Goal: Submit feedback/report problem: Provide input to the site owners about the experience or issues

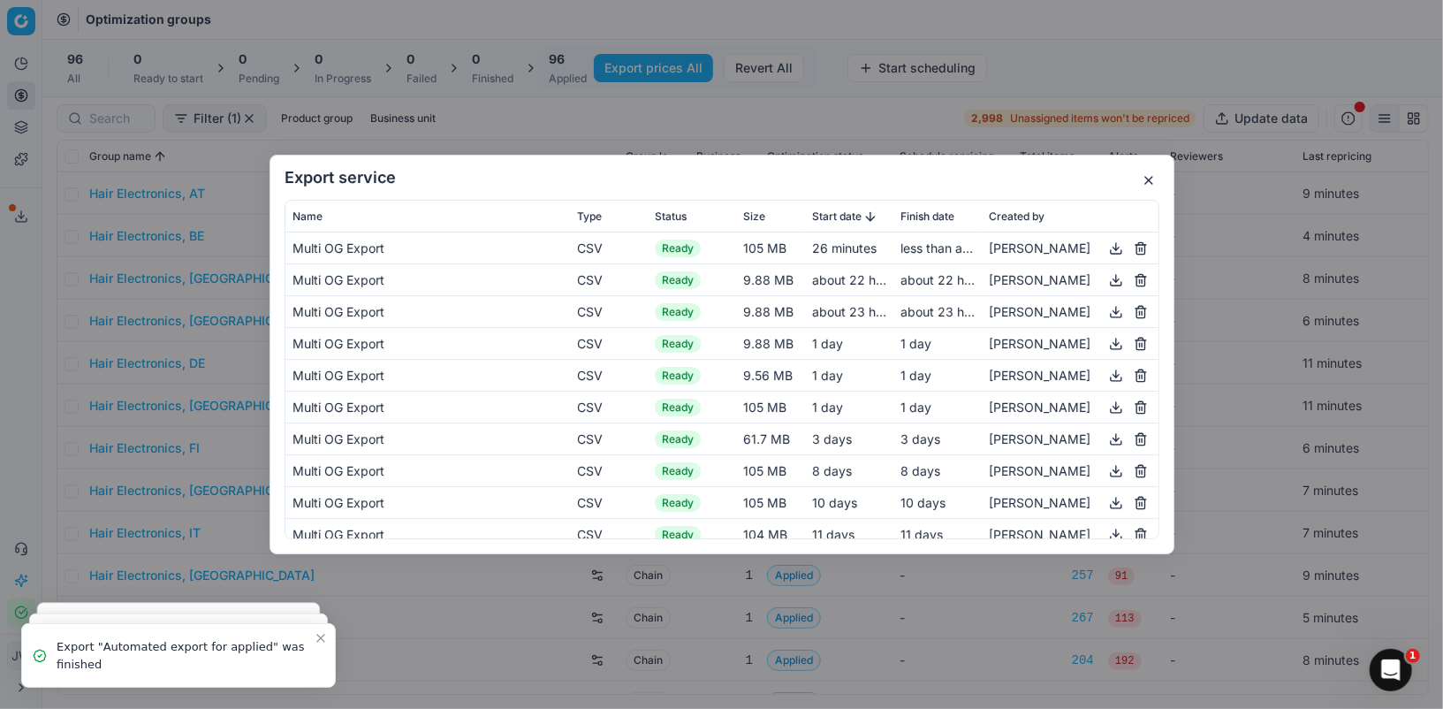
click at [1155, 178] on button "button" at bounding box center [1148, 180] width 21 height 21
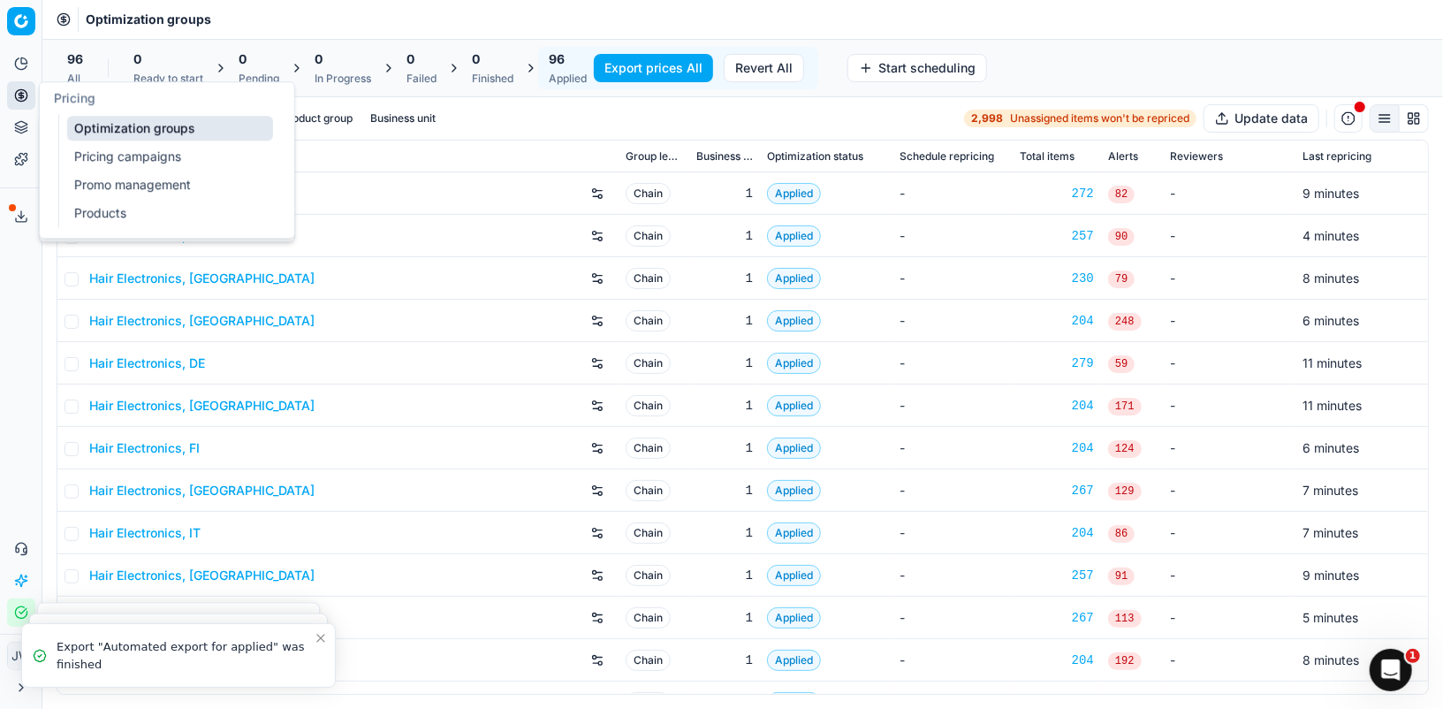
click at [13, 102] on button "Pricing" at bounding box center [21, 95] width 28 height 28
click at [75, 133] on link "Optimization groups" at bounding box center [170, 128] width 206 height 25
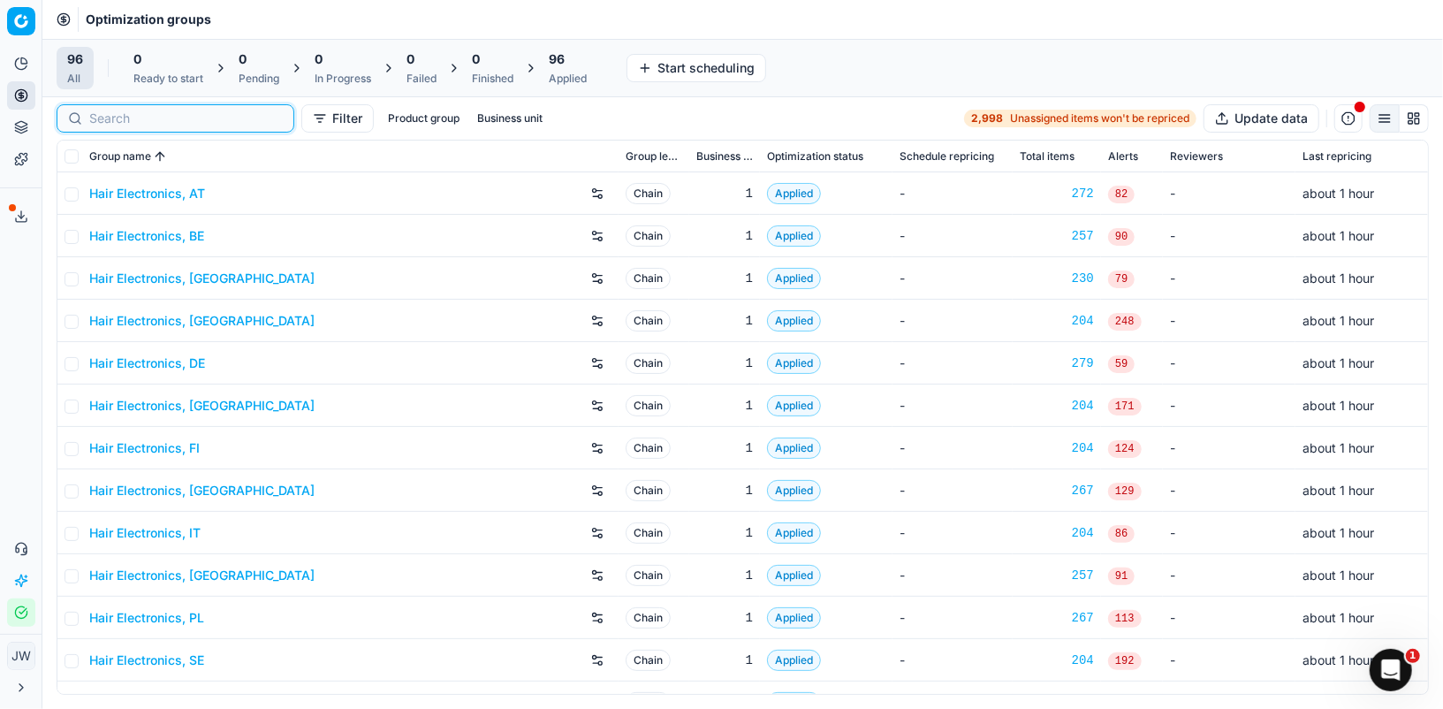
click at [133, 118] on input at bounding box center [185, 119] width 193 height 18
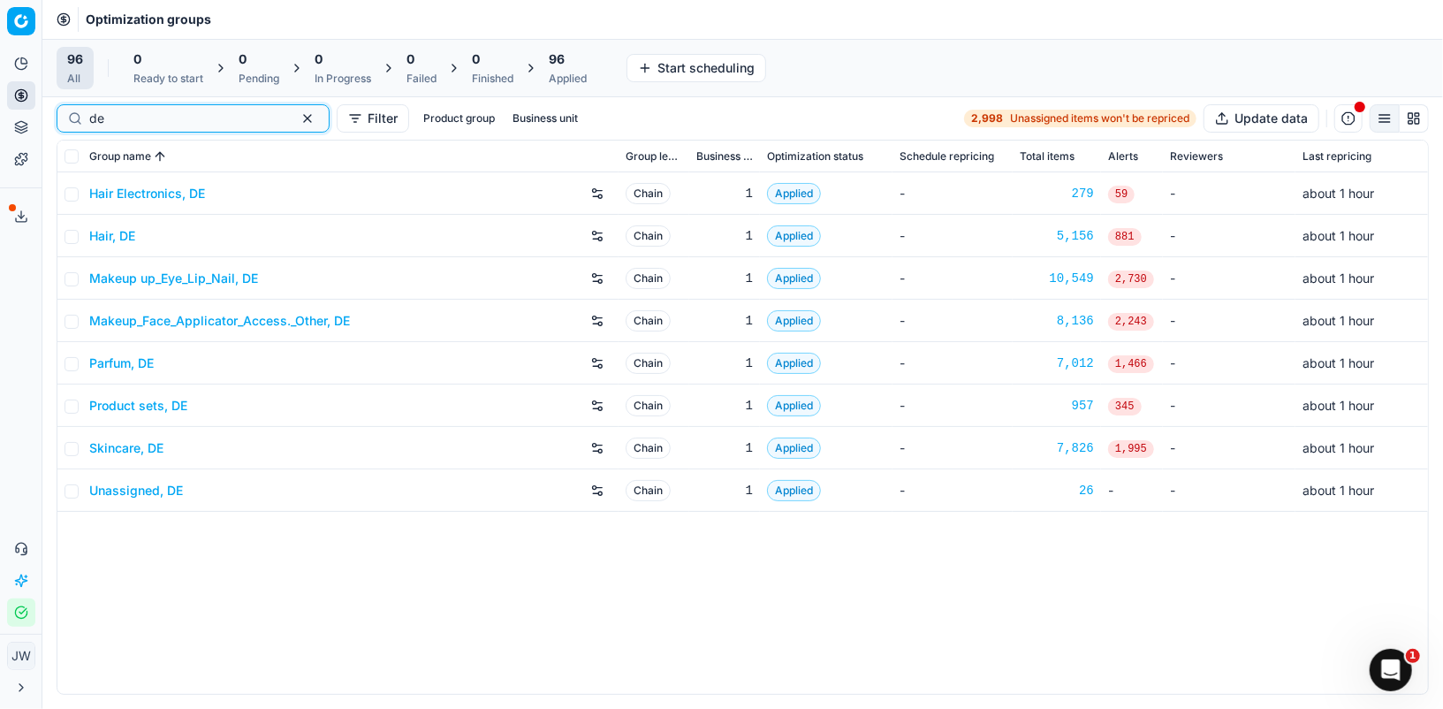
type input "de"
click at [123, 367] on link "Parfum, DE" at bounding box center [121, 363] width 64 height 18
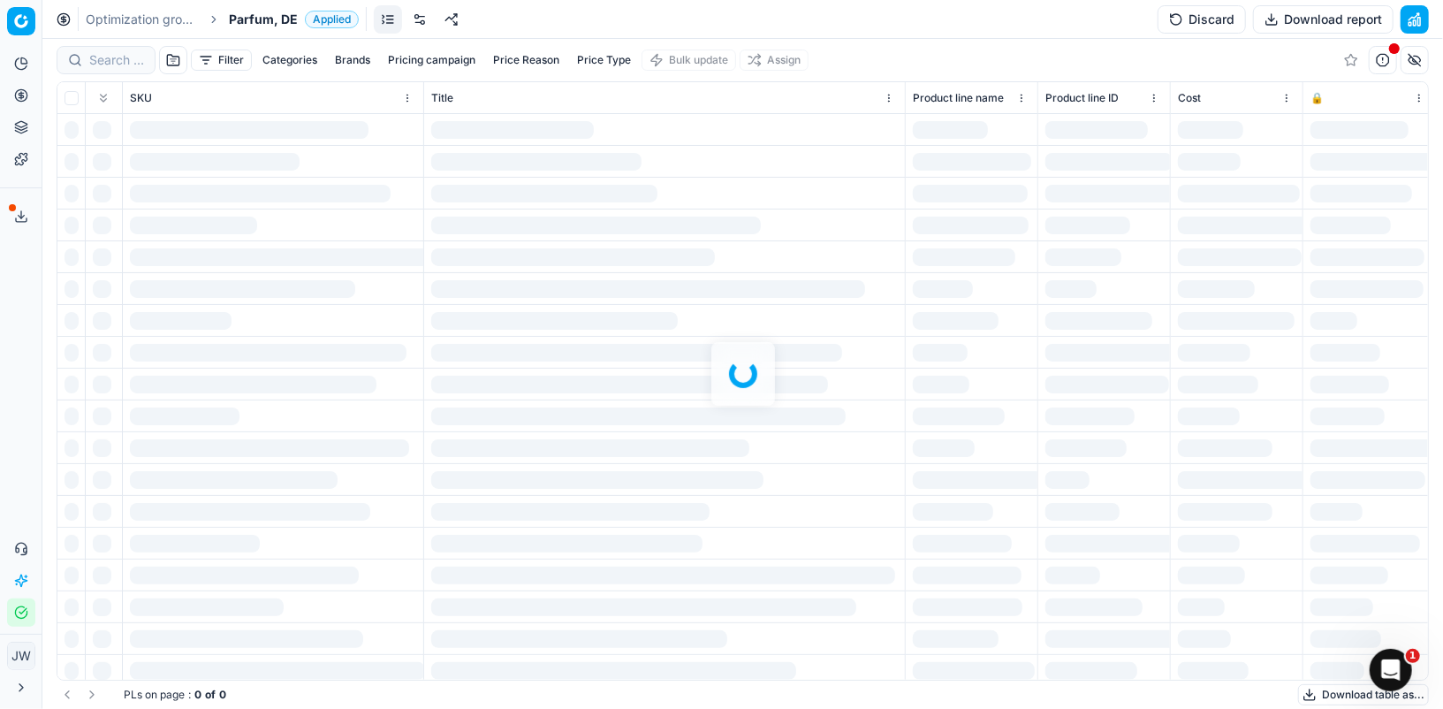
click at [101, 59] on div at bounding box center [742, 374] width 1400 height 670
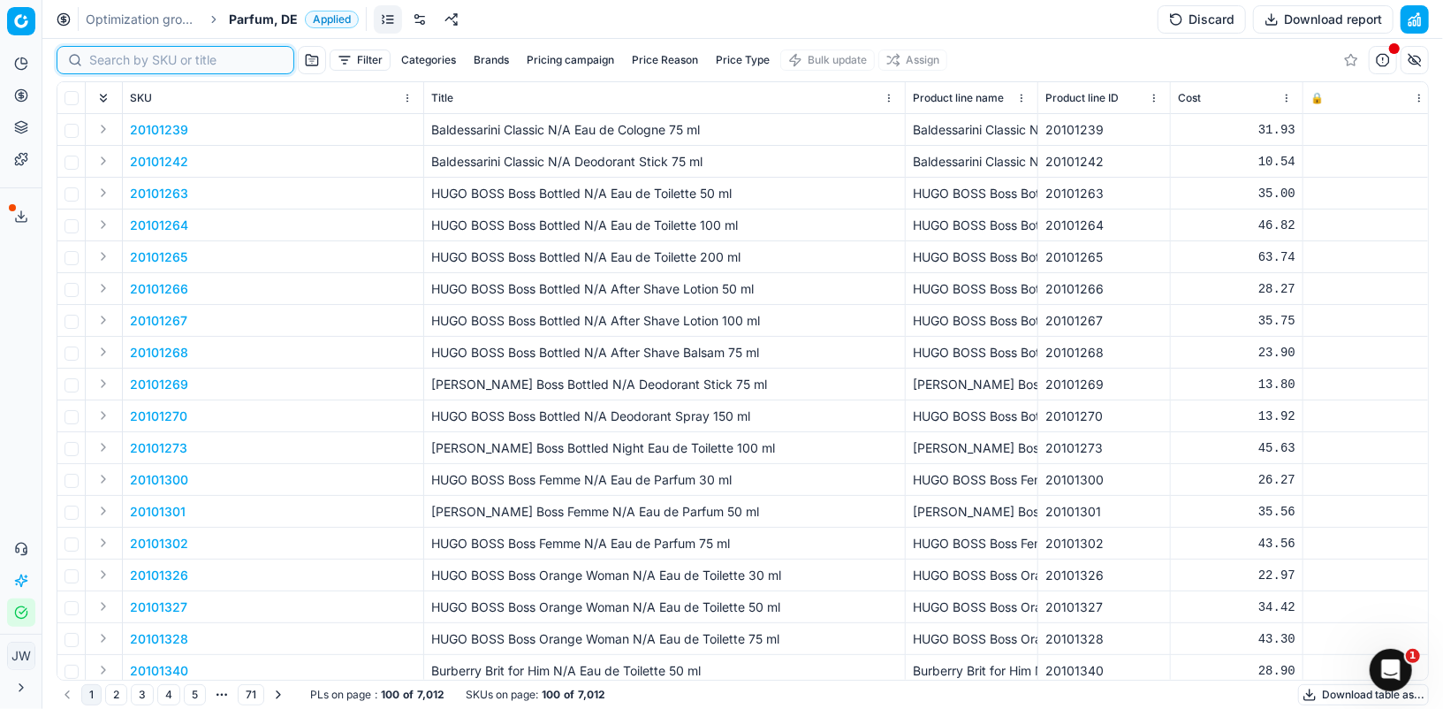
click at [103, 58] on input at bounding box center [185, 60] width 193 height 18
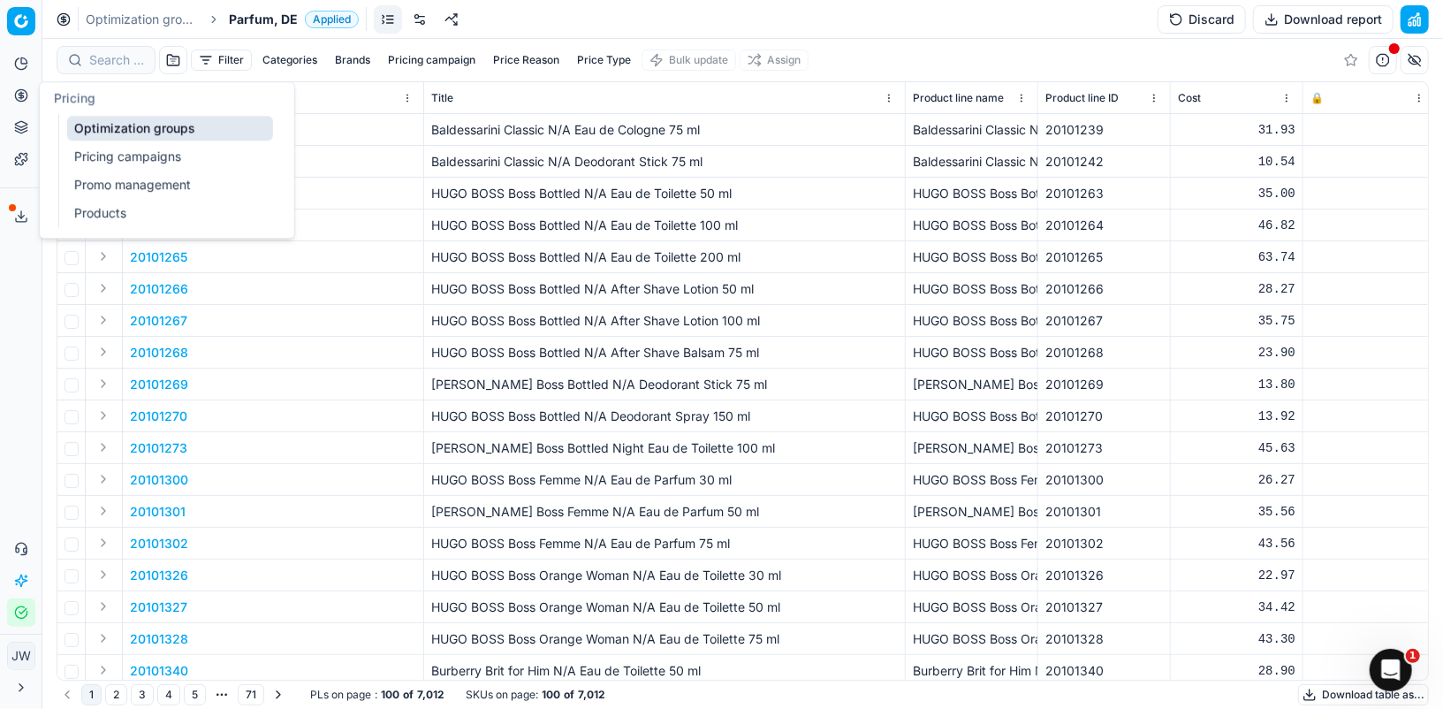
click at [22, 95] on icon at bounding box center [21, 95] width 4 height 4
click at [81, 114] on ul "Optimization groups Pricing campaigns Promo management Products" at bounding box center [170, 170] width 224 height 113
click at [83, 122] on link "Optimization groups" at bounding box center [170, 128] width 206 height 25
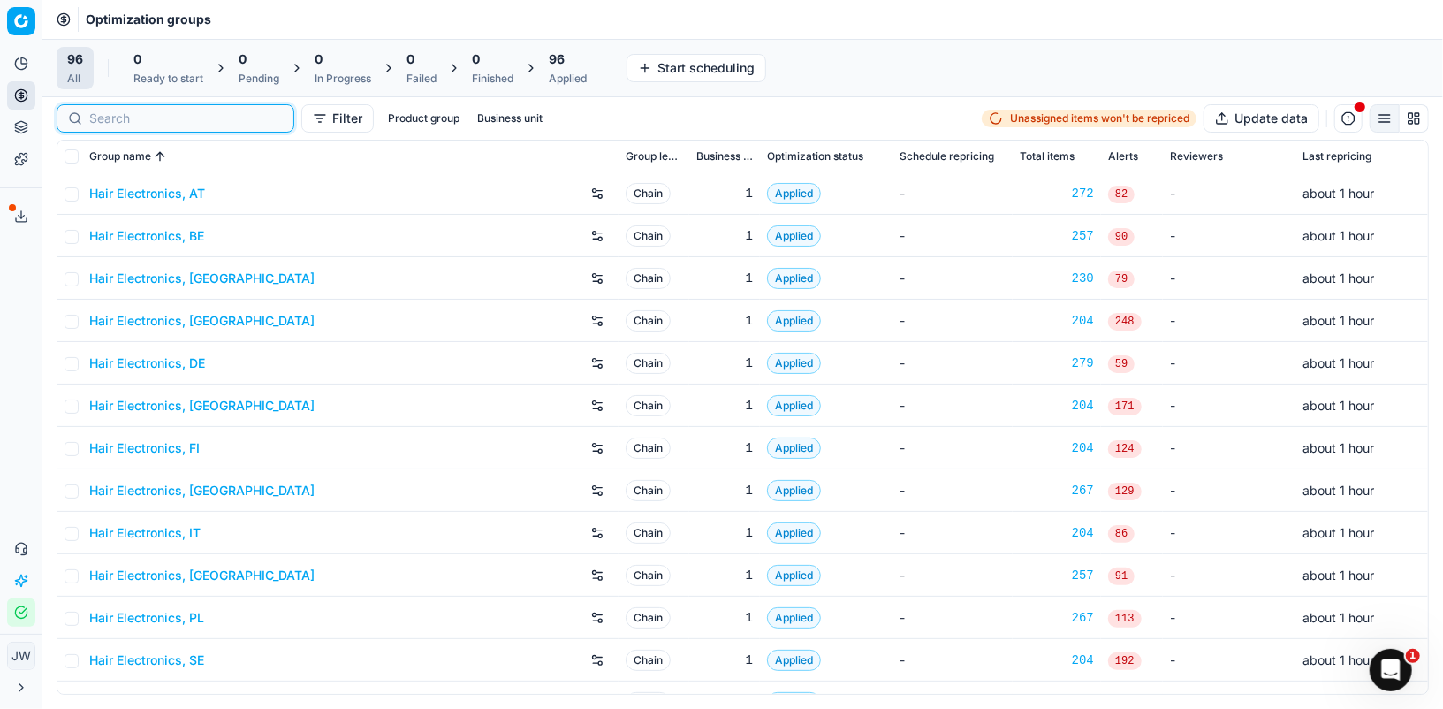
click at [110, 114] on input at bounding box center [185, 119] width 193 height 18
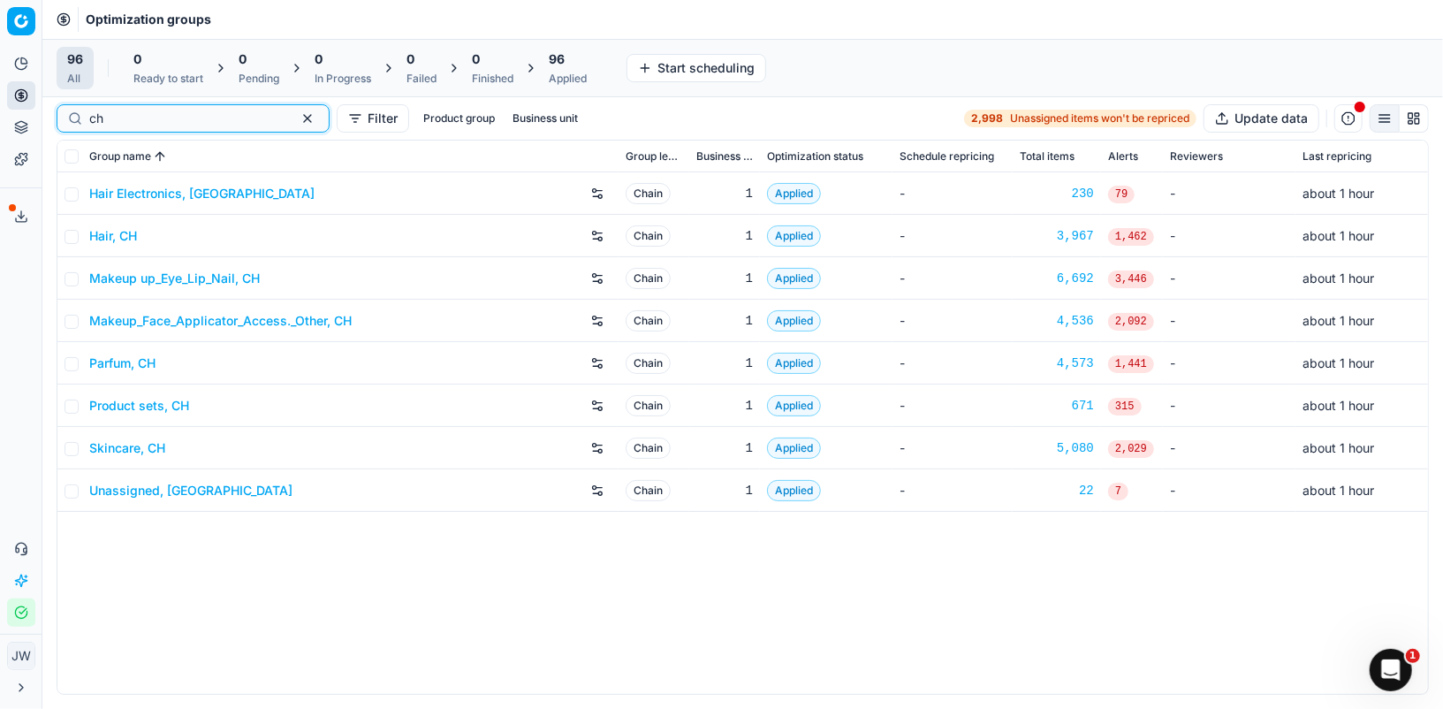
type input "ch"
click at [123, 368] on link "Parfum, CH" at bounding box center [122, 363] width 66 height 18
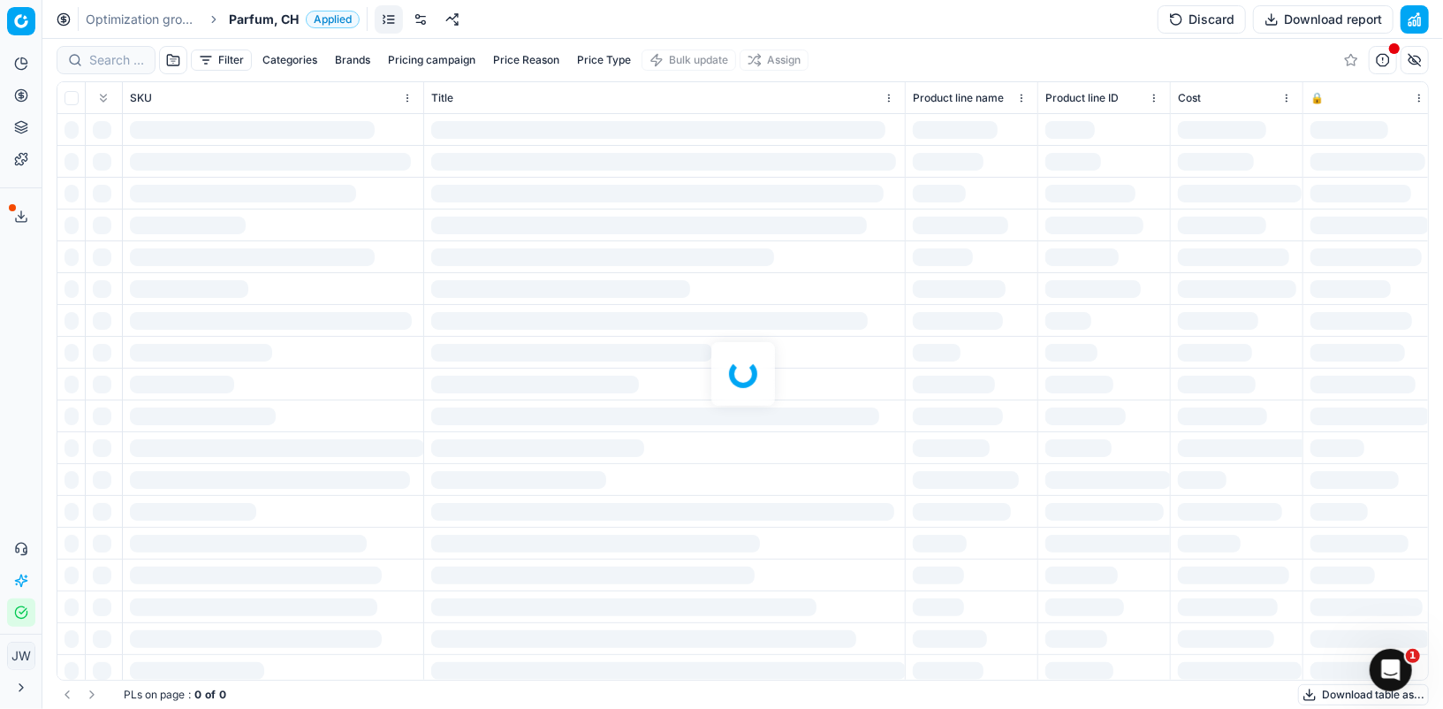
click at [102, 64] on div at bounding box center [742, 374] width 1400 height 670
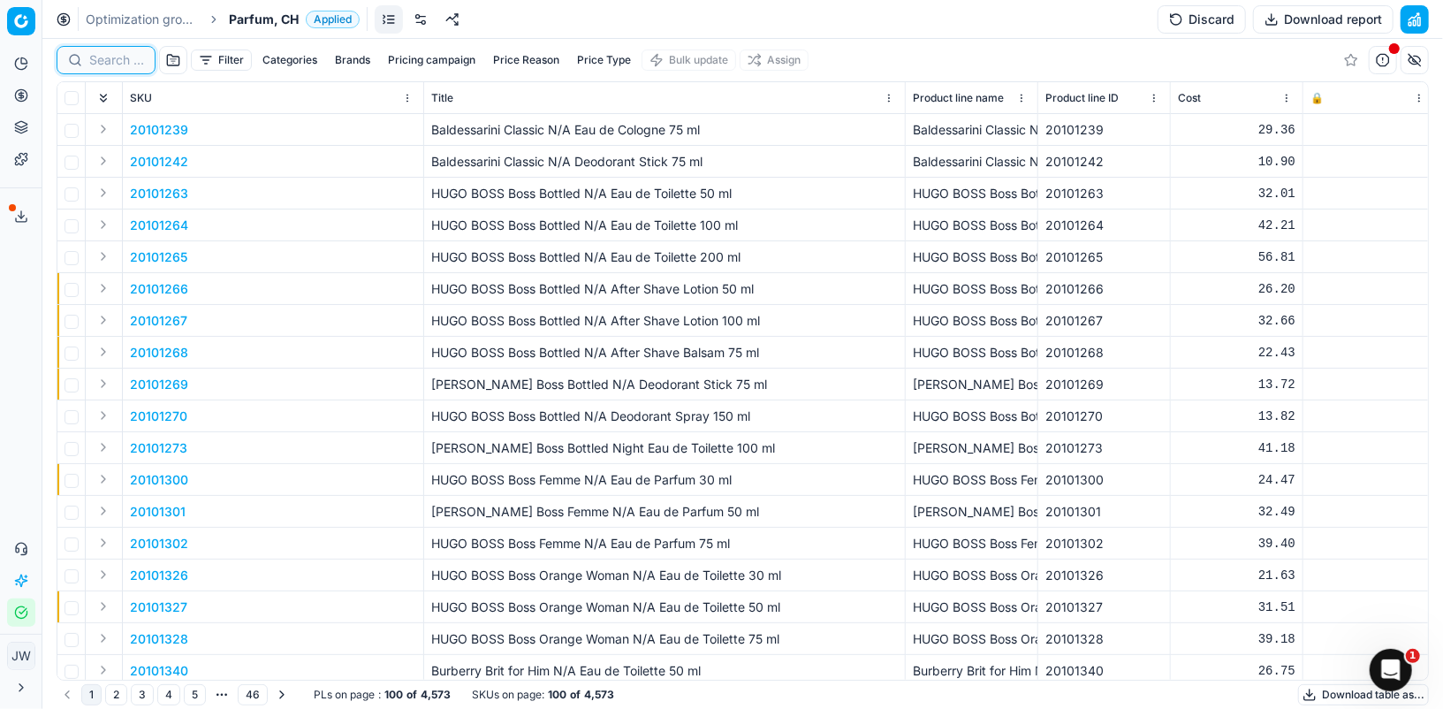
click at [111, 62] on input at bounding box center [116, 60] width 55 height 18
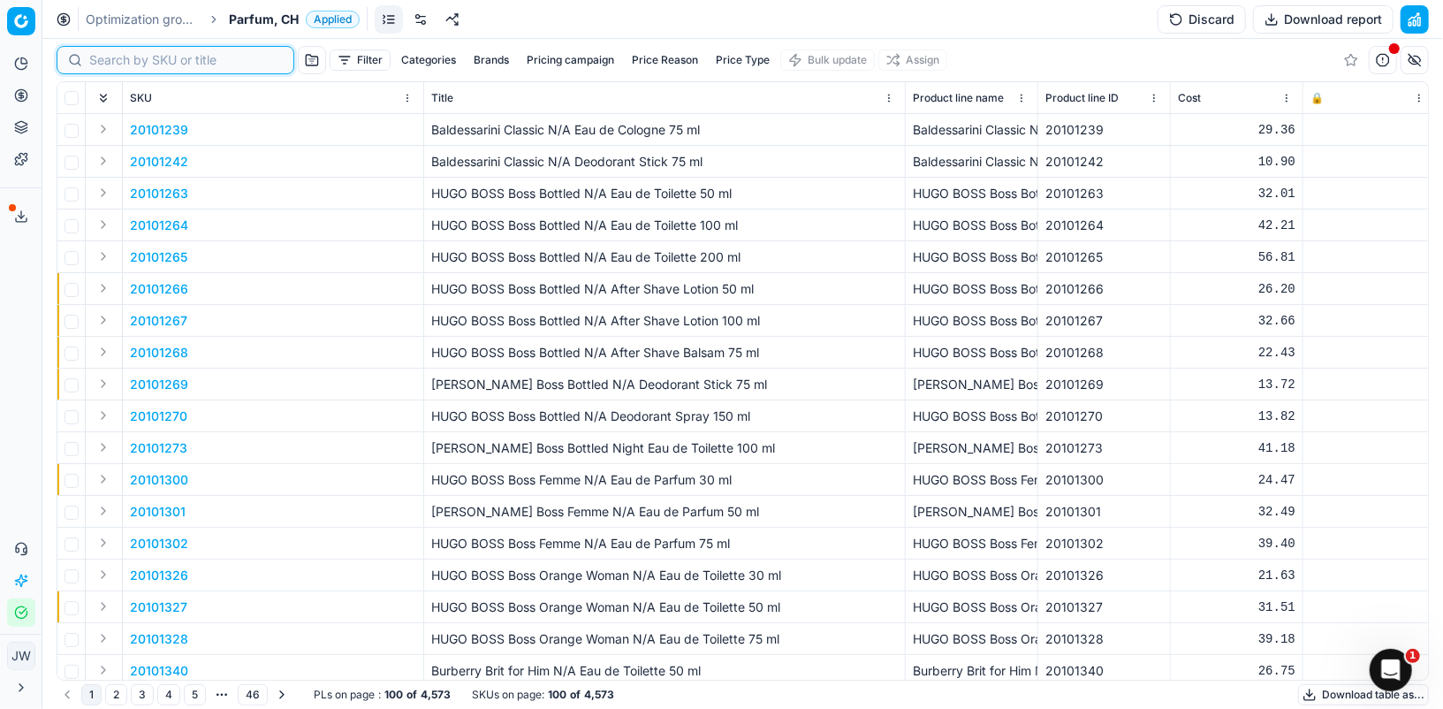
paste input "90013787-0021973"
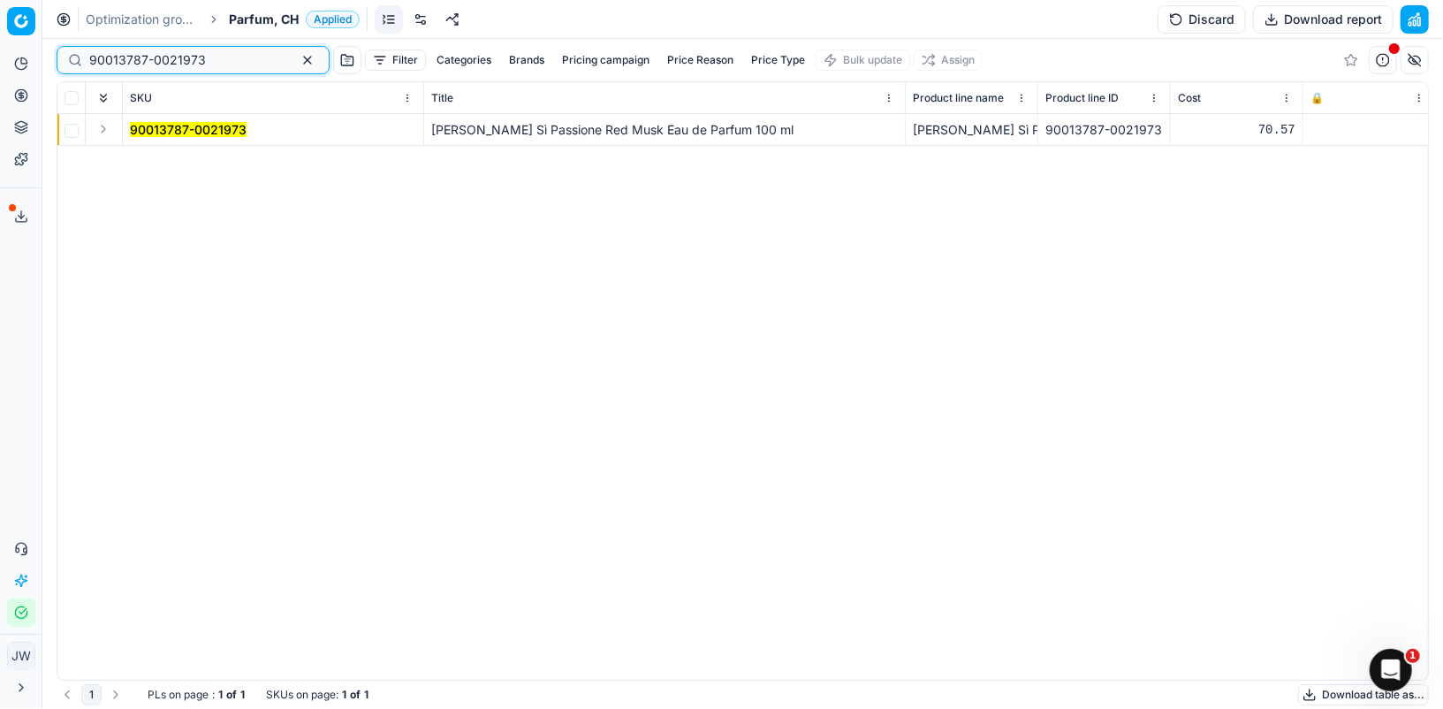
type input "90013787-0021973"
click at [101, 129] on button "Expand" at bounding box center [103, 128] width 21 height 21
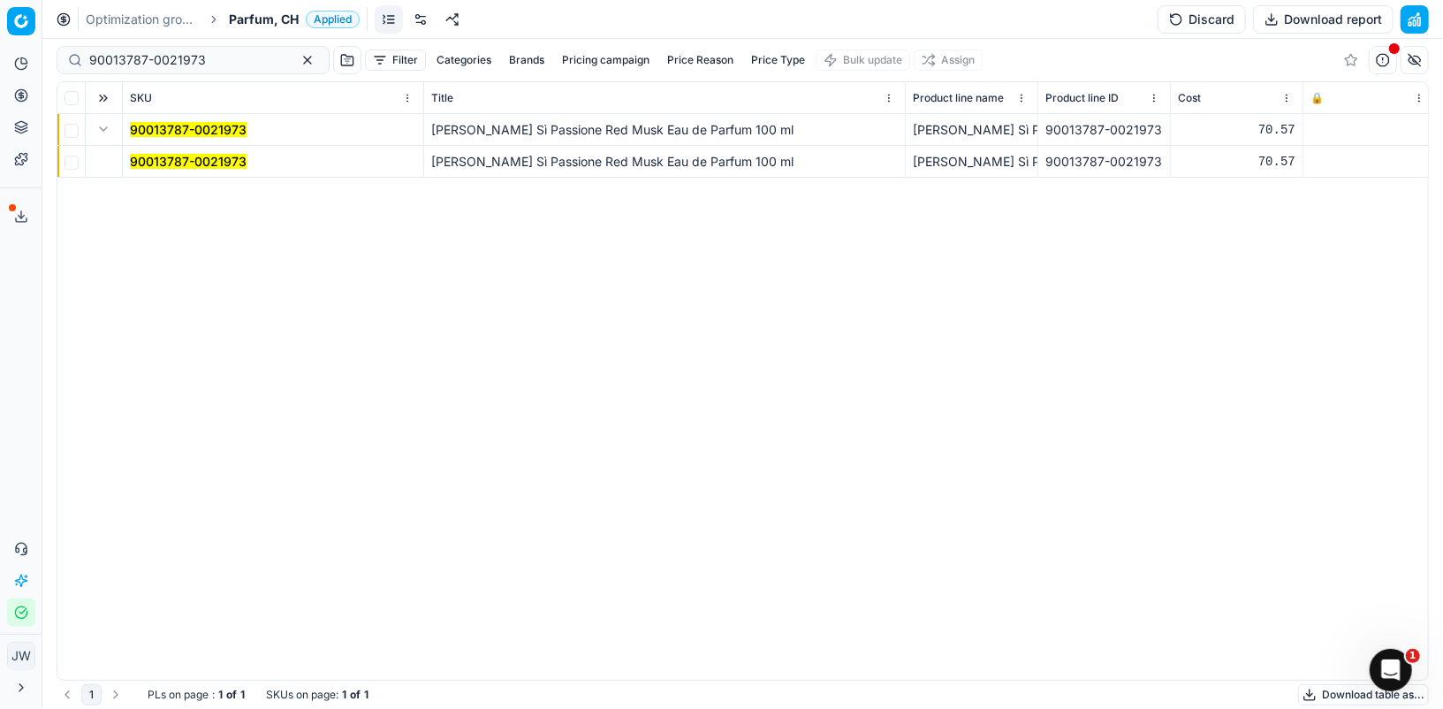
click at [168, 165] on mark "90013787-0021973" at bounding box center [188, 161] width 117 height 15
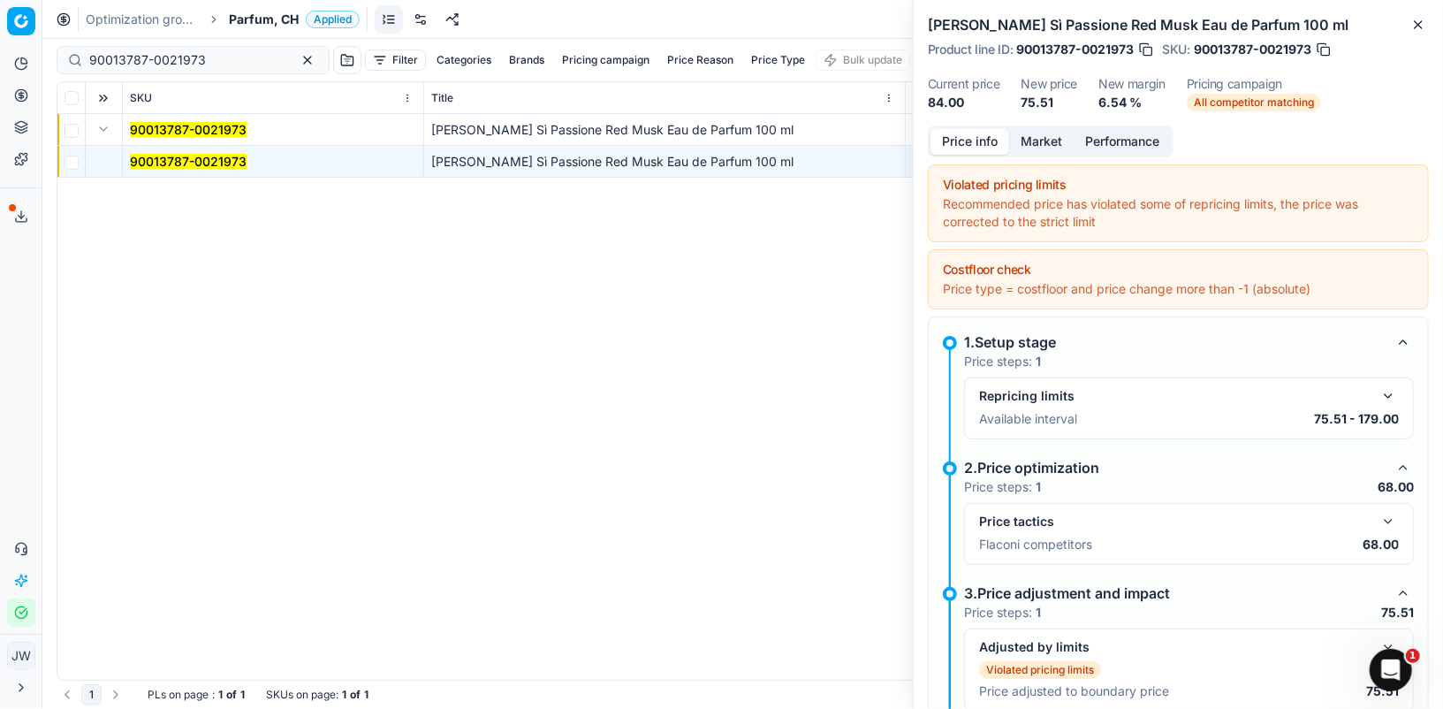
click at [1391, 514] on button "button" at bounding box center [1387, 521] width 21 height 21
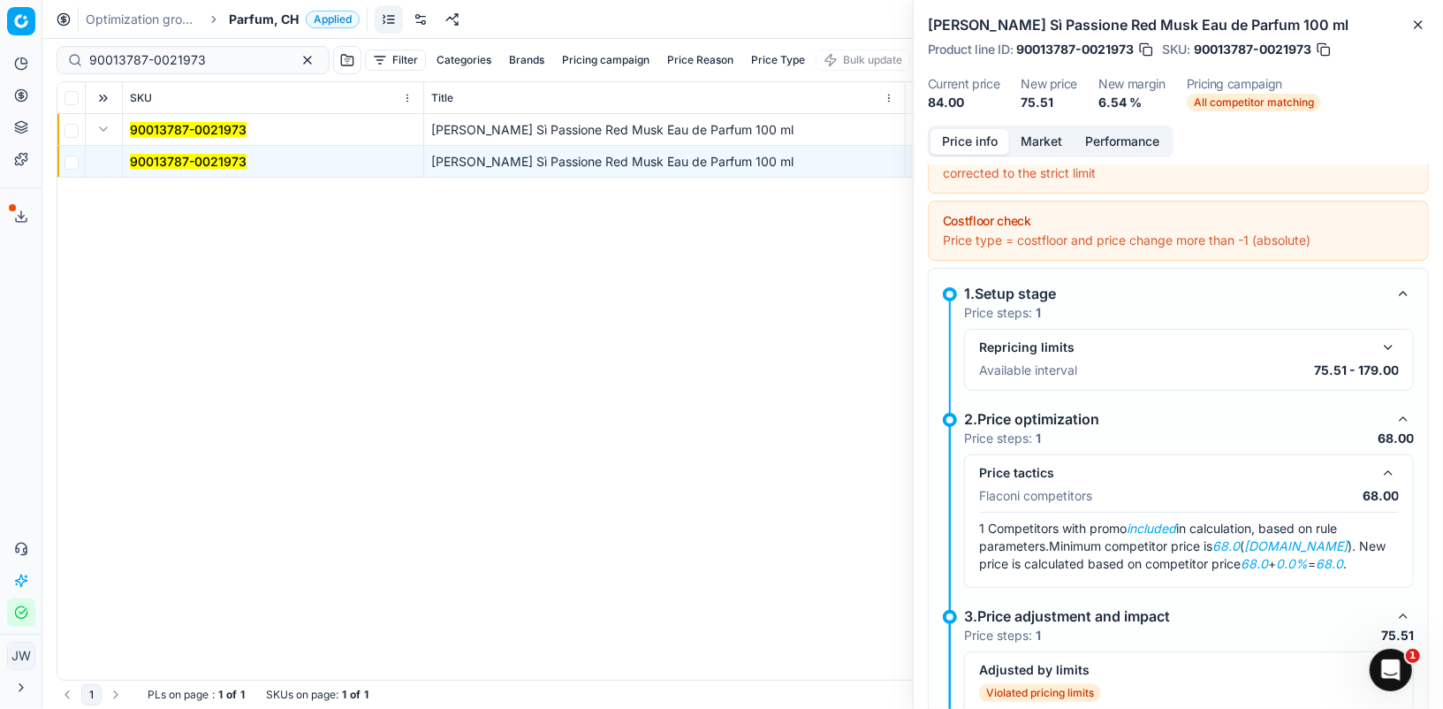
scroll to position [63, 0]
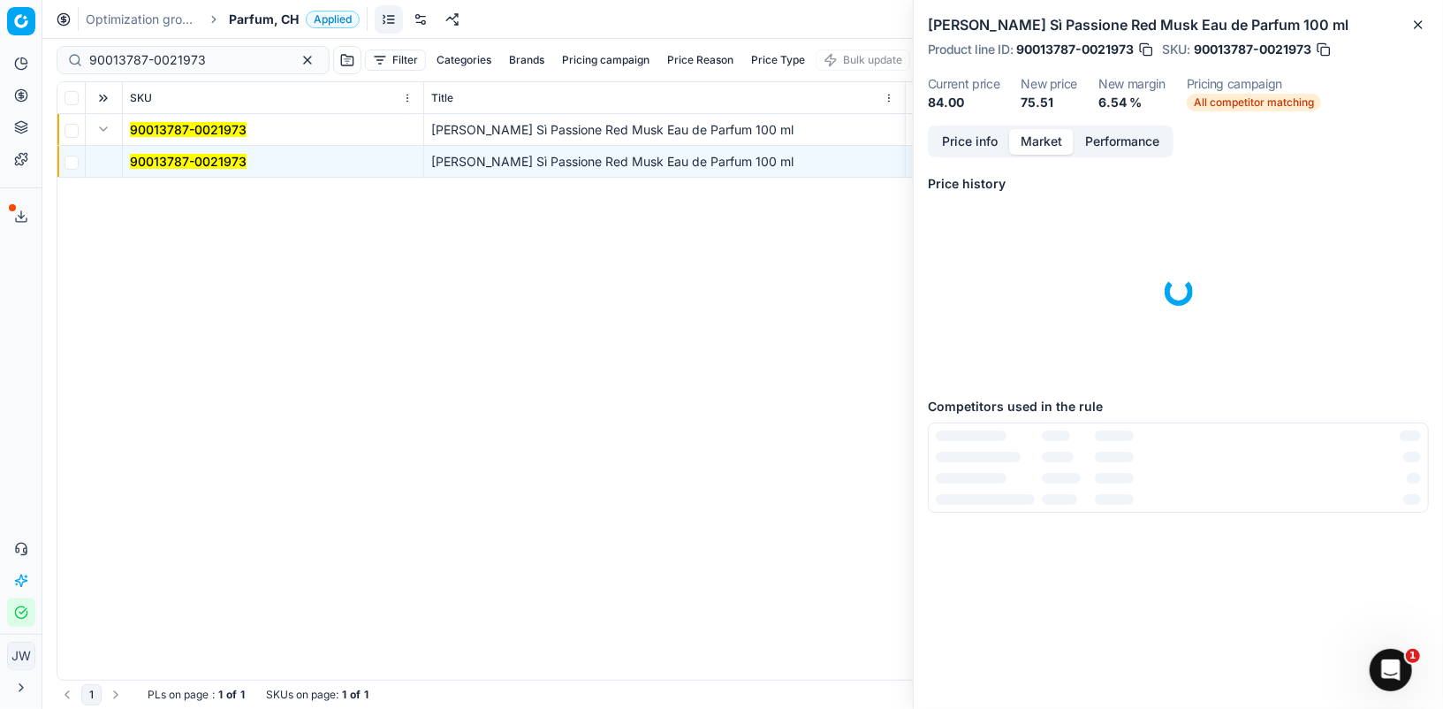
click at [1047, 146] on button "Market" at bounding box center [1041, 142] width 64 height 26
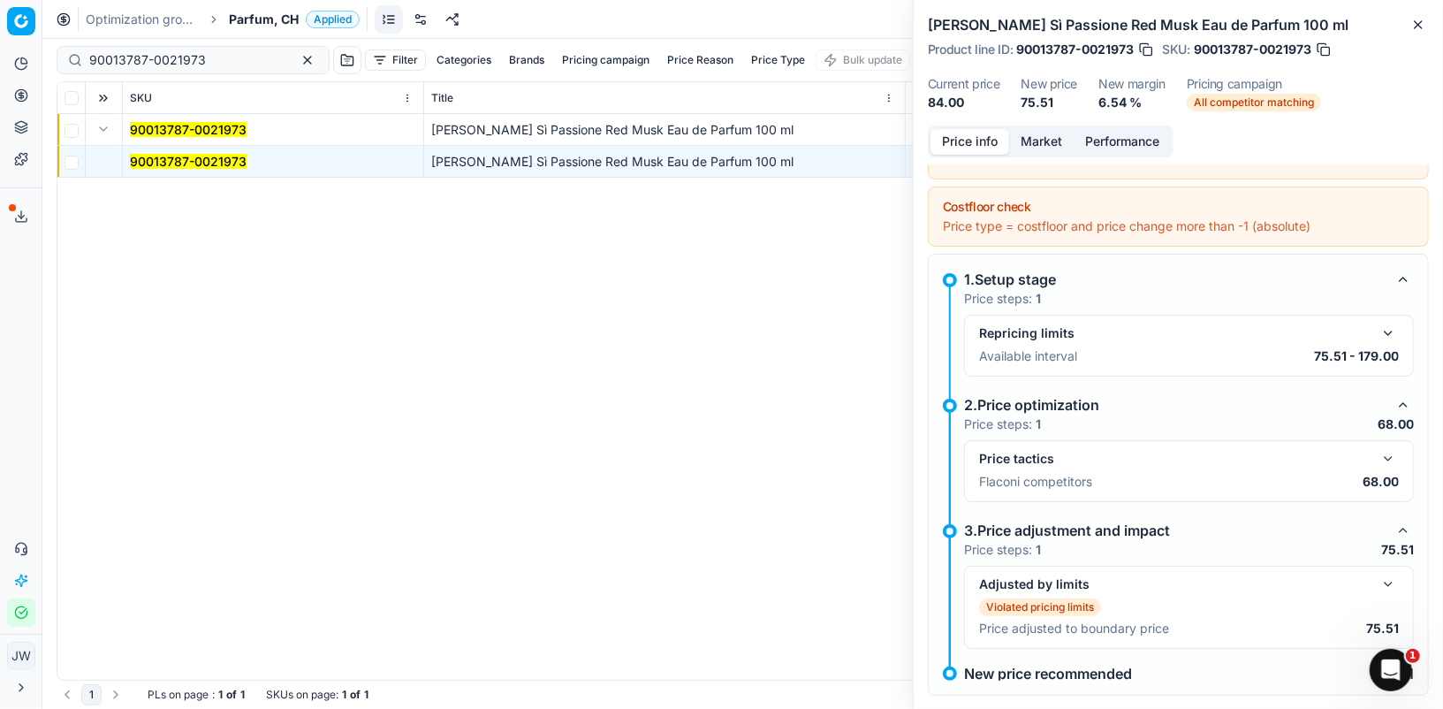
click at [966, 146] on button "Price info" at bounding box center [969, 142] width 79 height 26
click at [1383, 577] on button "button" at bounding box center [1387, 583] width 21 height 21
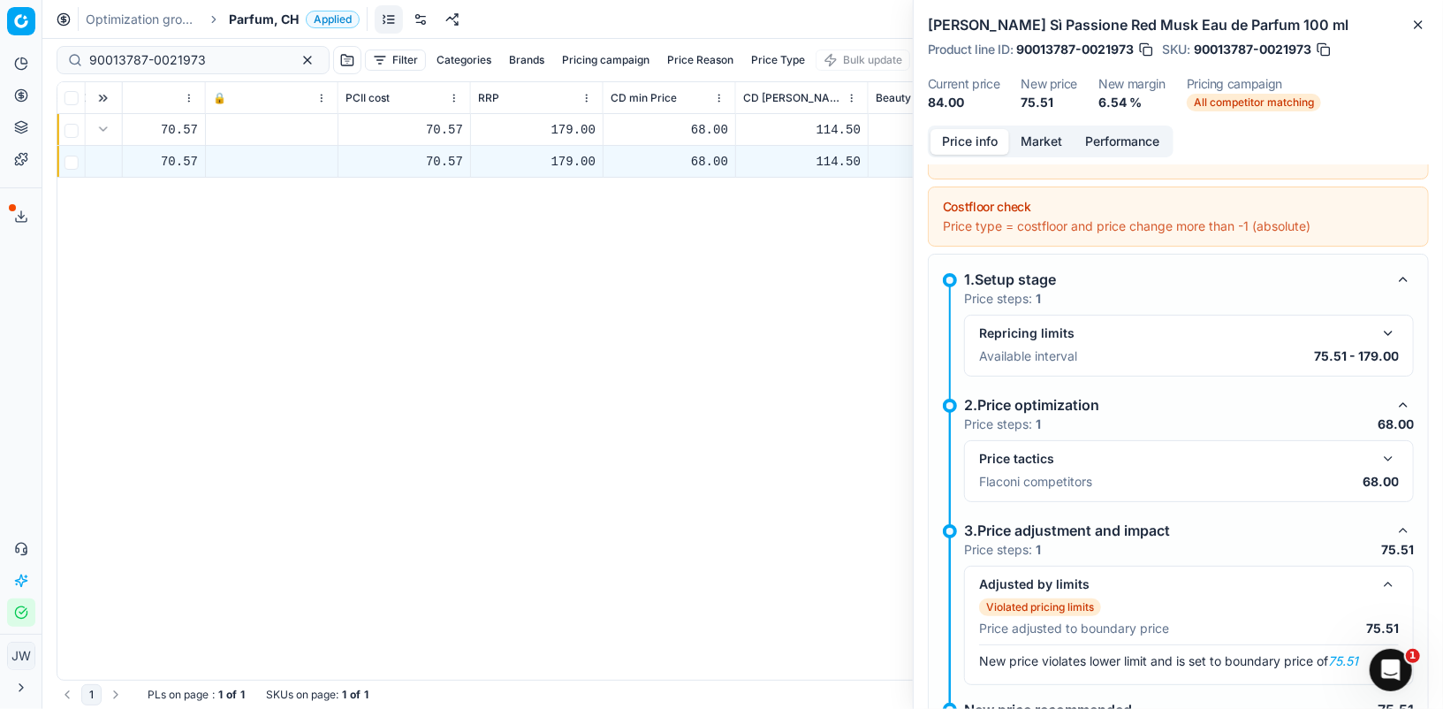
scroll to position [0, 1099]
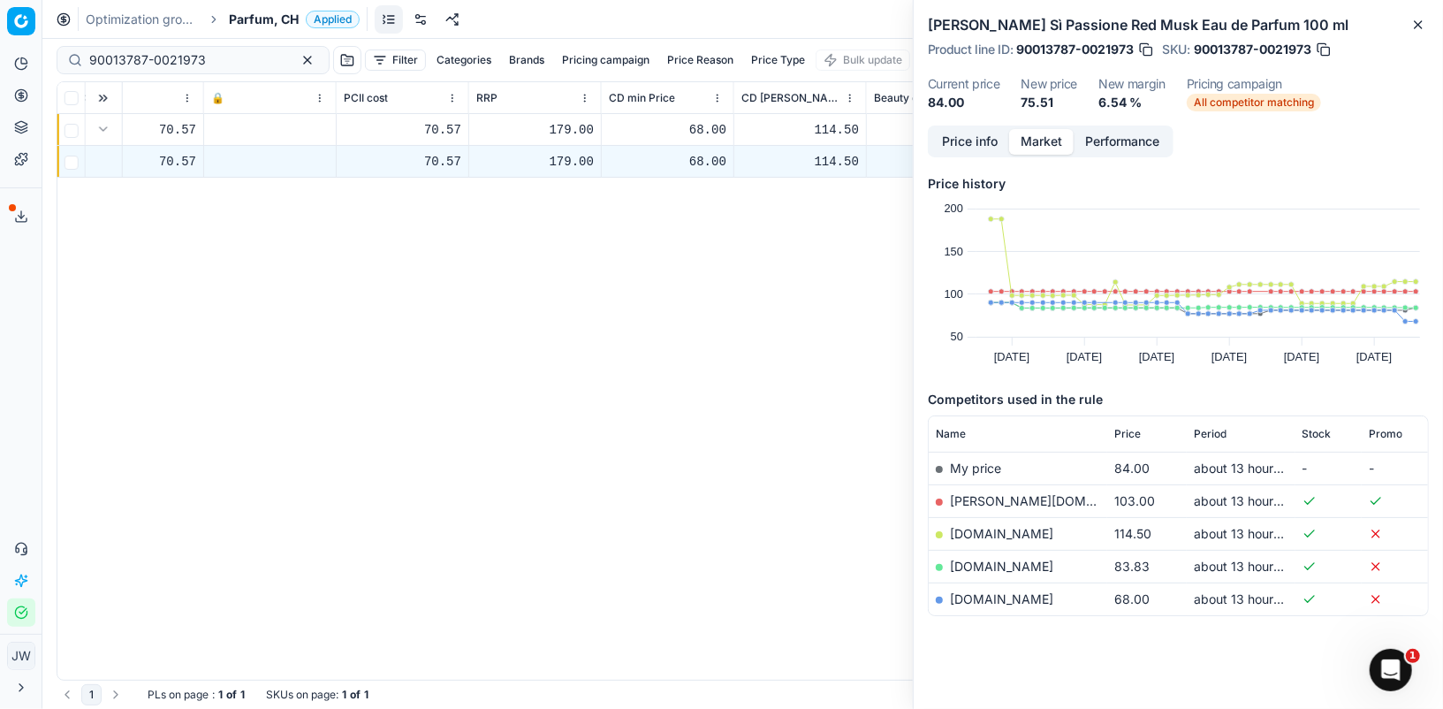
click at [1038, 139] on button "Market" at bounding box center [1041, 142] width 64 height 26
click at [964, 591] on link "[DOMAIN_NAME]" at bounding box center [1001, 598] width 103 height 15
click at [991, 563] on link "[DOMAIN_NAME]" at bounding box center [1001, 565] width 103 height 15
click at [1146, 49] on button "button" at bounding box center [1146, 50] width 18 height 18
click at [26, 553] on icon at bounding box center [23, 553] width 5 height 4
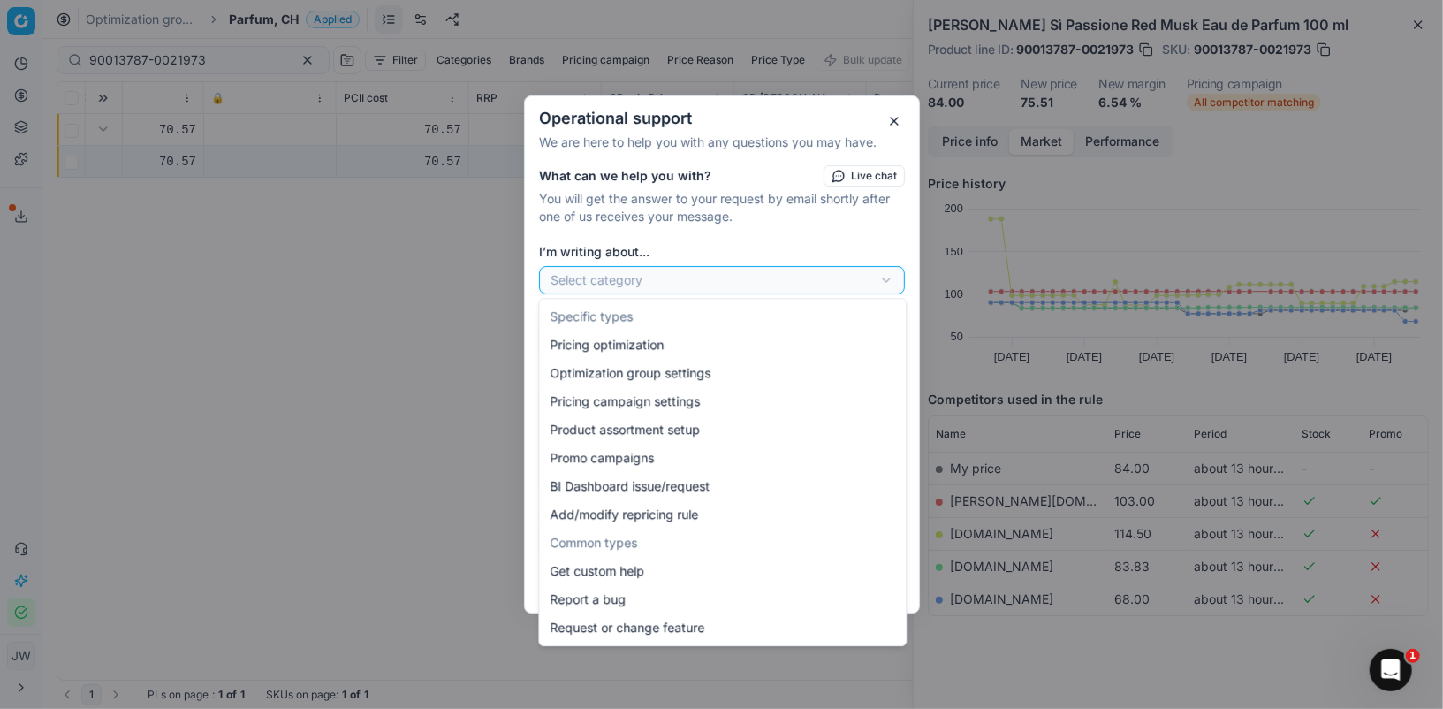
click at [606, 284] on div "Operational support We are here to help you with any questions you may have. Wh…" at bounding box center [721, 354] width 1443 height 709
select select "241"
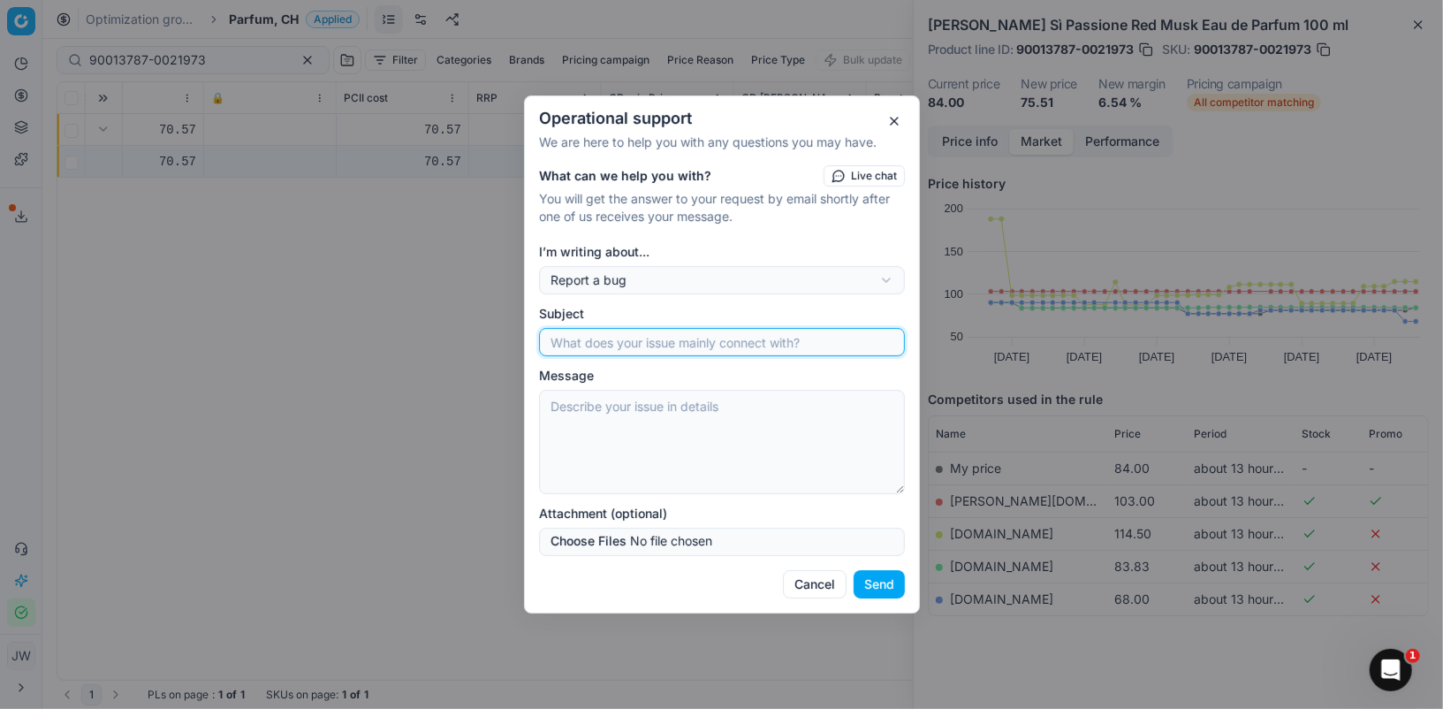
click at [603, 351] on input "Subject" at bounding box center [722, 342] width 350 height 27
paste input "90013787-0021973"
type input "90013787-0021973 wrong size match [PERSON_NAME]"
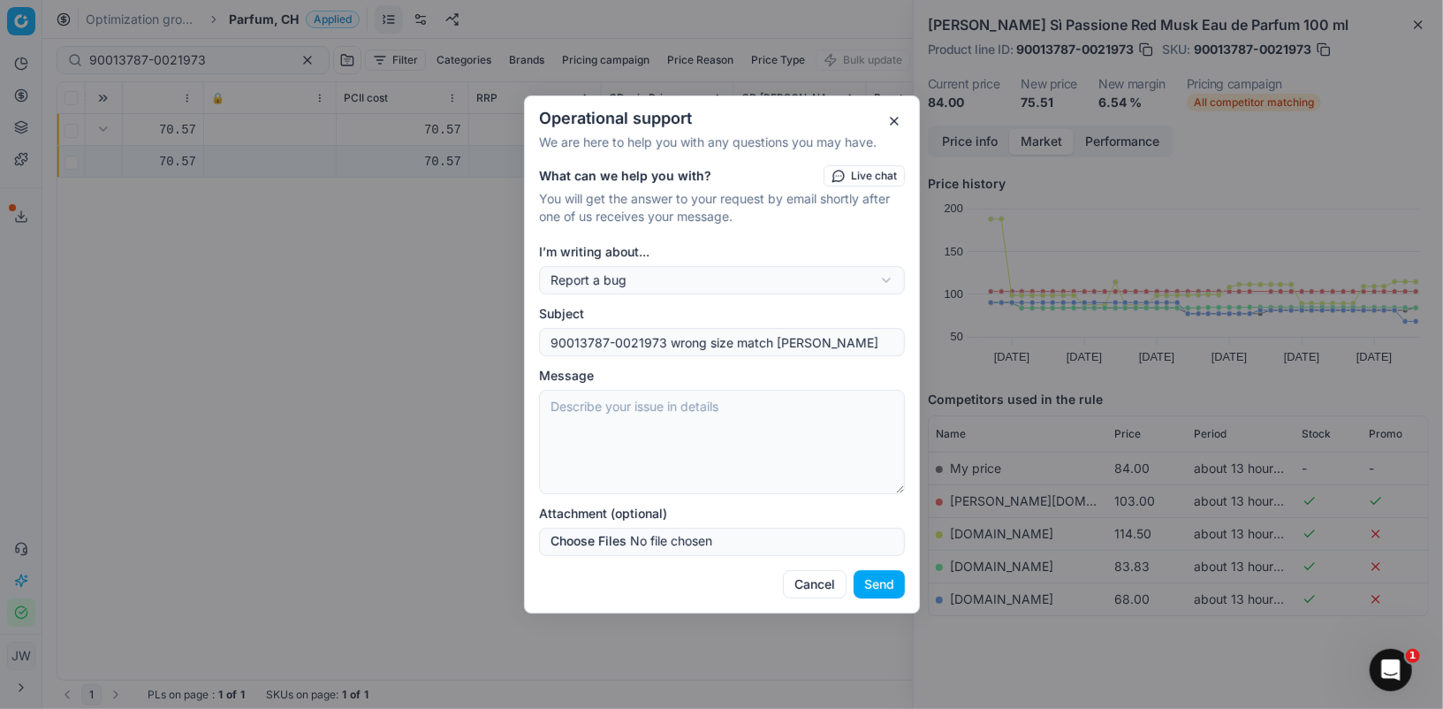
click at [724, 419] on textarea "Message" at bounding box center [722, 442] width 366 height 104
paste textarea "90013787-0021973"
type textarea "Please correct the matching for 90013787-0021973 to match [PERSON_NAME]'s size …"
click at [884, 590] on button "Send" at bounding box center [878, 584] width 51 height 28
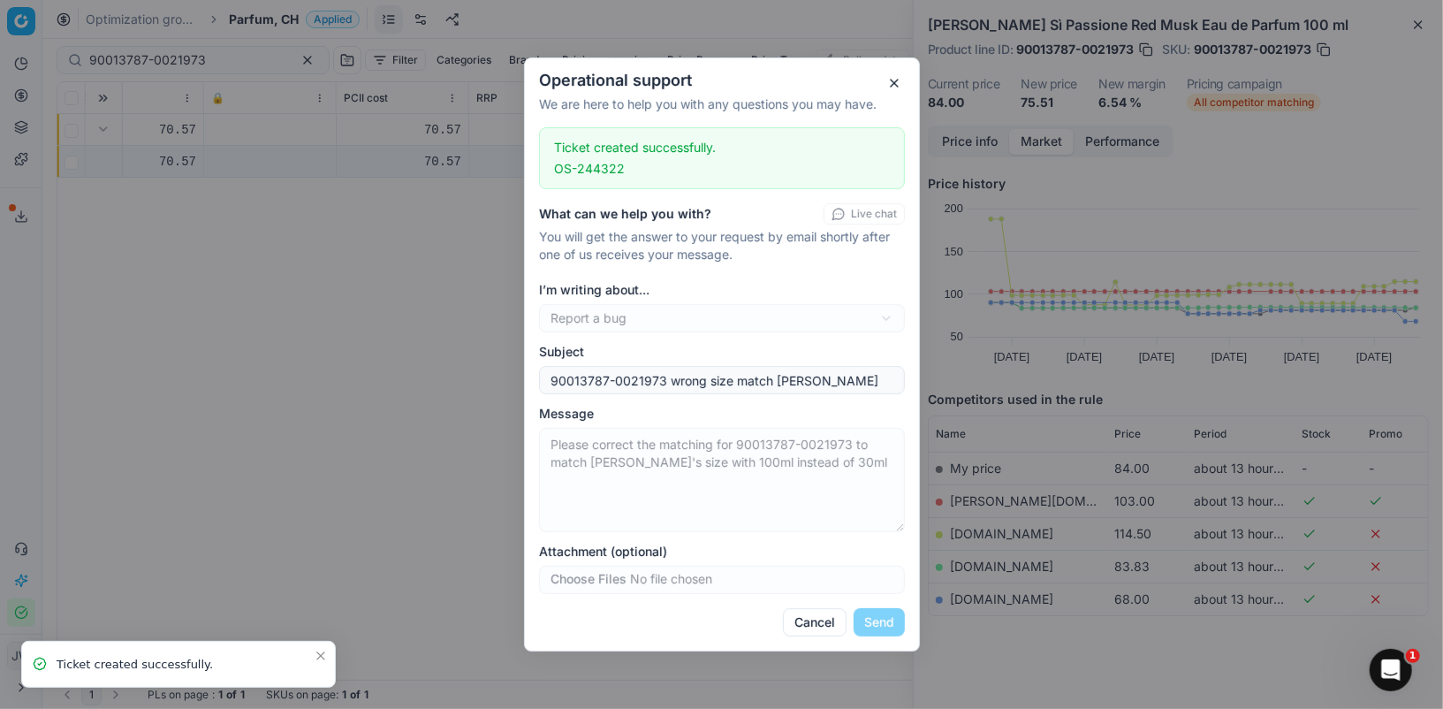
click at [898, 82] on button "button" at bounding box center [893, 82] width 21 height 21
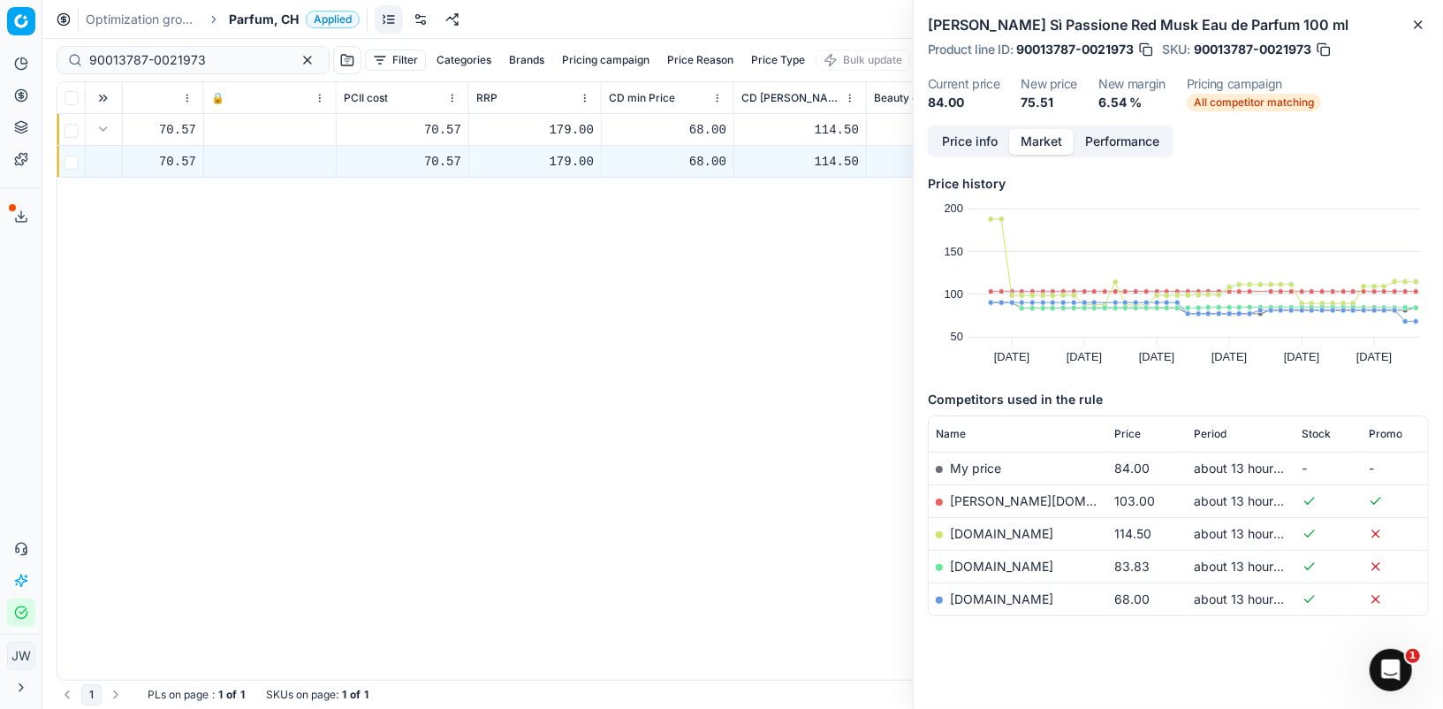
click at [26, 87] on button "Pricing" at bounding box center [21, 95] width 28 height 28
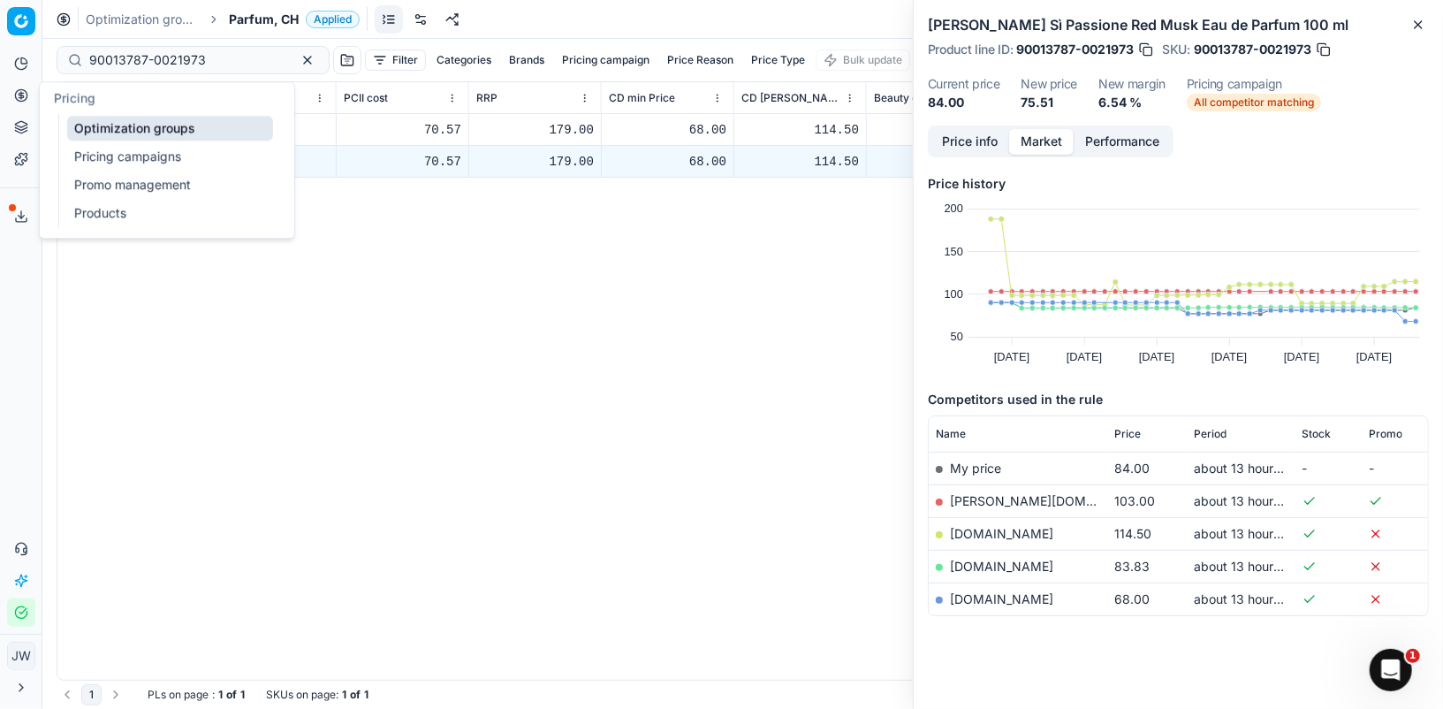
click at [94, 122] on link "Optimization groups" at bounding box center [170, 128] width 206 height 25
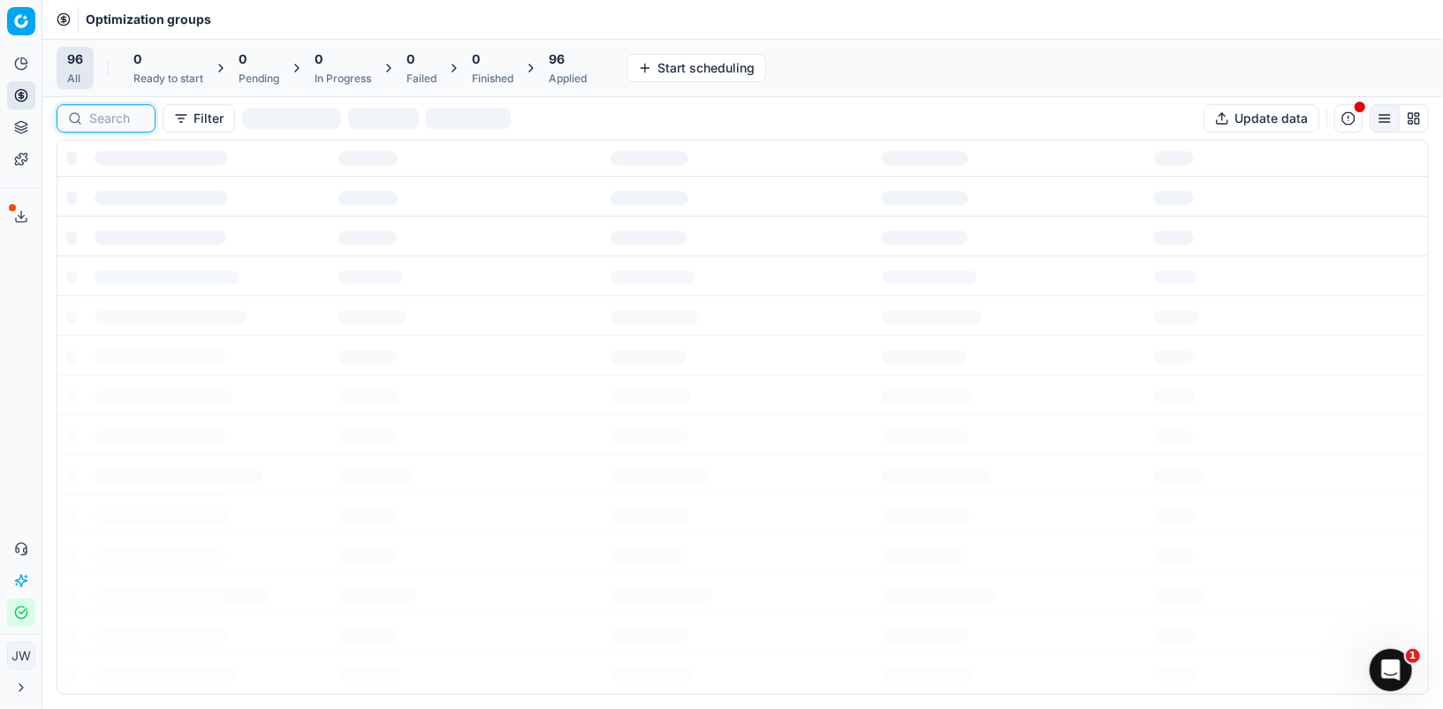
click at [108, 123] on input at bounding box center [116, 119] width 55 height 18
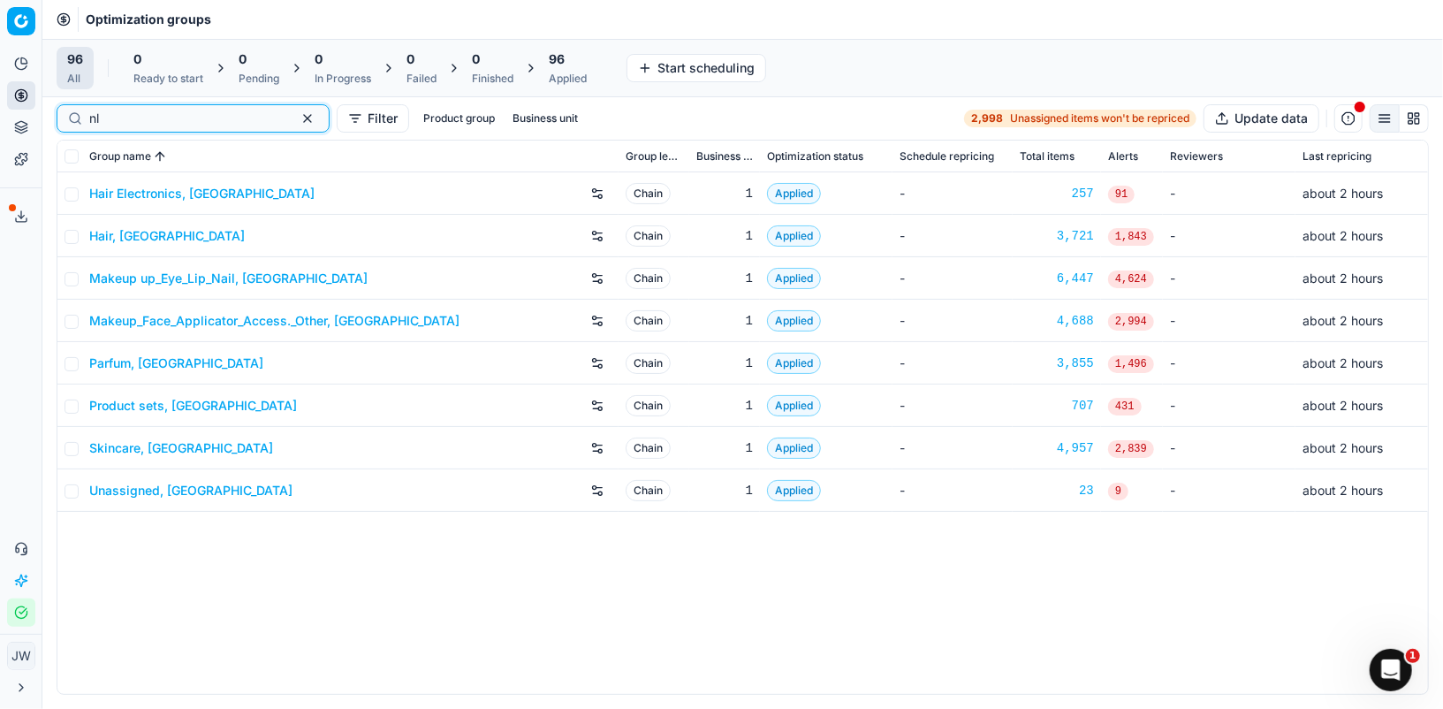
type input "nl"
click at [122, 358] on link "Parfum, [GEOGRAPHIC_DATA]" at bounding box center [176, 363] width 174 height 18
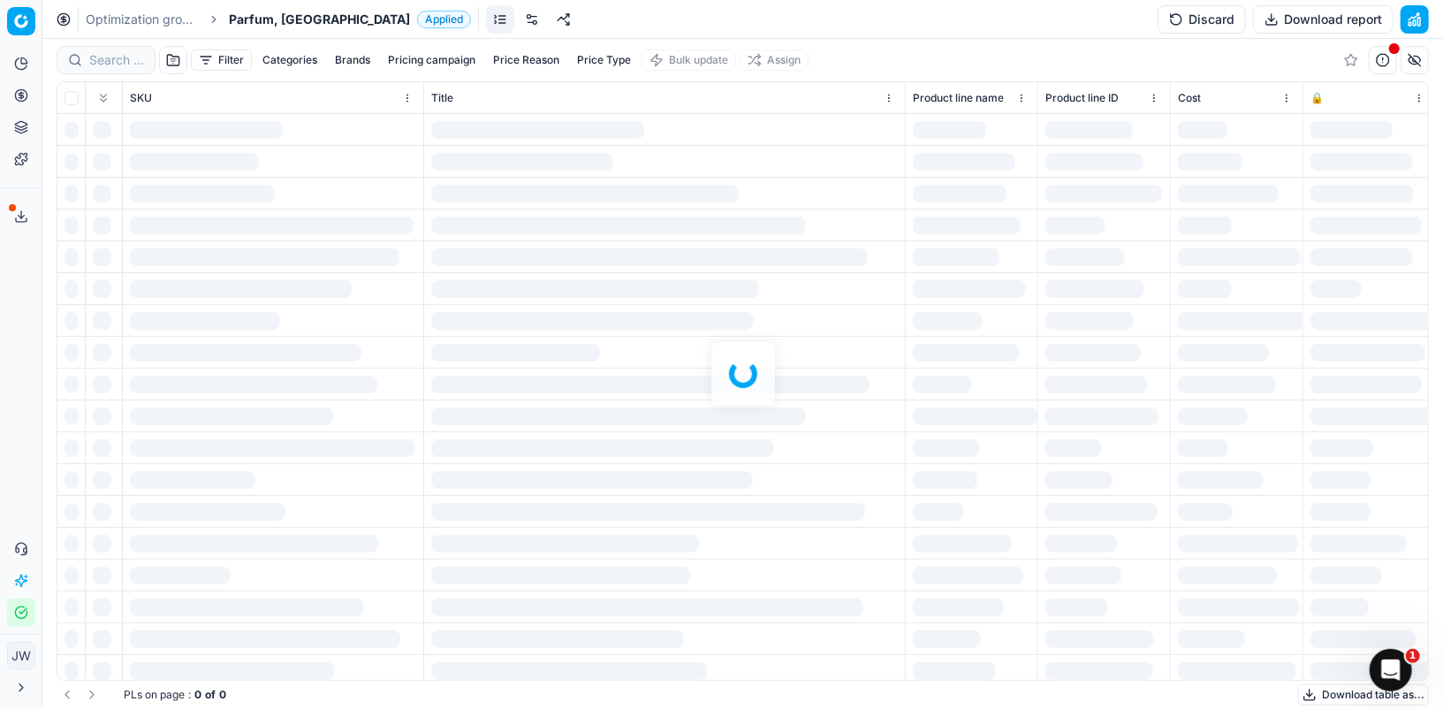
click at [117, 59] on div at bounding box center [742, 374] width 1400 height 670
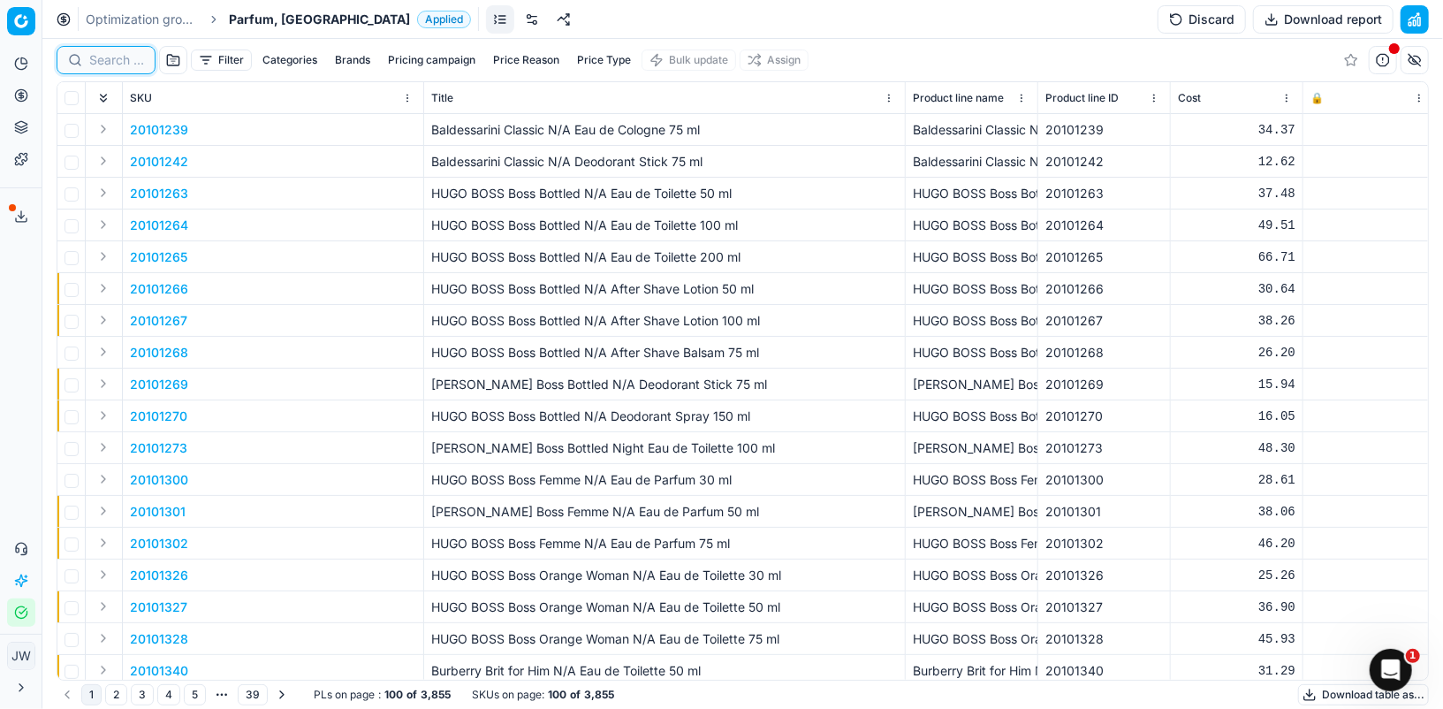
click at [117, 59] on input at bounding box center [116, 60] width 55 height 18
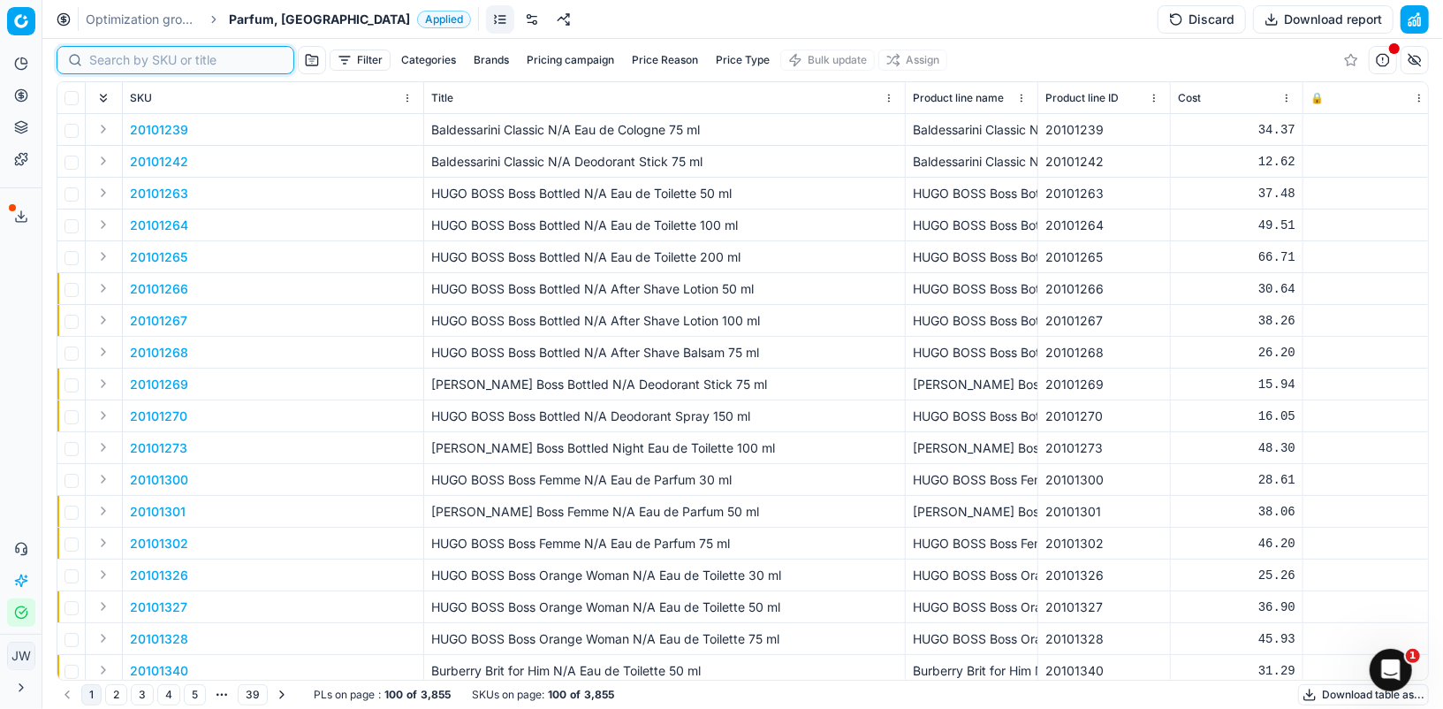
paste input "20101969"
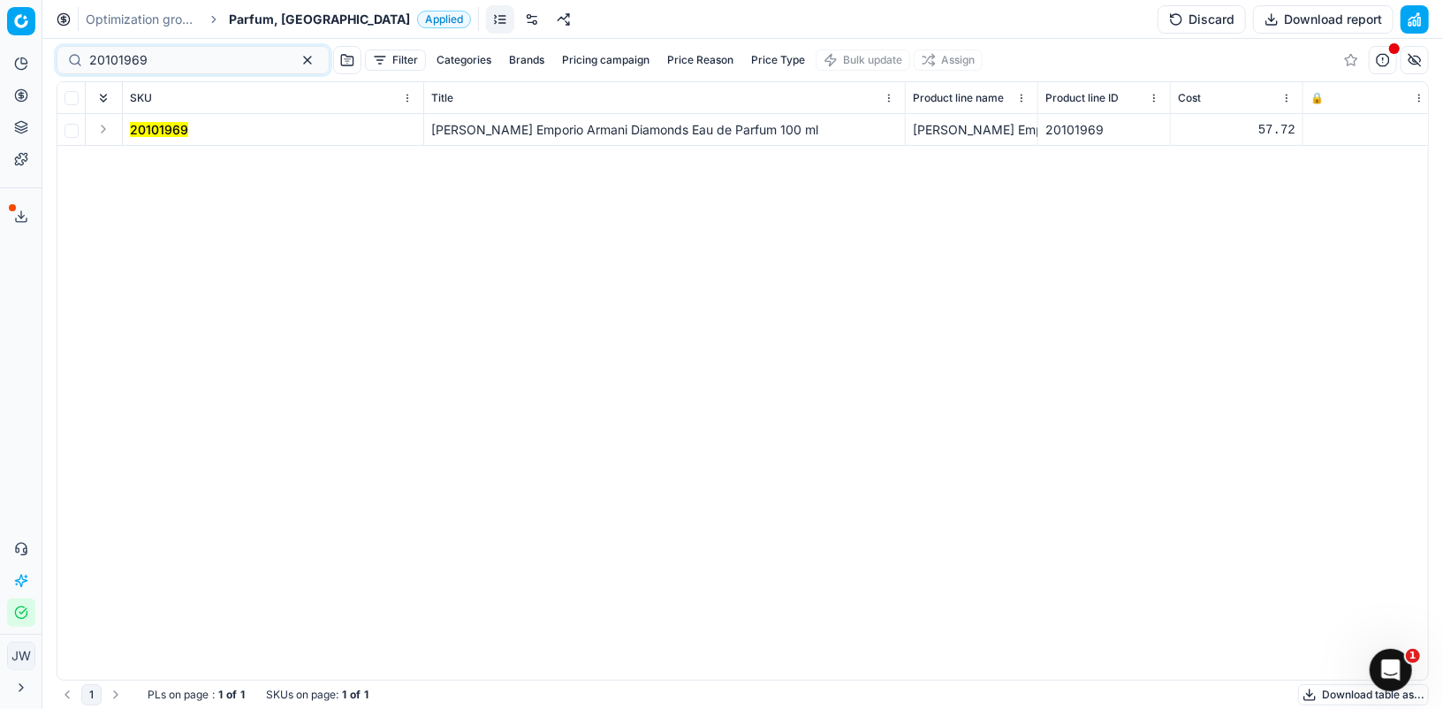
click at [105, 128] on button "Expand" at bounding box center [103, 128] width 21 height 21
click at [106, 127] on button "Expand" at bounding box center [103, 128] width 21 height 21
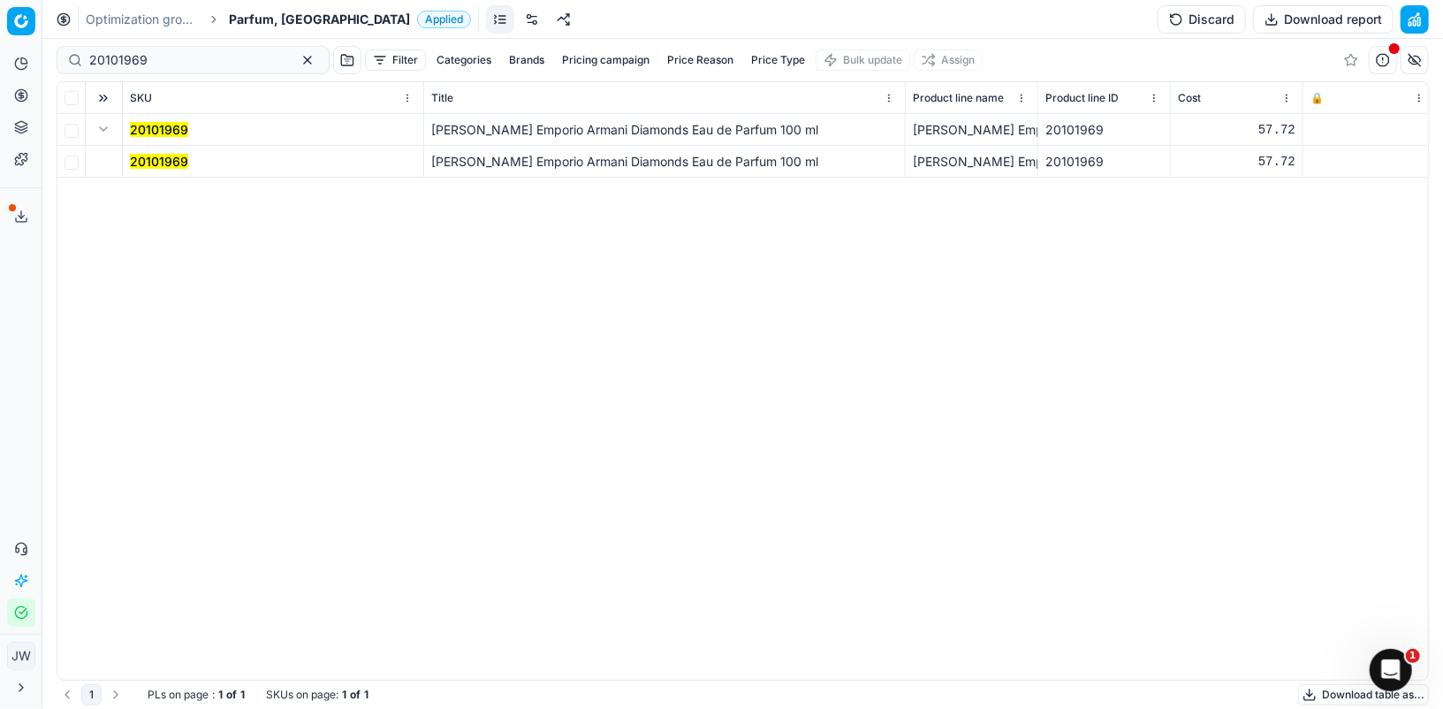
click at [152, 160] on mark "20101969" at bounding box center [159, 161] width 58 height 15
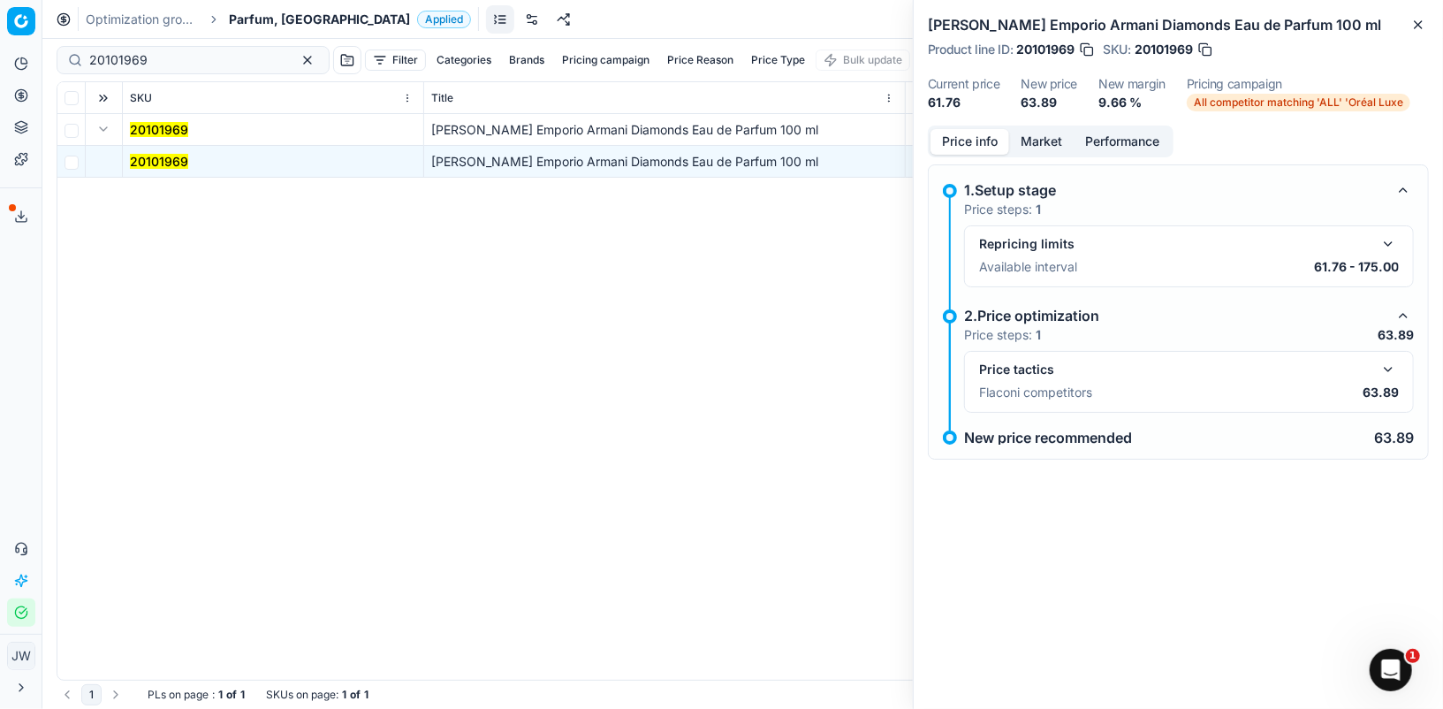
click at [1373, 364] on div "Price tactics" at bounding box center [1189, 369] width 420 height 21
click at [1383, 364] on button "button" at bounding box center [1387, 369] width 21 height 21
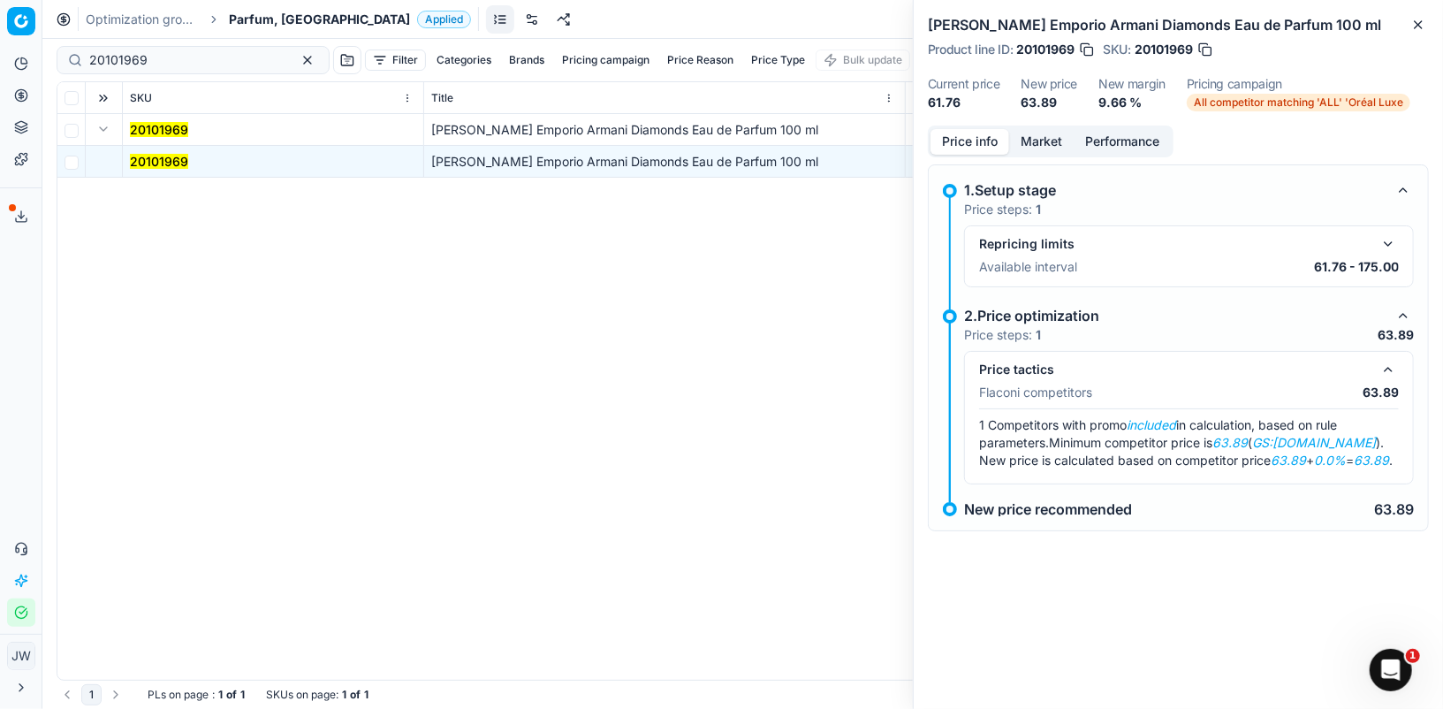
click at [1042, 140] on button "Market" at bounding box center [1041, 142] width 64 height 26
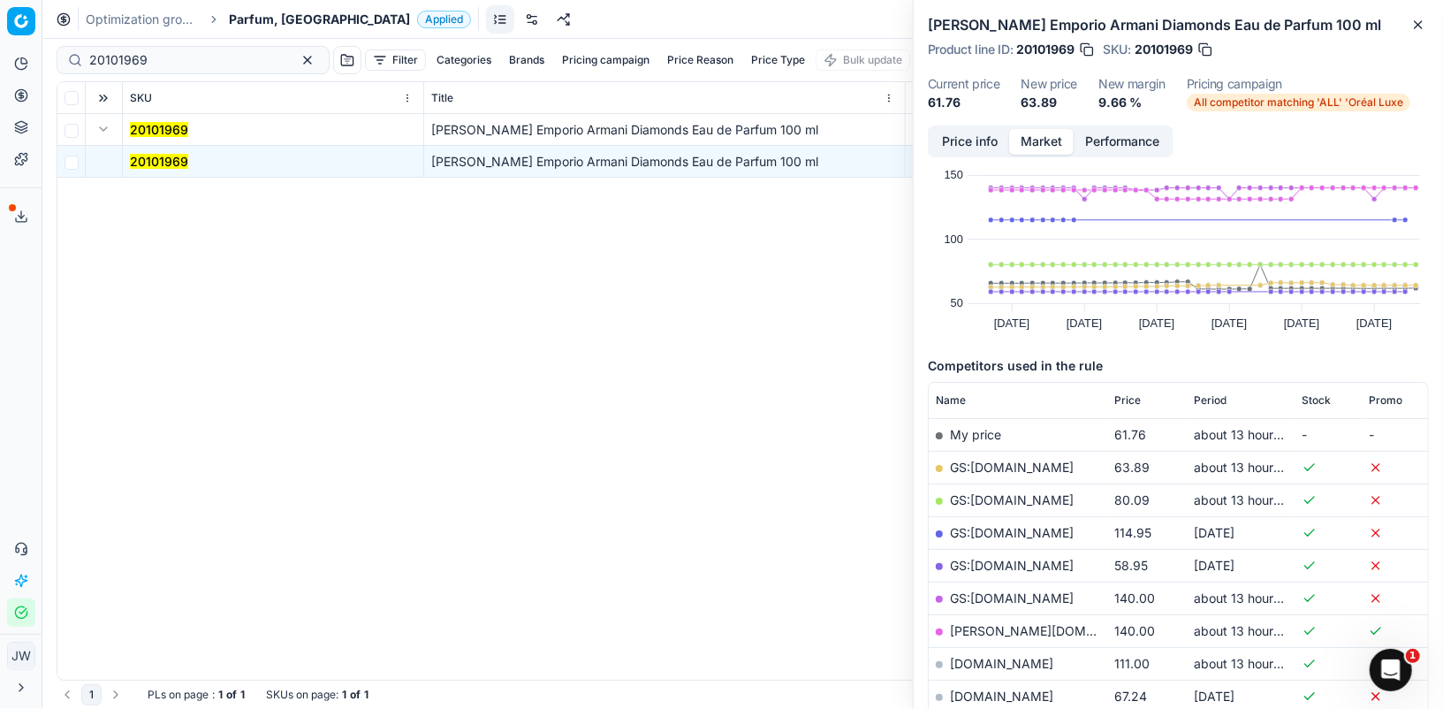
scroll to position [35, 0]
click at [1000, 458] on link "GS:[DOMAIN_NAME]" at bounding box center [1012, 465] width 124 height 15
drag, startPoint x: 160, startPoint y: 59, endPoint x: 39, endPoint y: 42, distance: 122.2
click at [39, 42] on div "Pricing platform Analytics Pricing Product portfolio Templates Export service 1…" at bounding box center [721, 354] width 1443 height 709
drag, startPoint x: 160, startPoint y: 64, endPoint x: 59, endPoint y: 39, distance: 103.9
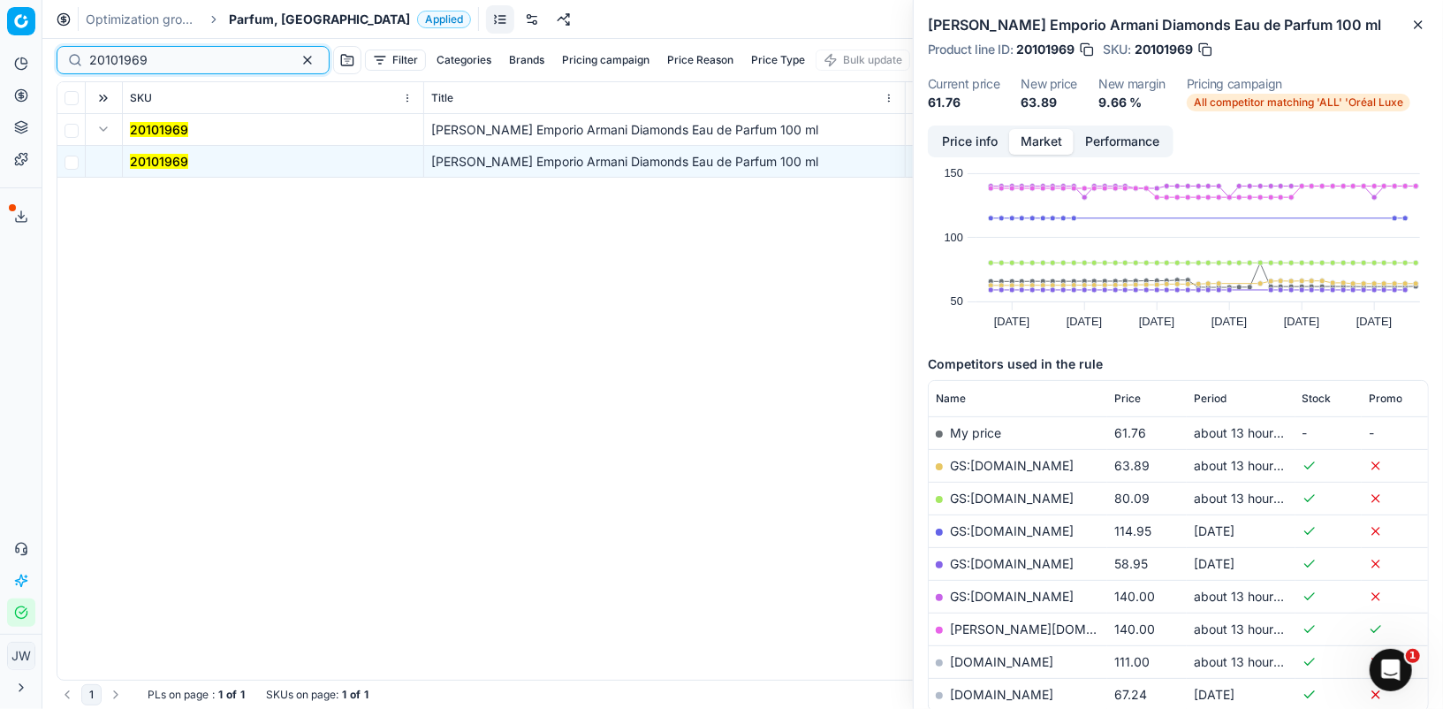
click at [59, 39] on div "20101969 Filter Categories Brands Pricing campaign Price Reason Price Type Bulk…" at bounding box center [743, 60] width 1372 height 42
paste input "80059724-50"
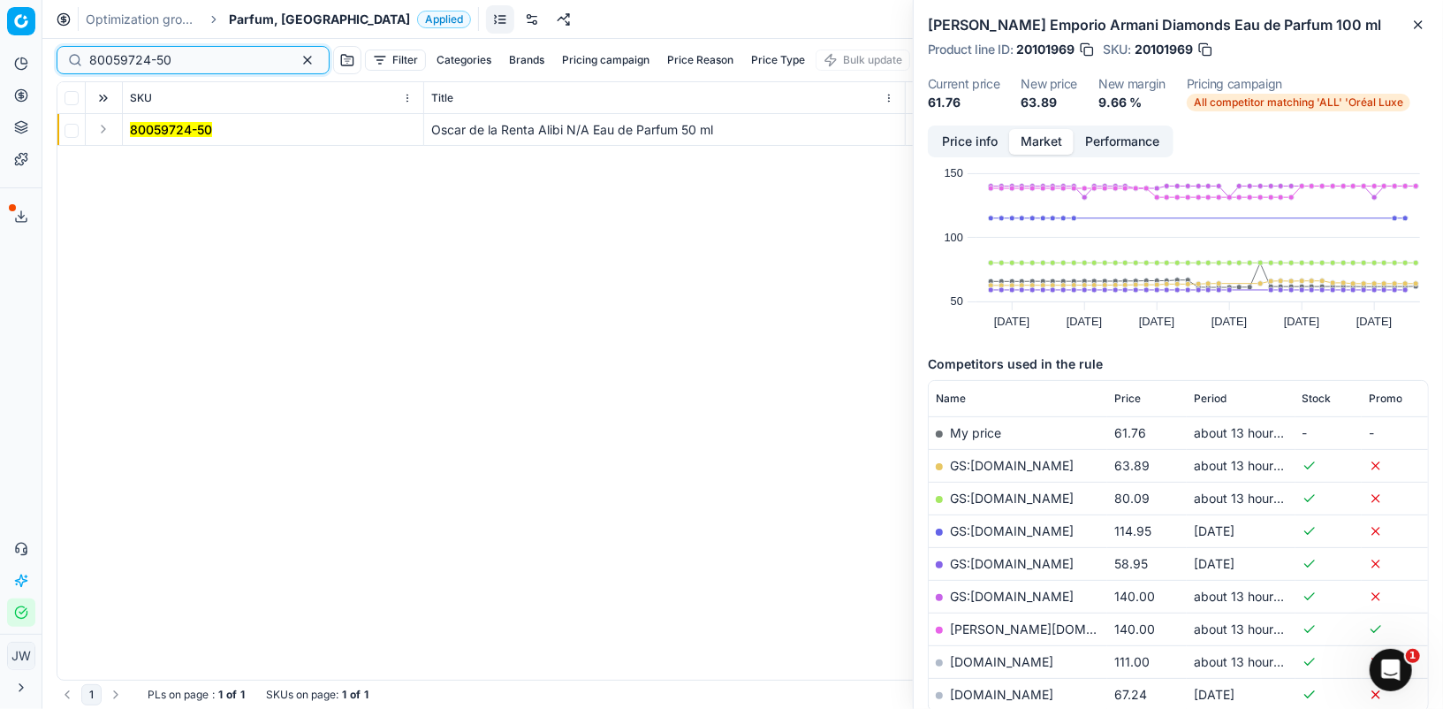
type input "80059724-50"
click at [104, 129] on button "Expand" at bounding box center [103, 128] width 21 height 21
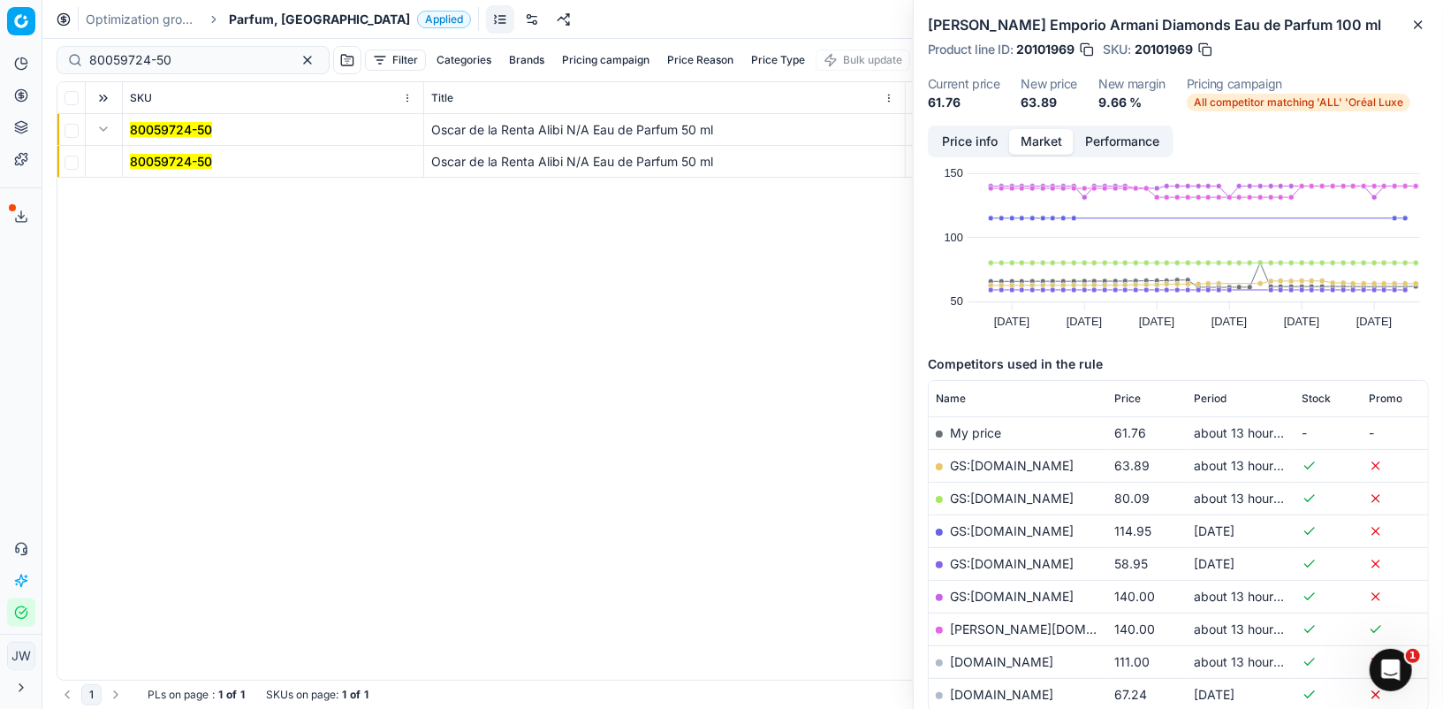
click at [150, 159] on mark "80059724-50" at bounding box center [171, 161] width 82 height 15
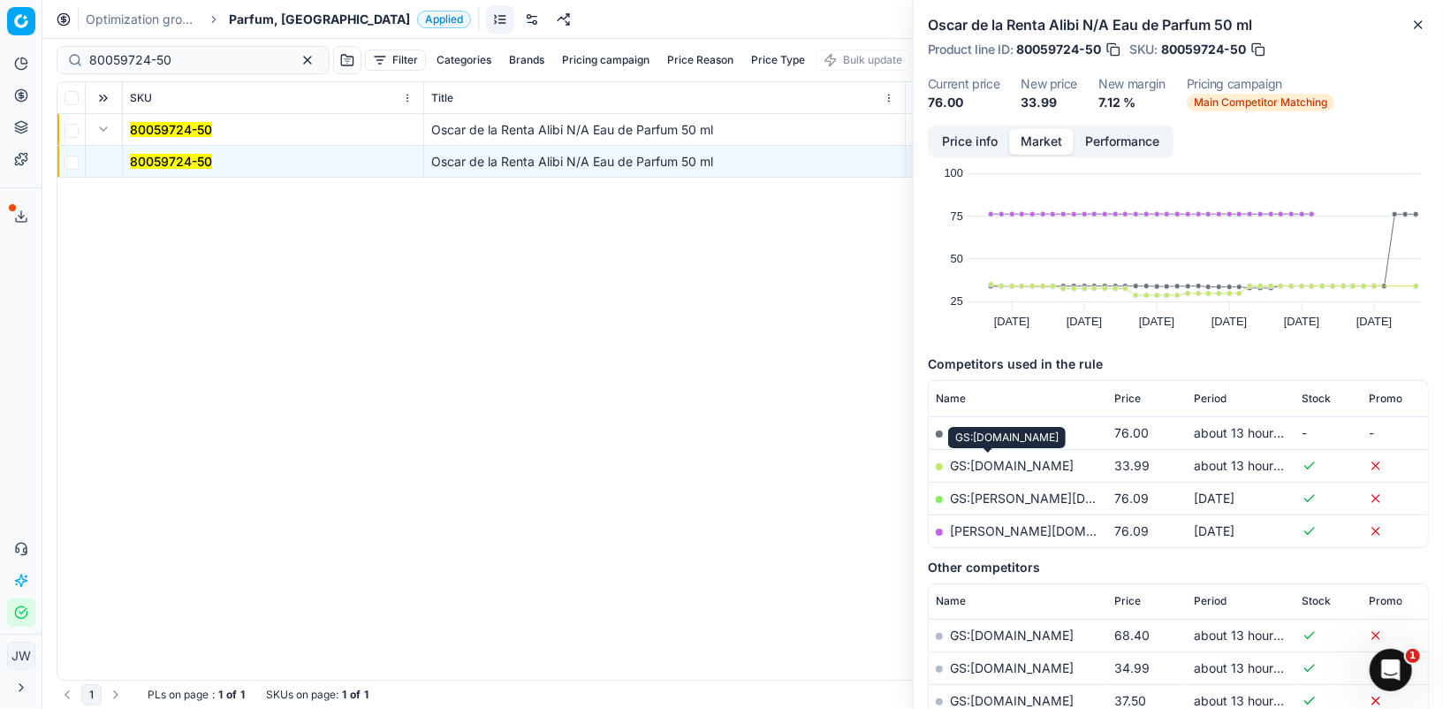
click at [990, 467] on link "GS:[DOMAIN_NAME]" at bounding box center [1012, 465] width 124 height 15
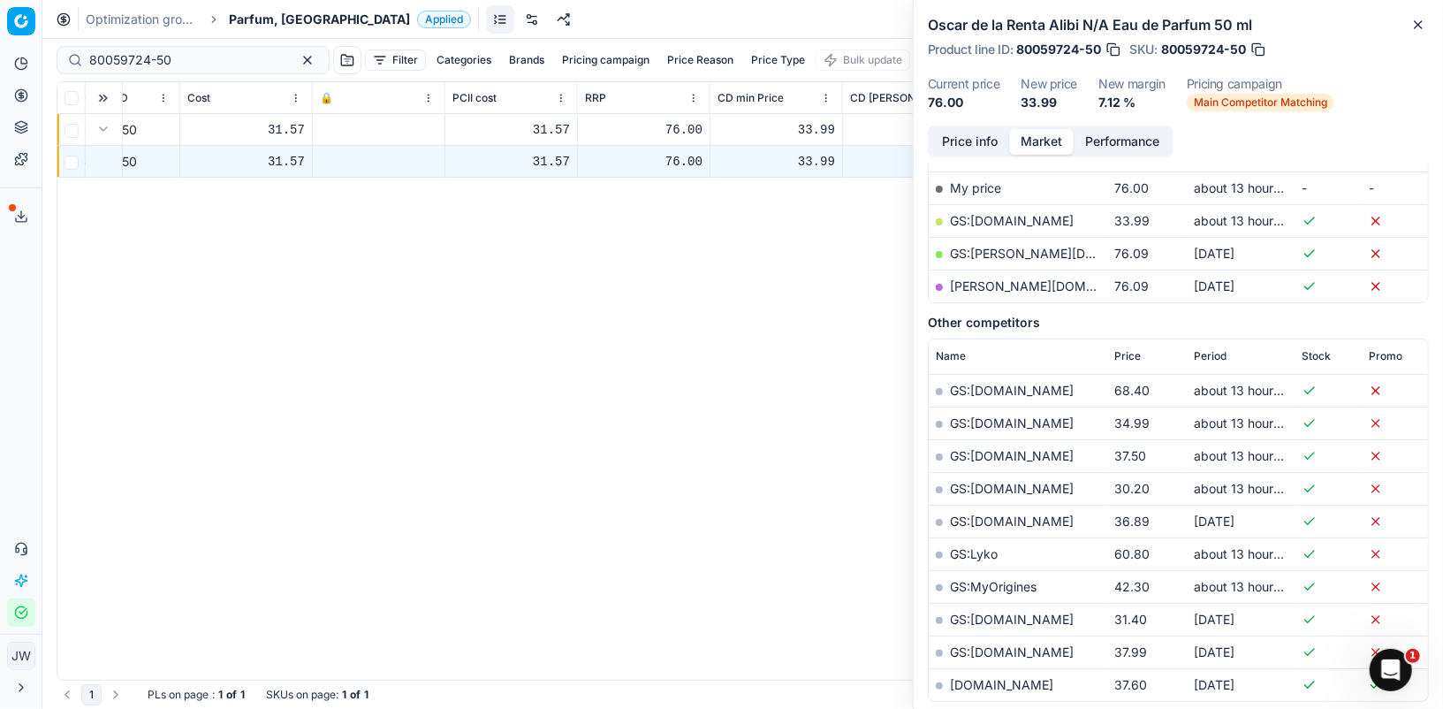
scroll to position [284, 0]
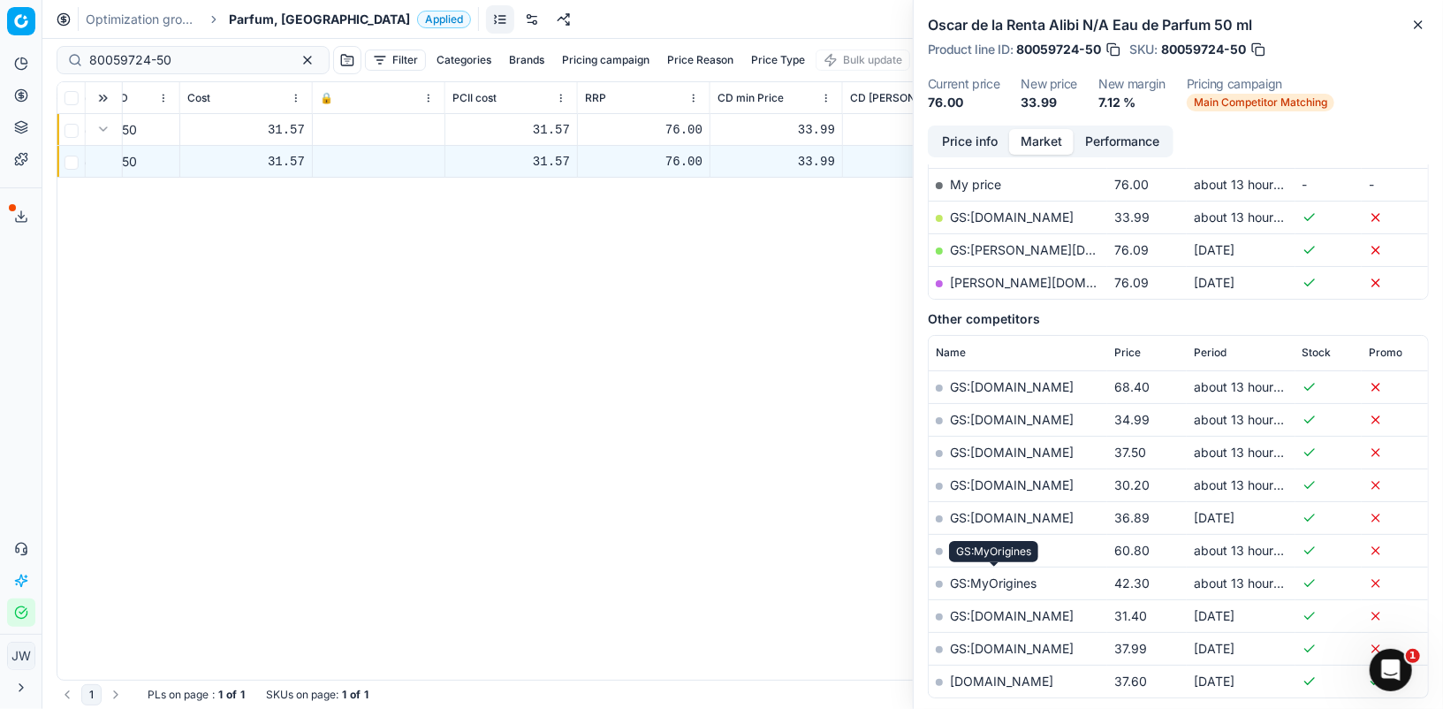
click at [1004, 575] on link "GS:MyOrigines" at bounding box center [993, 582] width 87 height 15
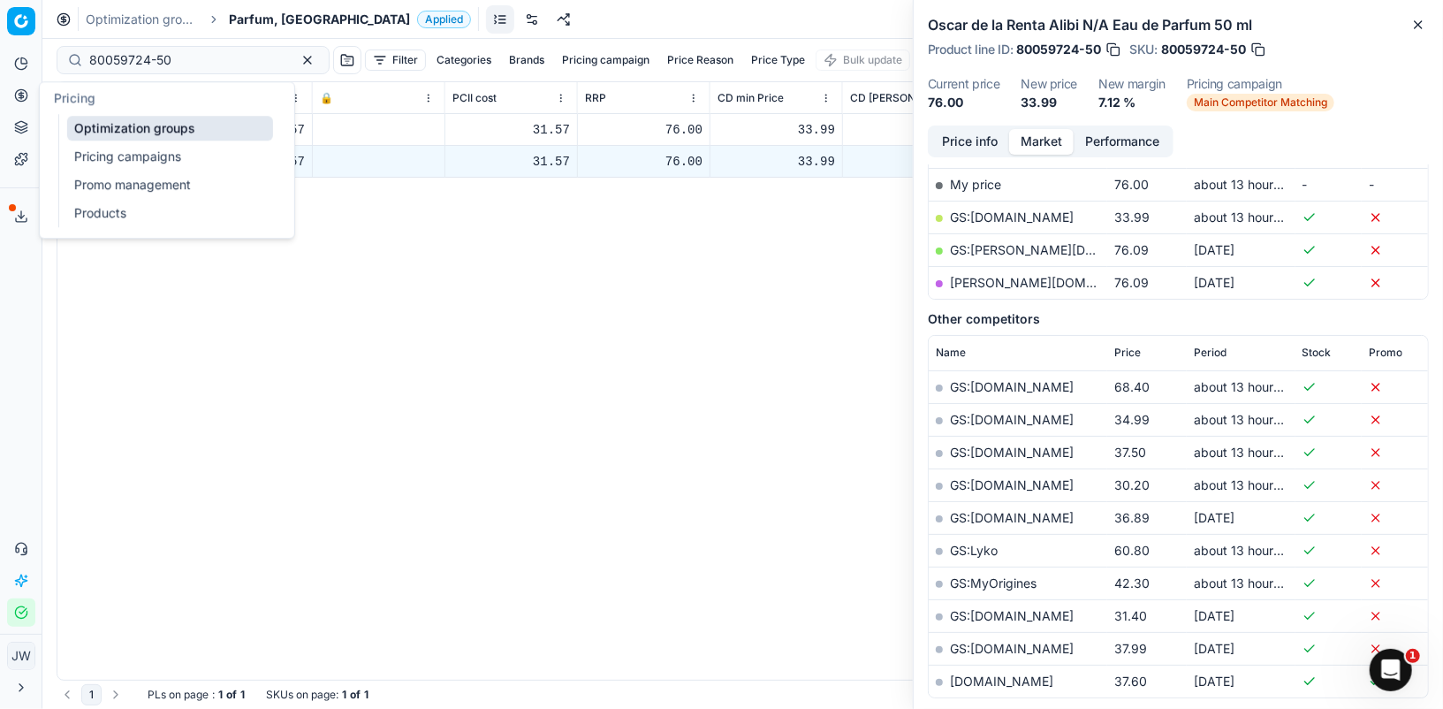
click at [19, 91] on icon at bounding box center [21, 95] width 14 height 14
click at [107, 135] on link "Optimization groups" at bounding box center [170, 128] width 206 height 25
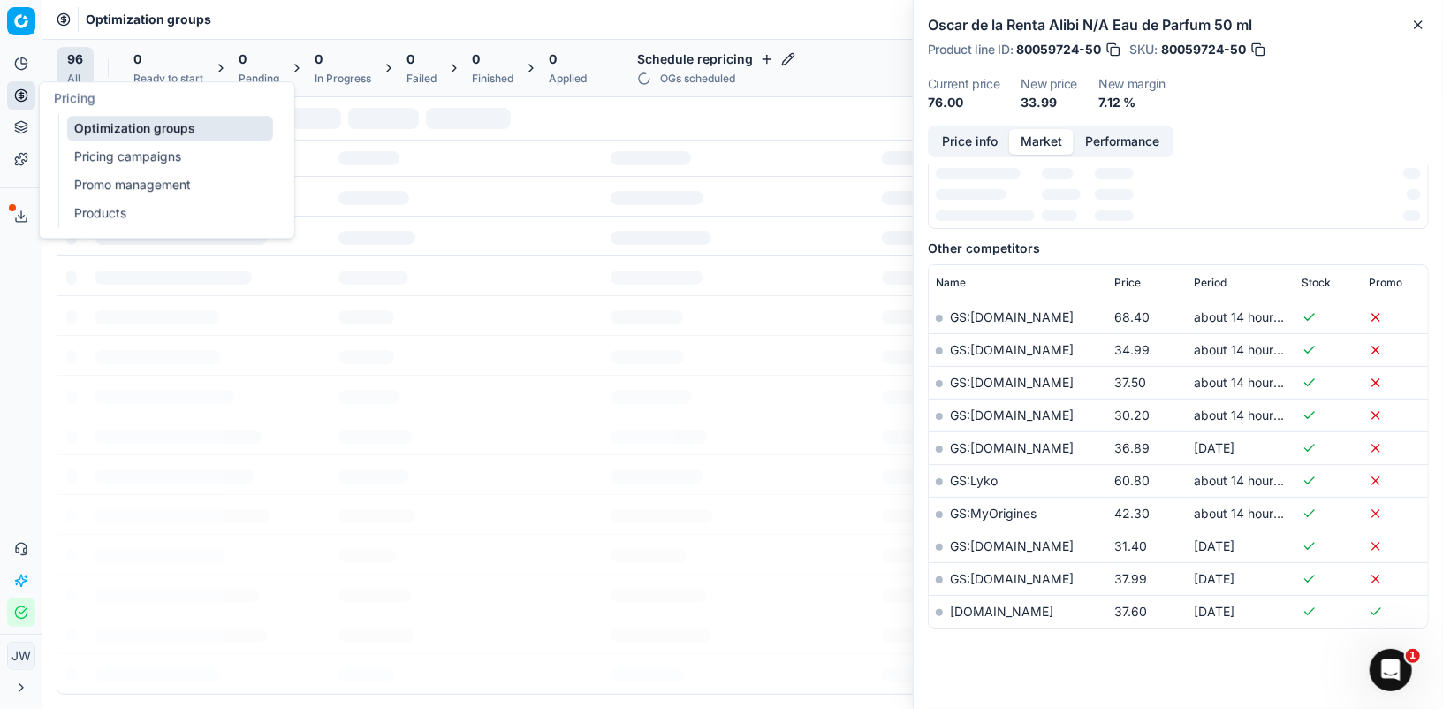
scroll to position [291, 0]
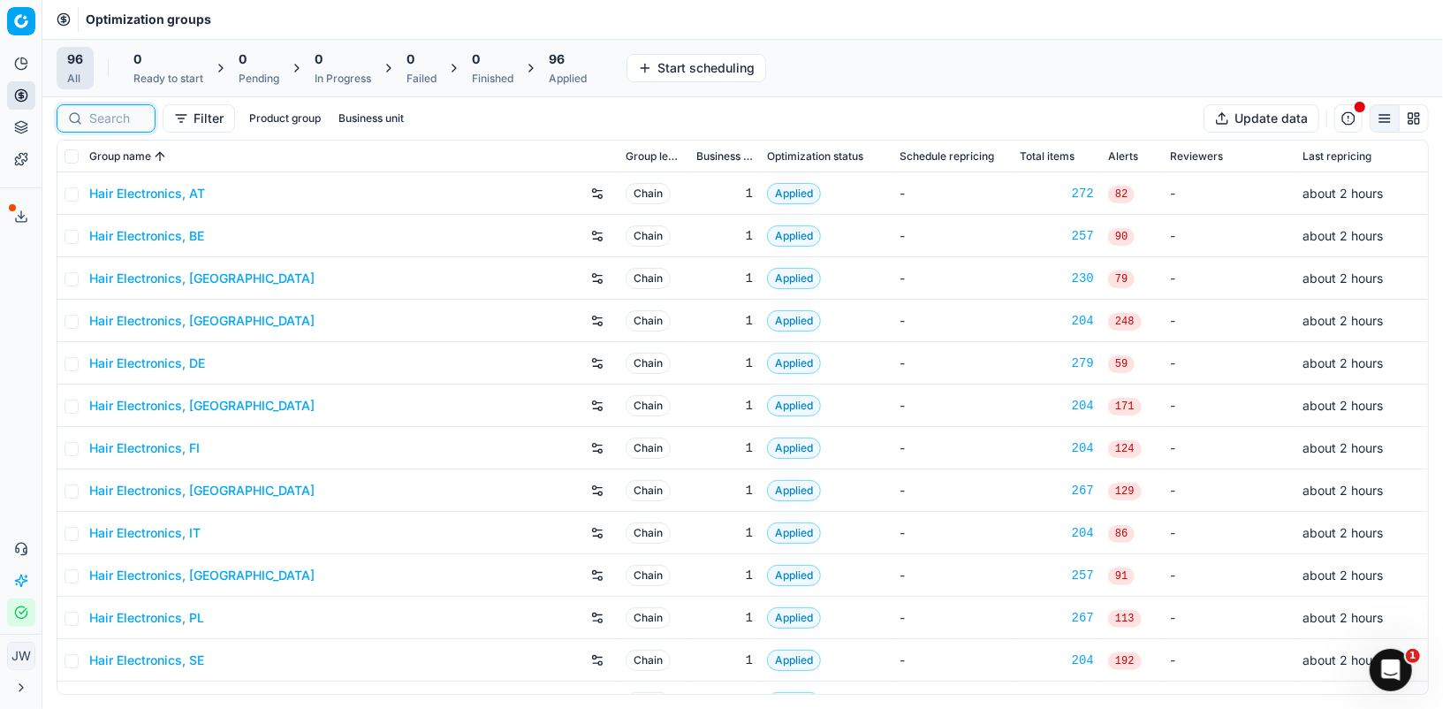
click at [127, 125] on input at bounding box center [116, 119] width 55 height 18
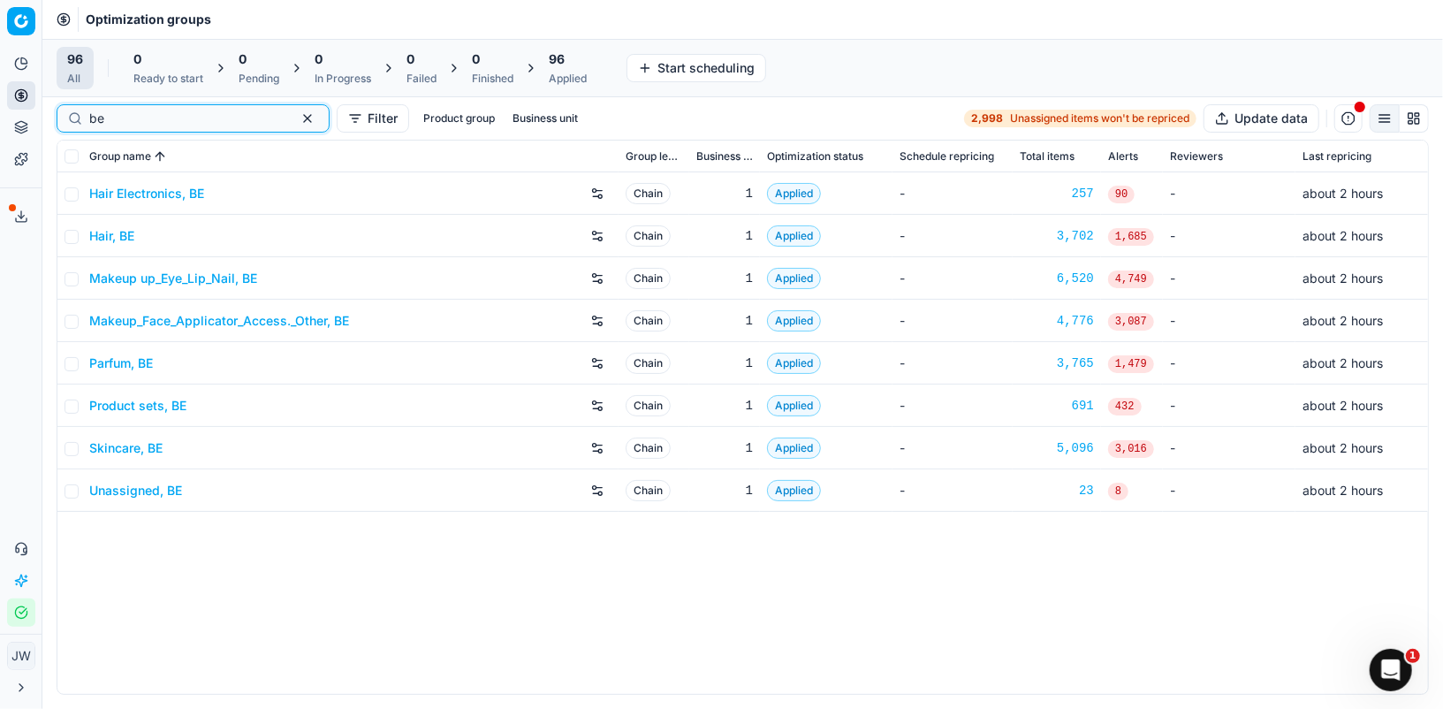
type input "be"
click at [125, 359] on link "Parfum, BE" at bounding box center [121, 363] width 64 height 18
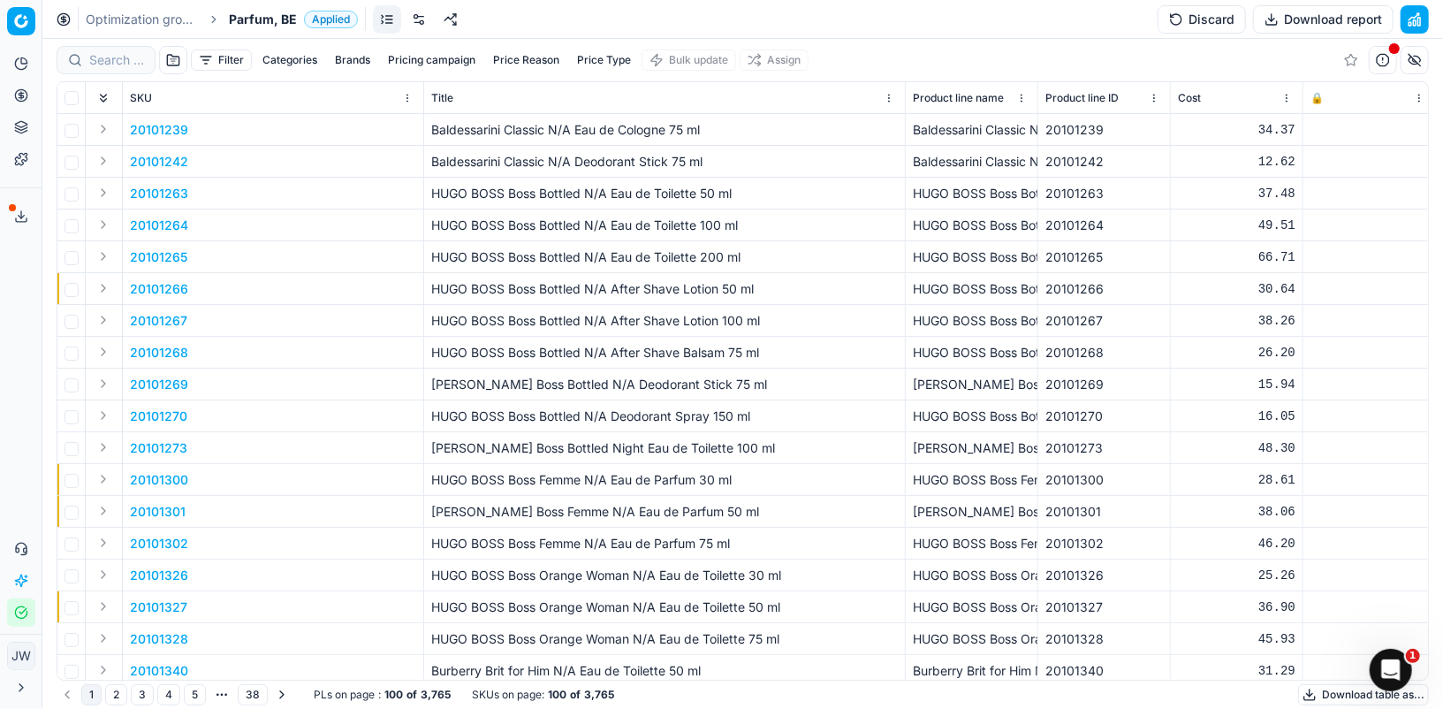
click at [117, 70] on div at bounding box center [106, 60] width 99 height 28
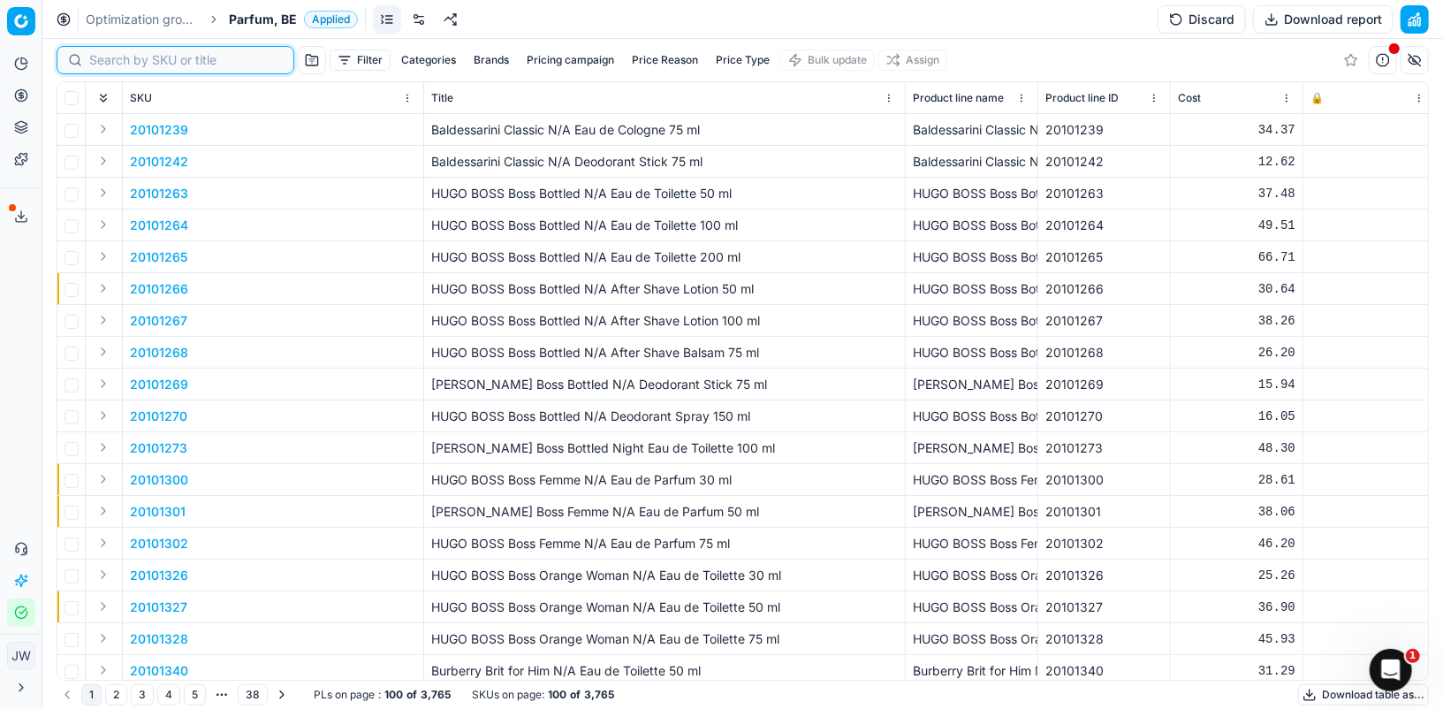
paste input "90005856-0008750"
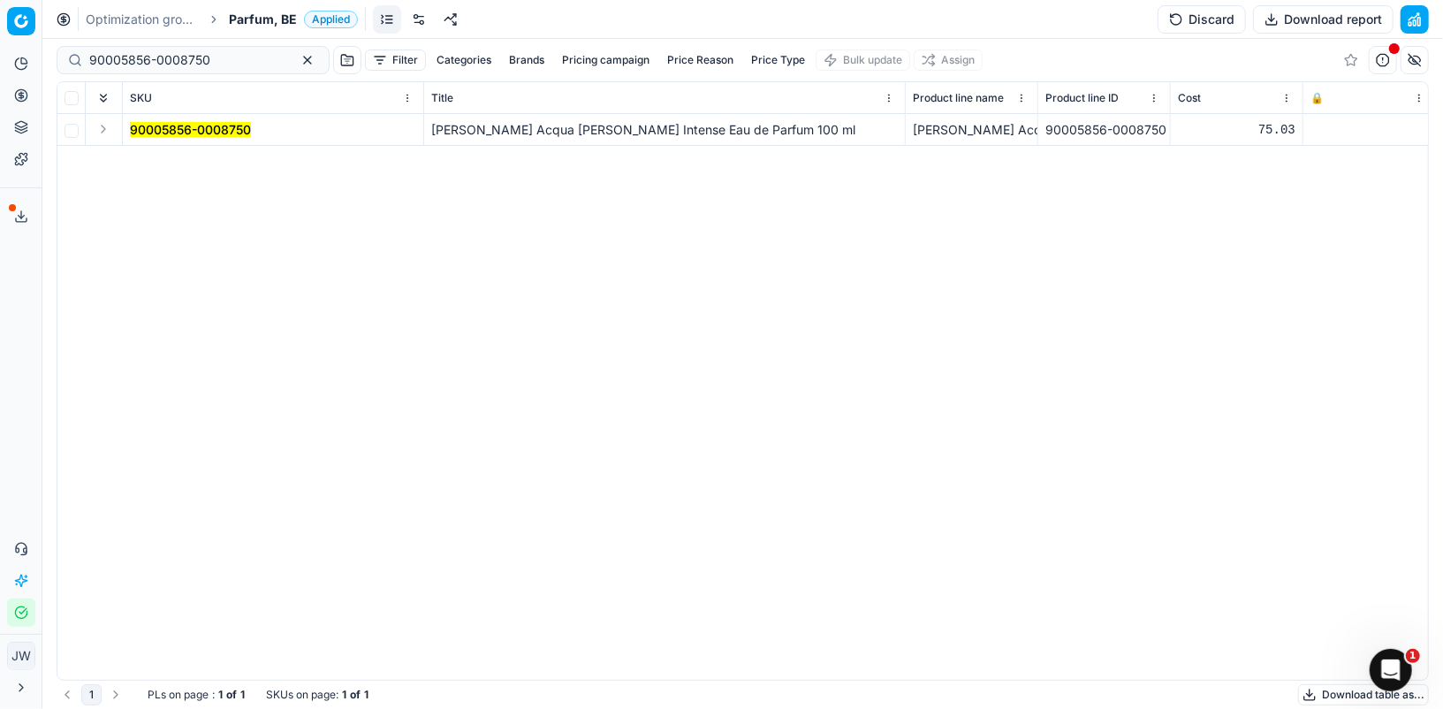
click at [110, 121] on button "Expand" at bounding box center [103, 128] width 21 height 21
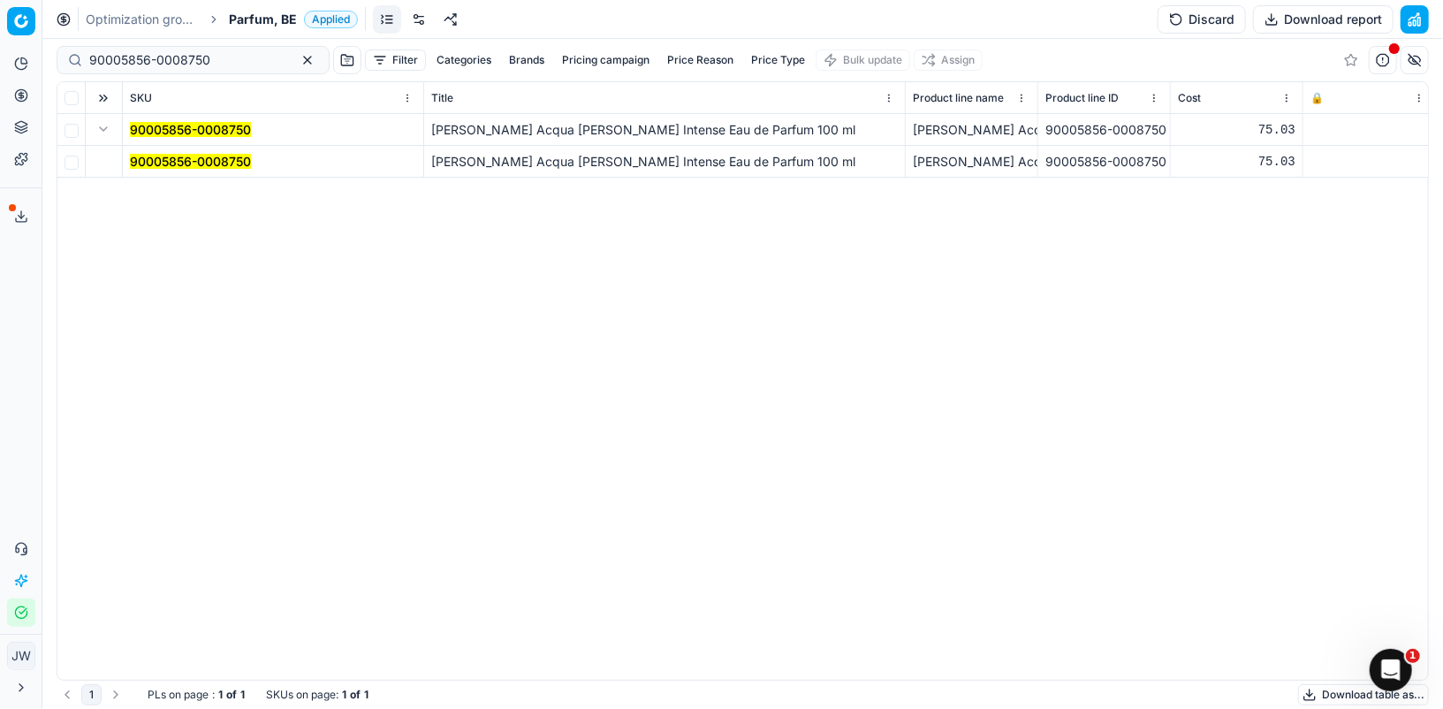
click at [150, 158] on mark "90005856-0008750" at bounding box center [190, 161] width 121 height 15
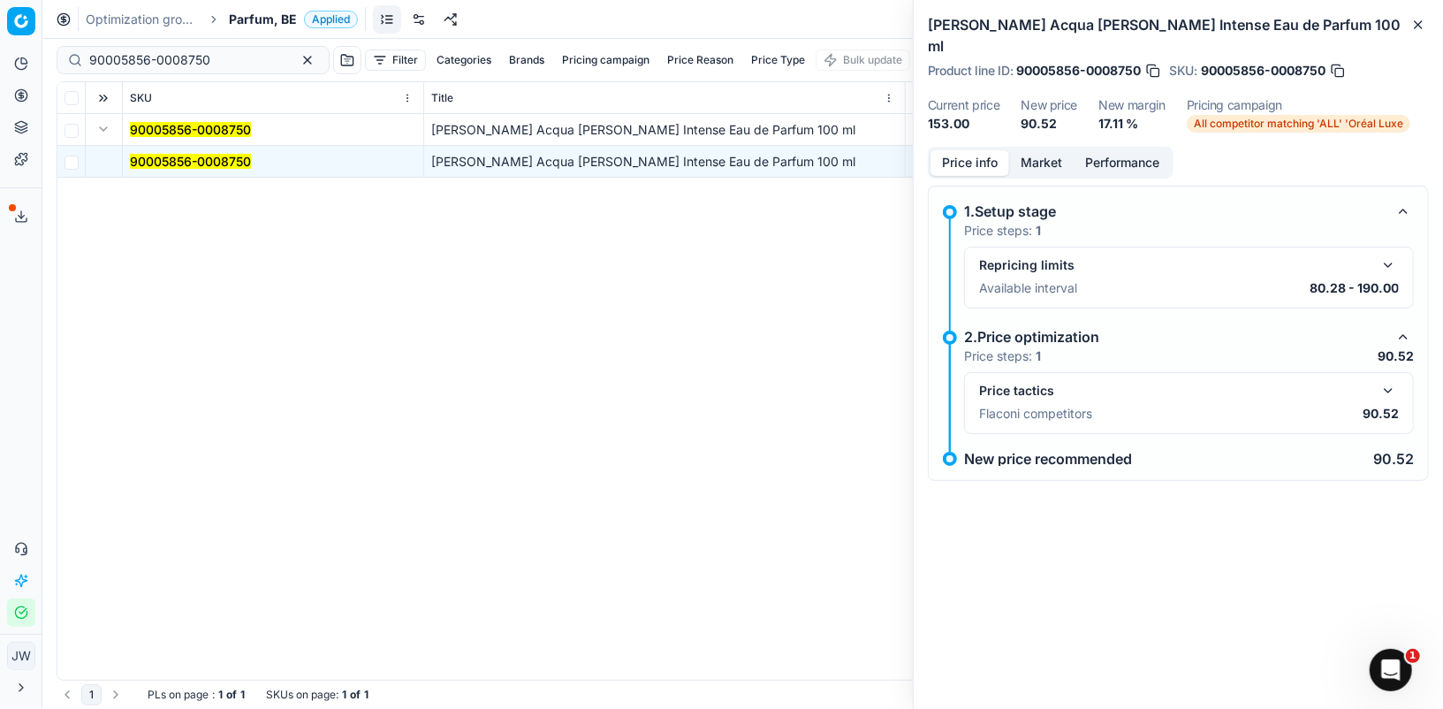
click at [1387, 380] on button "button" at bounding box center [1387, 390] width 21 height 21
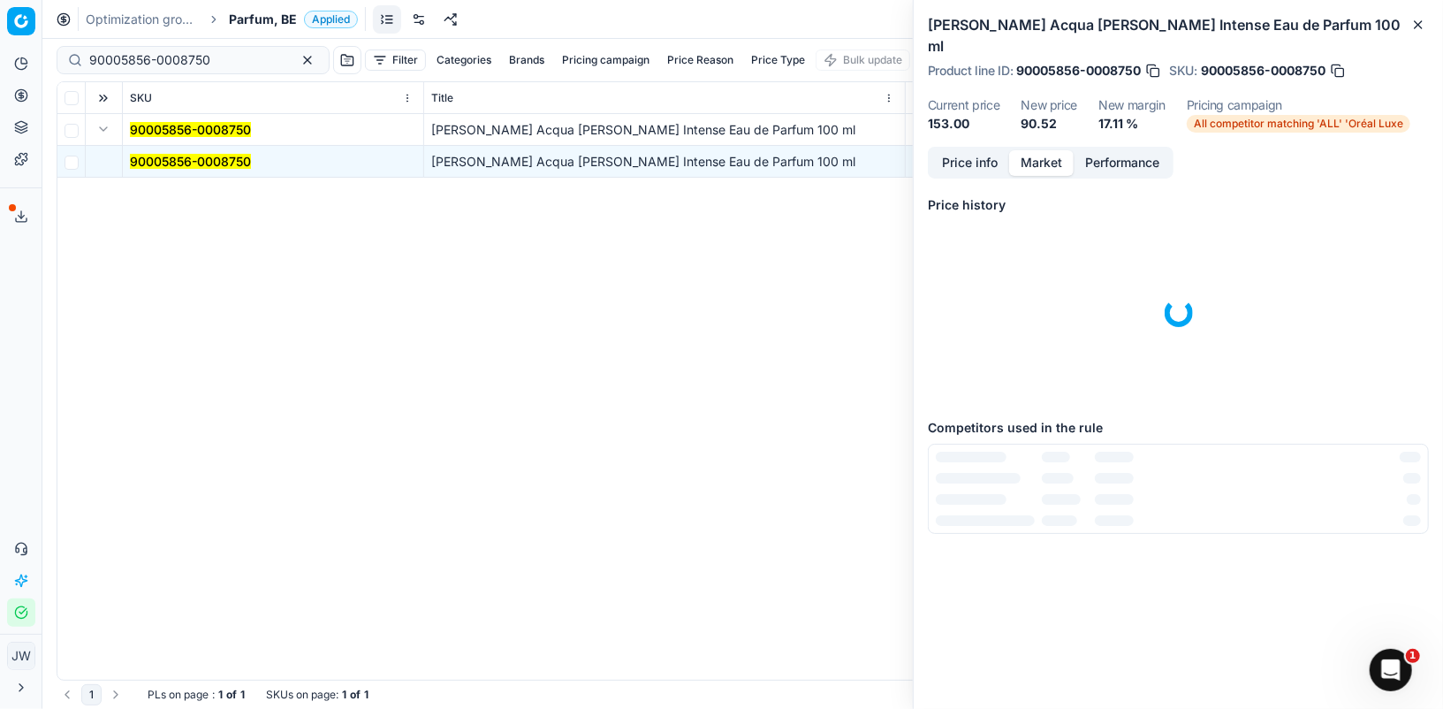
click at [1040, 150] on button "Market" at bounding box center [1041, 163] width 64 height 26
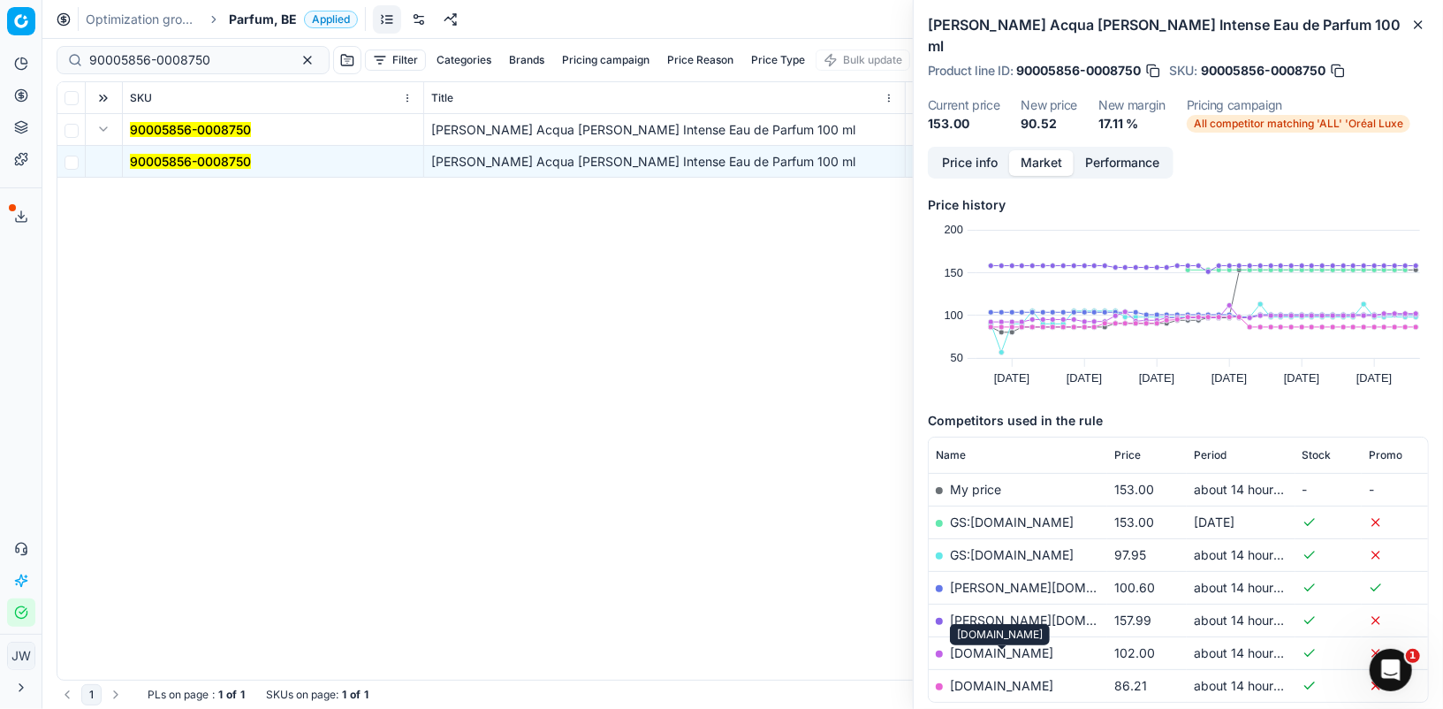
click at [986, 678] on link "[DOMAIN_NAME]" at bounding box center [1001, 685] width 103 height 15
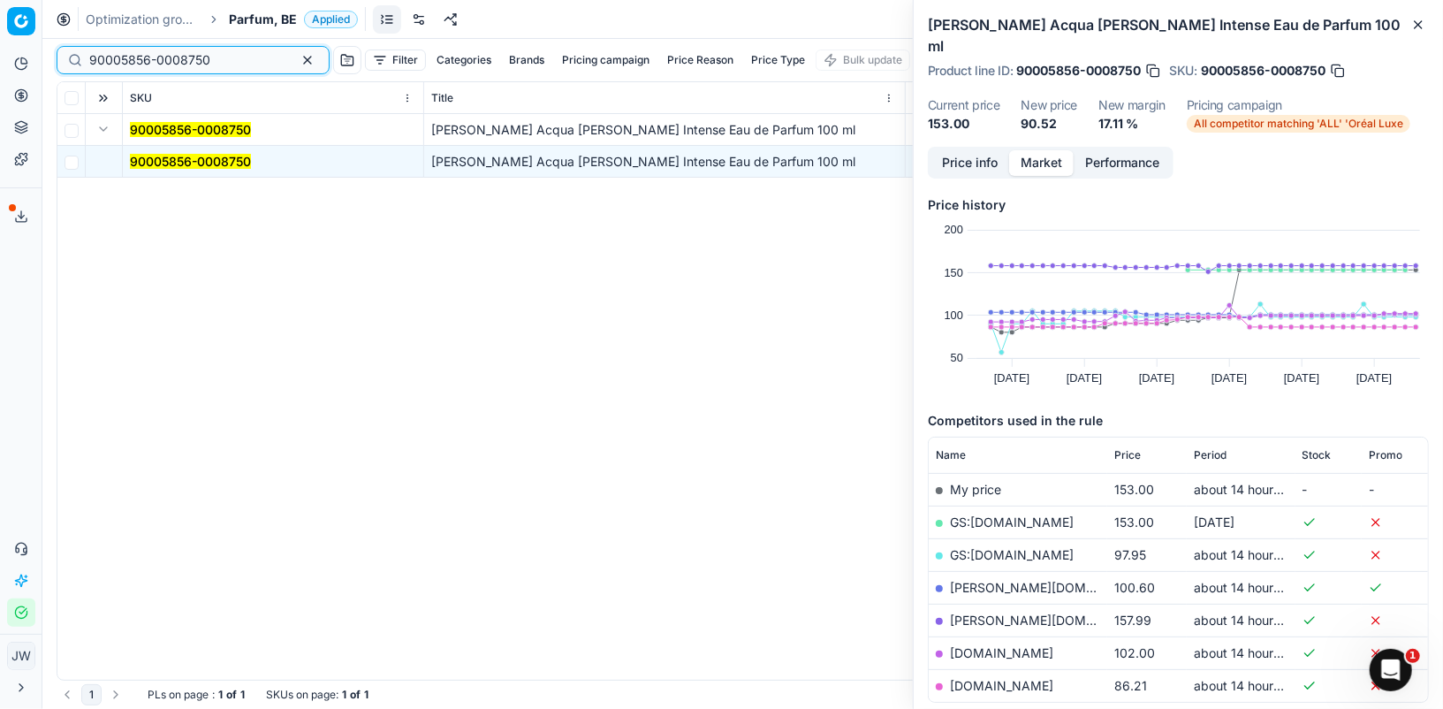
drag, startPoint x: 219, startPoint y: 62, endPoint x: 57, endPoint y: 34, distance: 164.8
click at [57, 34] on div "Optimization groups Parfum, BE Applied Discard Download report 90005856-0008750…" at bounding box center [742, 354] width 1400 height 709
paste input "80070412-1"
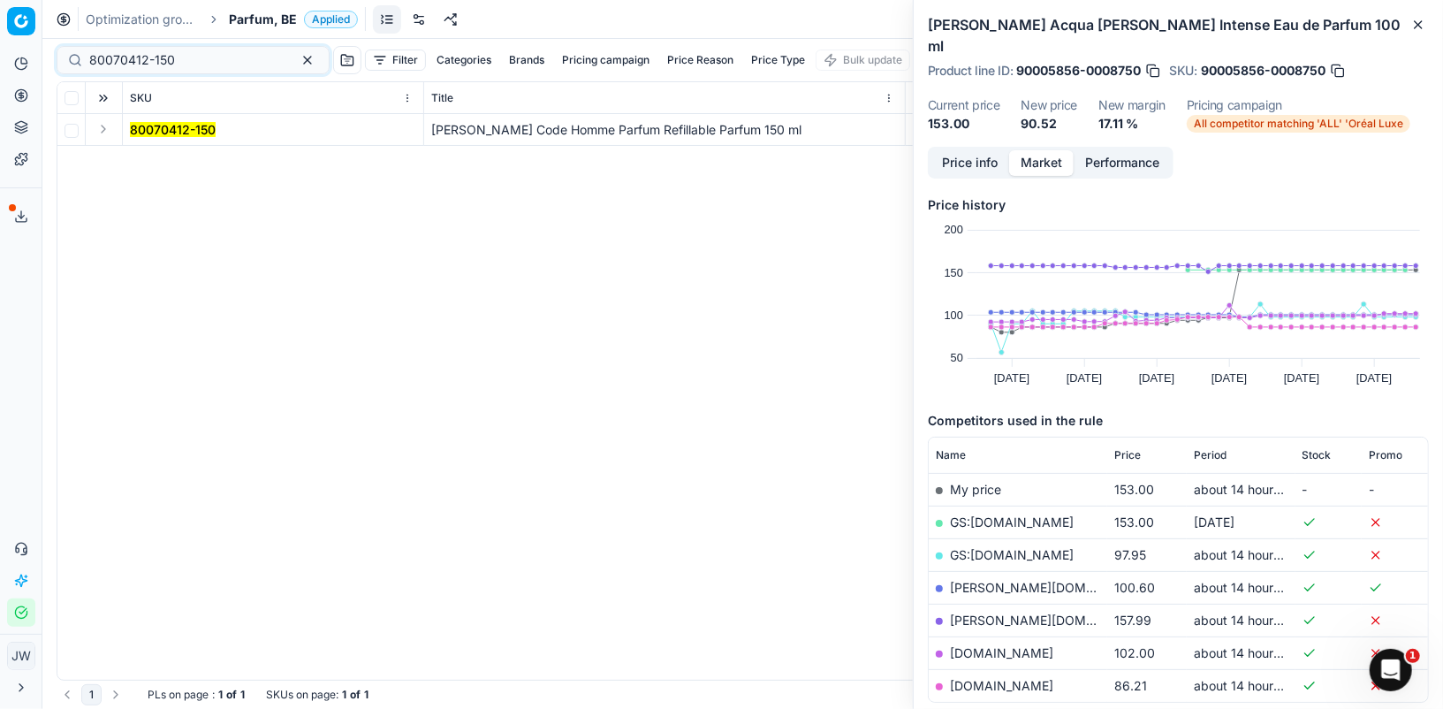
click at [102, 131] on button "Expand" at bounding box center [103, 128] width 21 height 21
click at [156, 171] on td "80070412-150" at bounding box center [273, 162] width 301 height 32
click at [161, 157] on mark "80070412-150" at bounding box center [173, 161] width 86 height 15
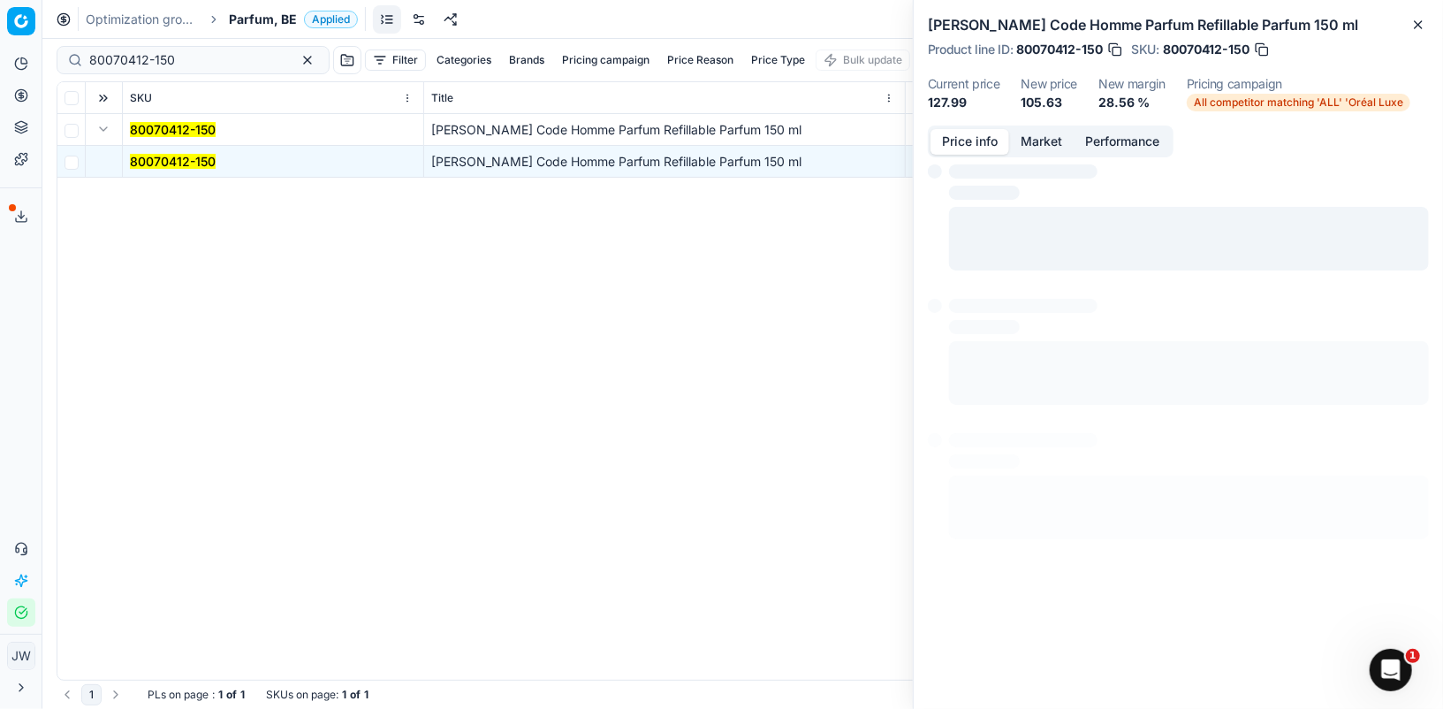
click at [971, 140] on button "Price info" at bounding box center [969, 142] width 79 height 26
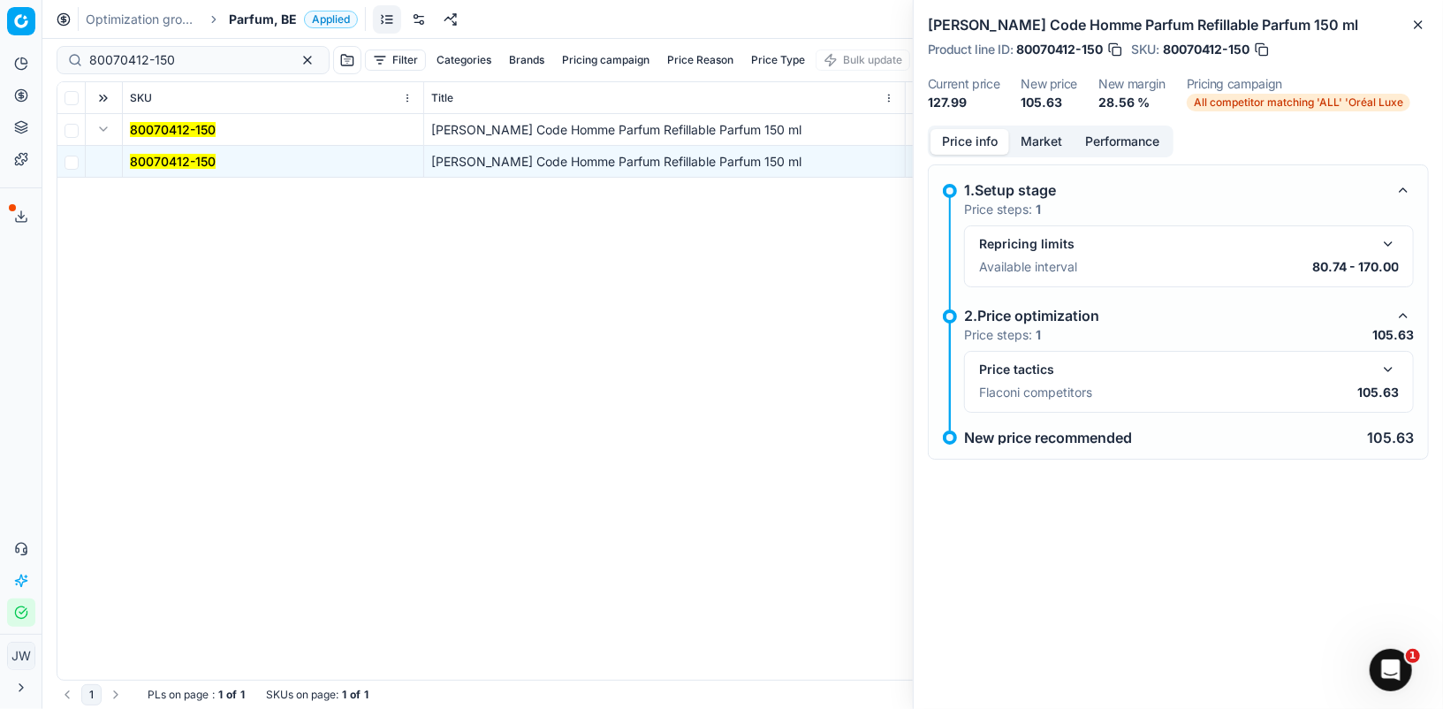
click at [1391, 367] on button "button" at bounding box center [1387, 369] width 21 height 21
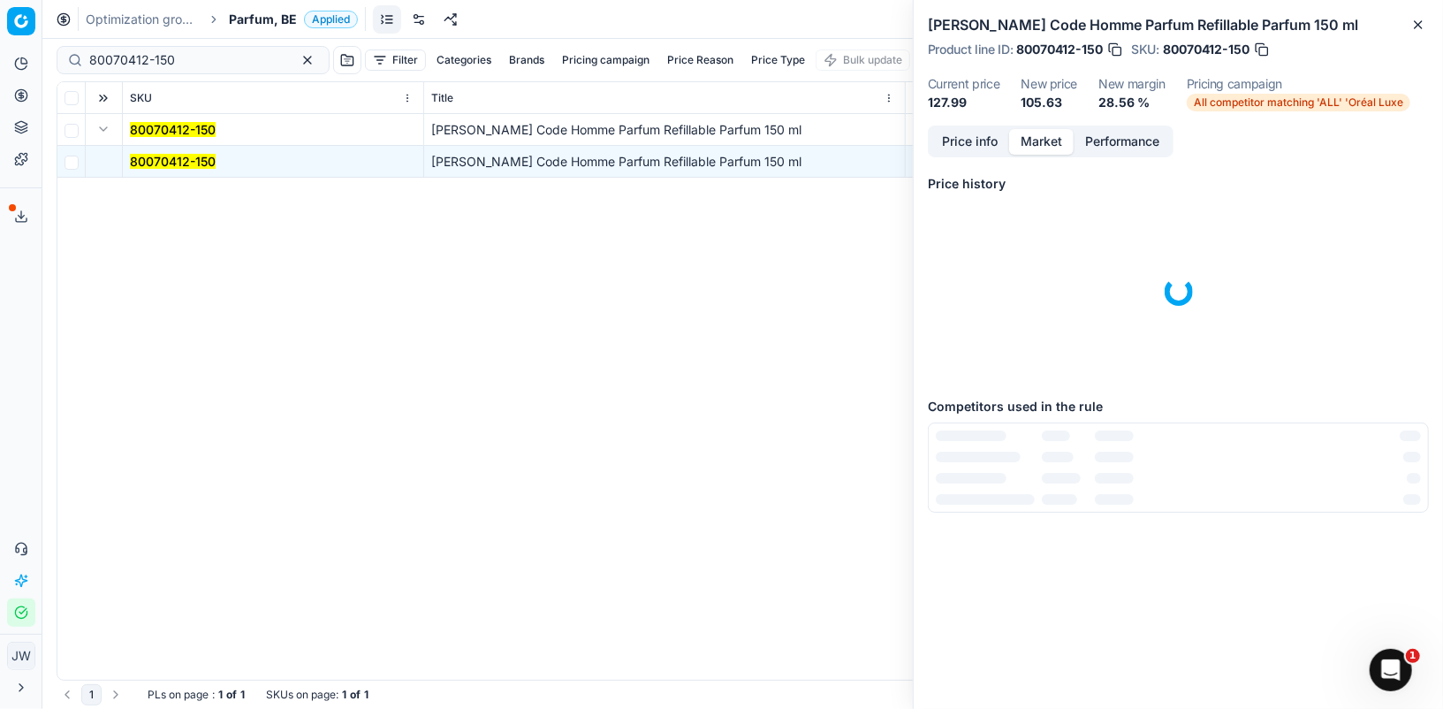
click at [1044, 147] on button "Market" at bounding box center [1041, 142] width 64 height 26
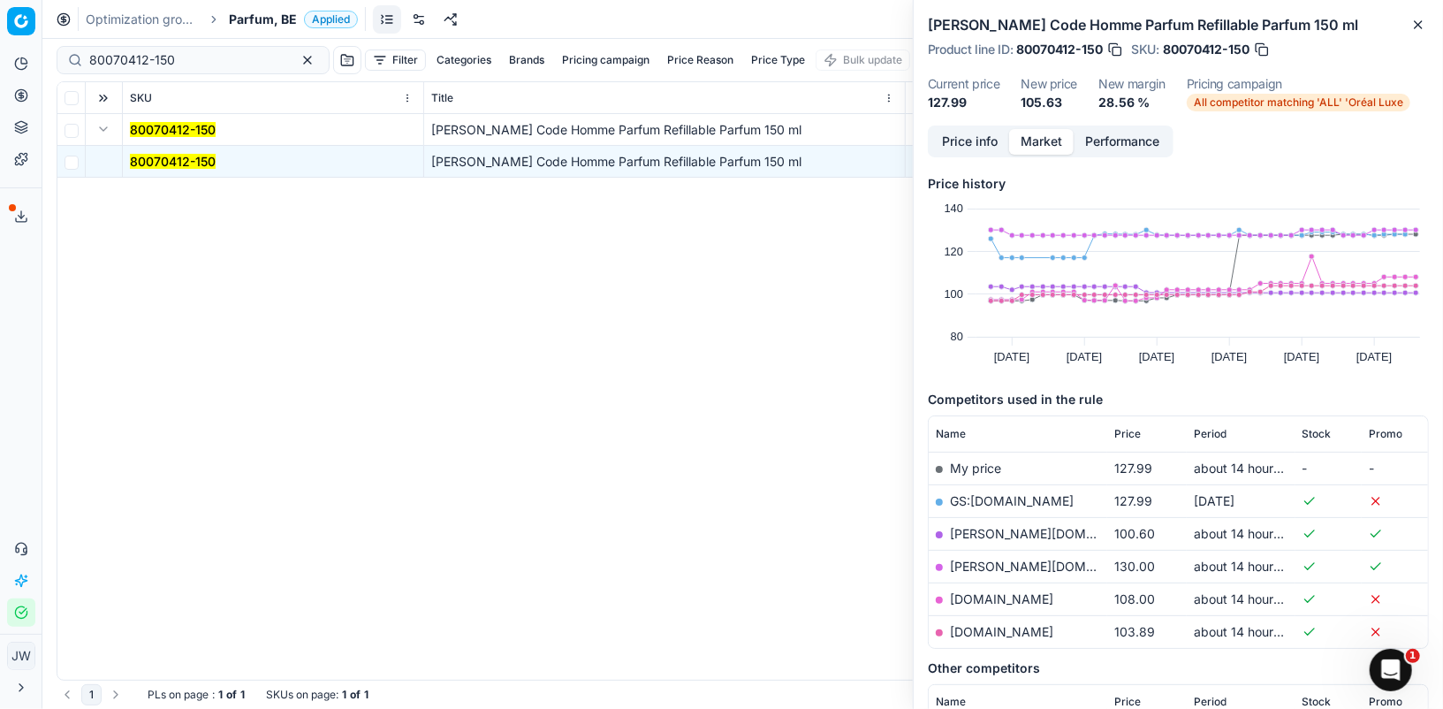
click at [1056, 527] on td "[PERSON_NAME][DOMAIN_NAME]" at bounding box center [1017, 533] width 178 height 33
click at [1011, 527] on link "[PERSON_NAME][DOMAIN_NAME]" at bounding box center [1052, 533] width 205 height 15
click at [1004, 530] on link "[PERSON_NAME][DOMAIN_NAME]" at bounding box center [1052, 533] width 205 height 15
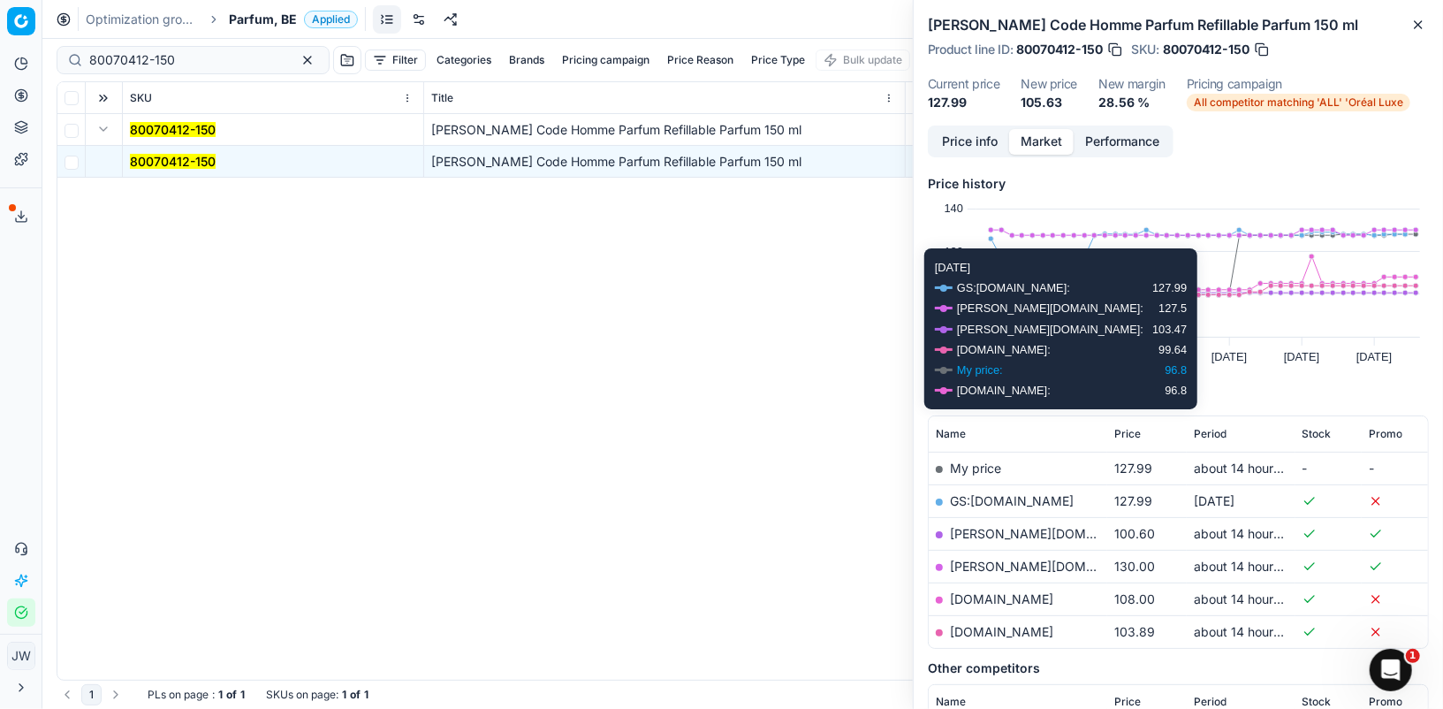
click at [1009, 526] on link "[PERSON_NAME][DOMAIN_NAME]" at bounding box center [1052, 533] width 205 height 15
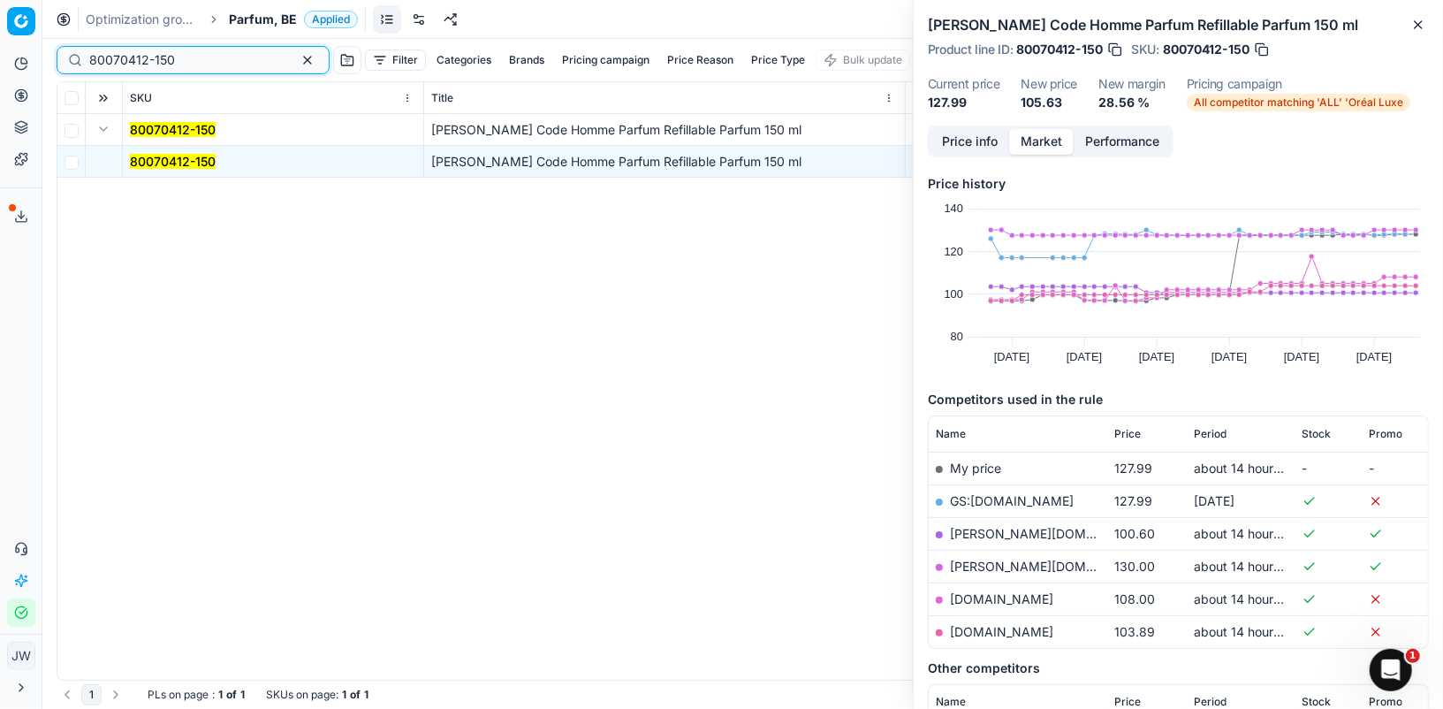
drag, startPoint x: 188, startPoint y: 54, endPoint x: 24, endPoint y: 40, distance: 164.9
click at [24, 40] on div "Pricing platform Analytics Pricing Product portfolio Templates Export service 1…" at bounding box center [721, 354] width 1443 height 709
paste input "90003982-0005781"
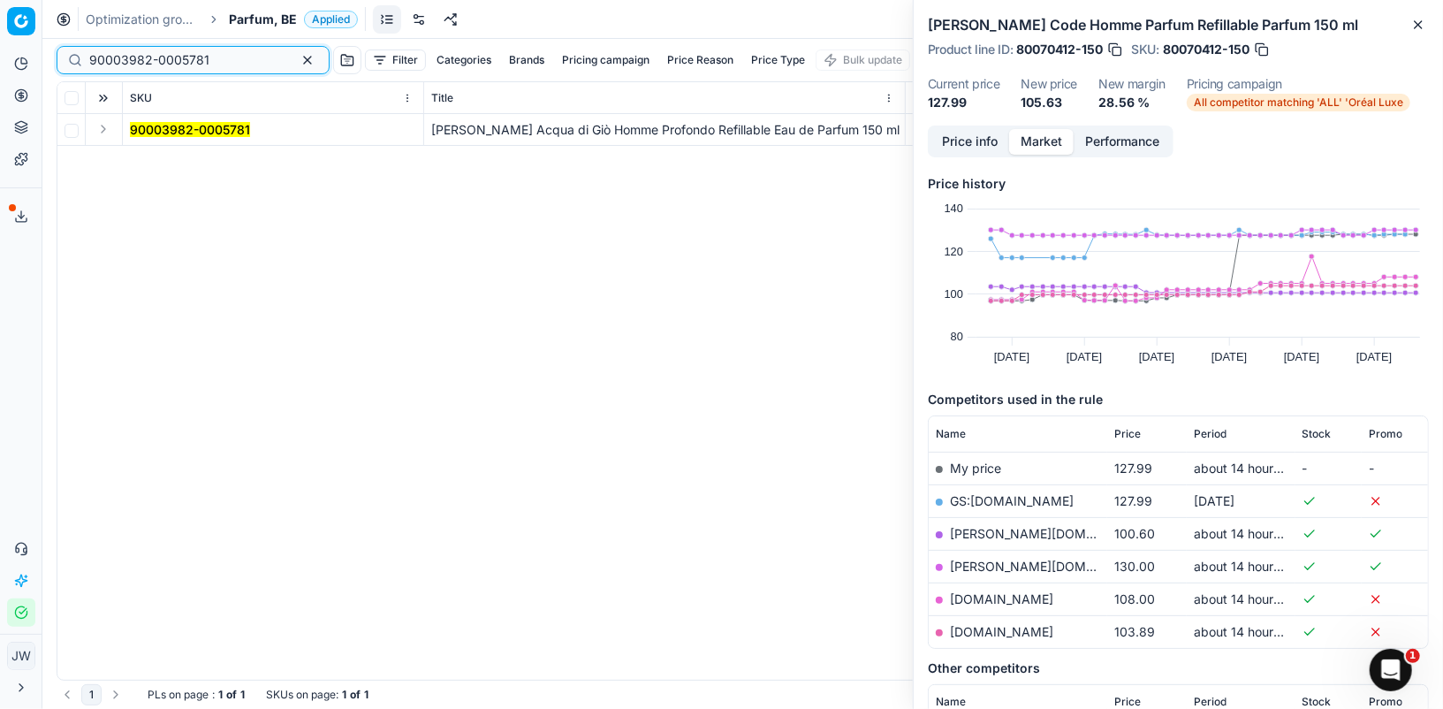
type input "90003982-0005781"
click at [102, 132] on button "Expand" at bounding box center [103, 128] width 21 height 21
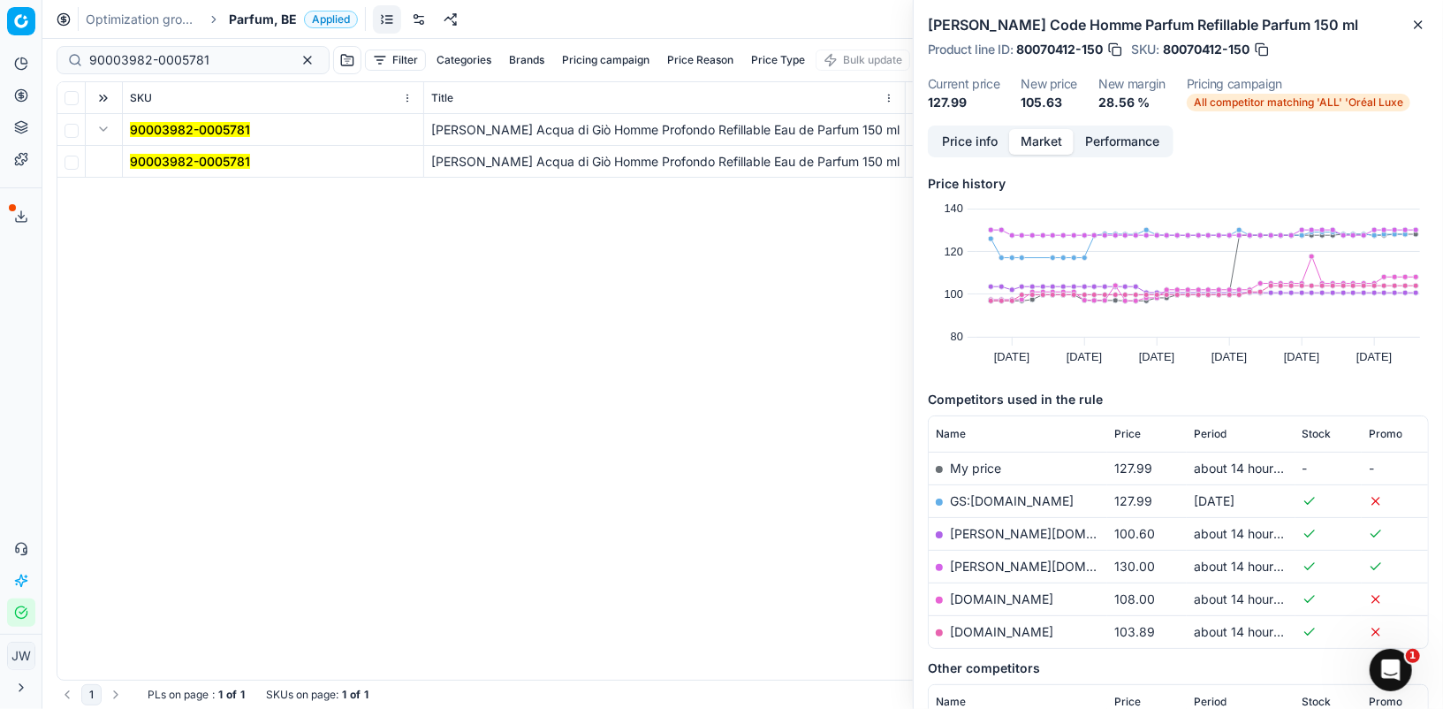
click at [142, 147] on td "90003982-0005781" at bounding box center [273, 162] width 301 height 32
click at [155, 160] on mark "90003982-0005781" at bounding box center [190, 161] width 120 height 15
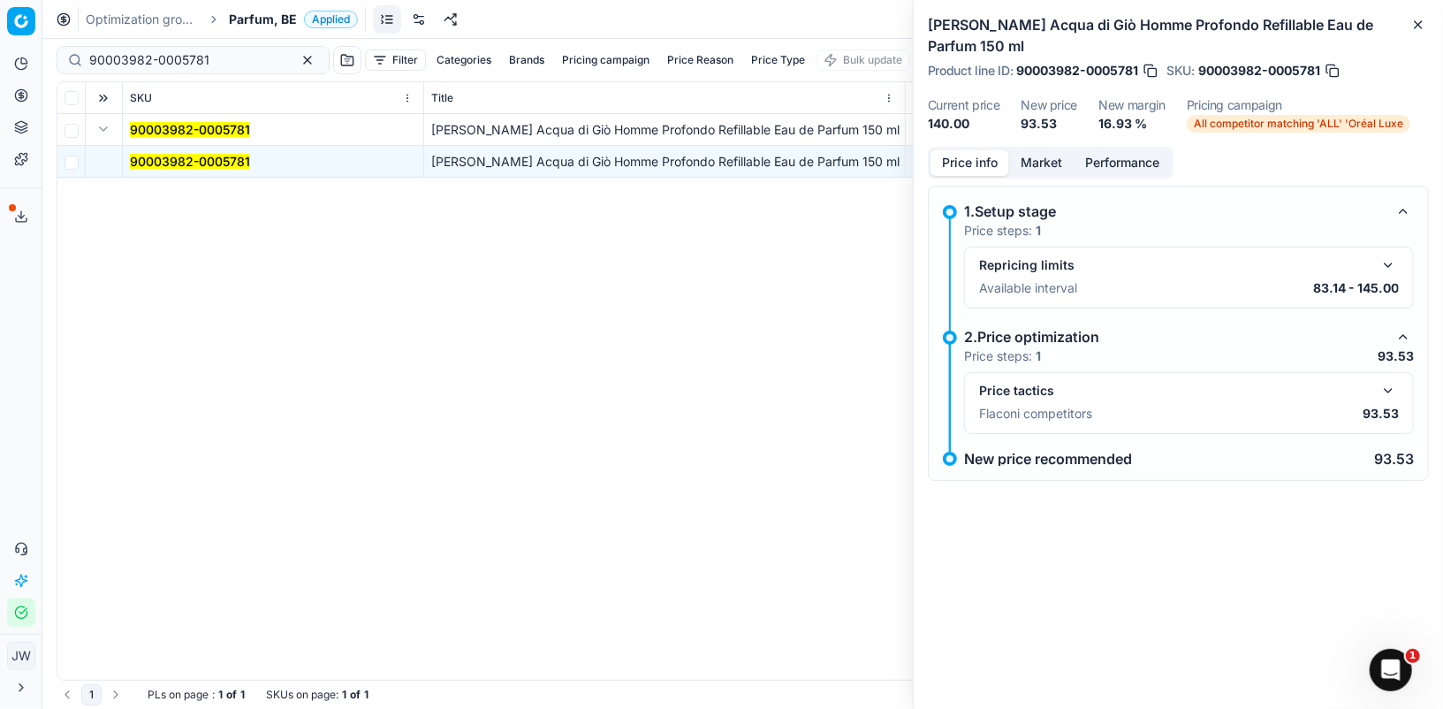
click at [968, 151] on button "Price info" at bounding box center [969, 163] width 79 height 26
click at [1386, 389] on button "button" at bounding box center [1387, 390] width 21 height 21
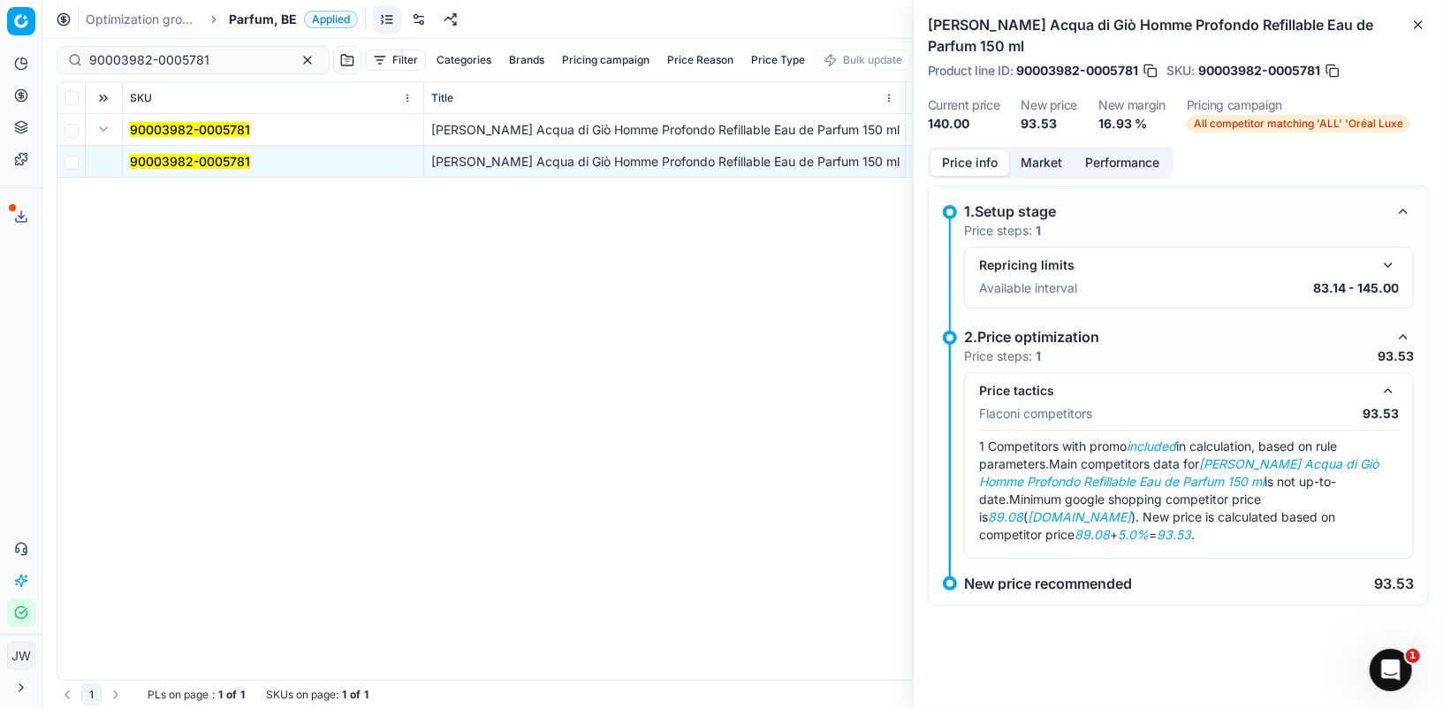
click at [1386, 389] on button "button" at bounding box center [1387, 390] width 21 height 21
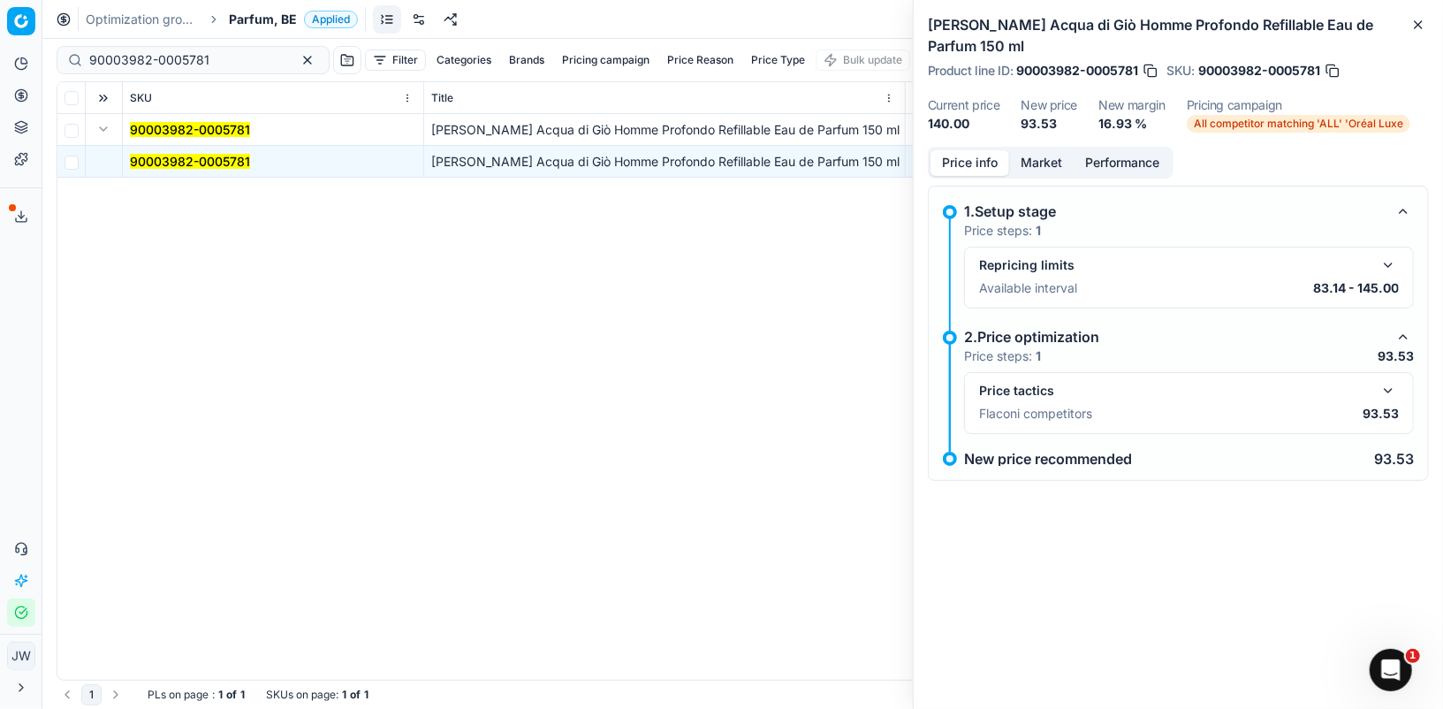
click at [1043, 171] on button "Market" at bounding box center [1041, 163] width 64 height 26
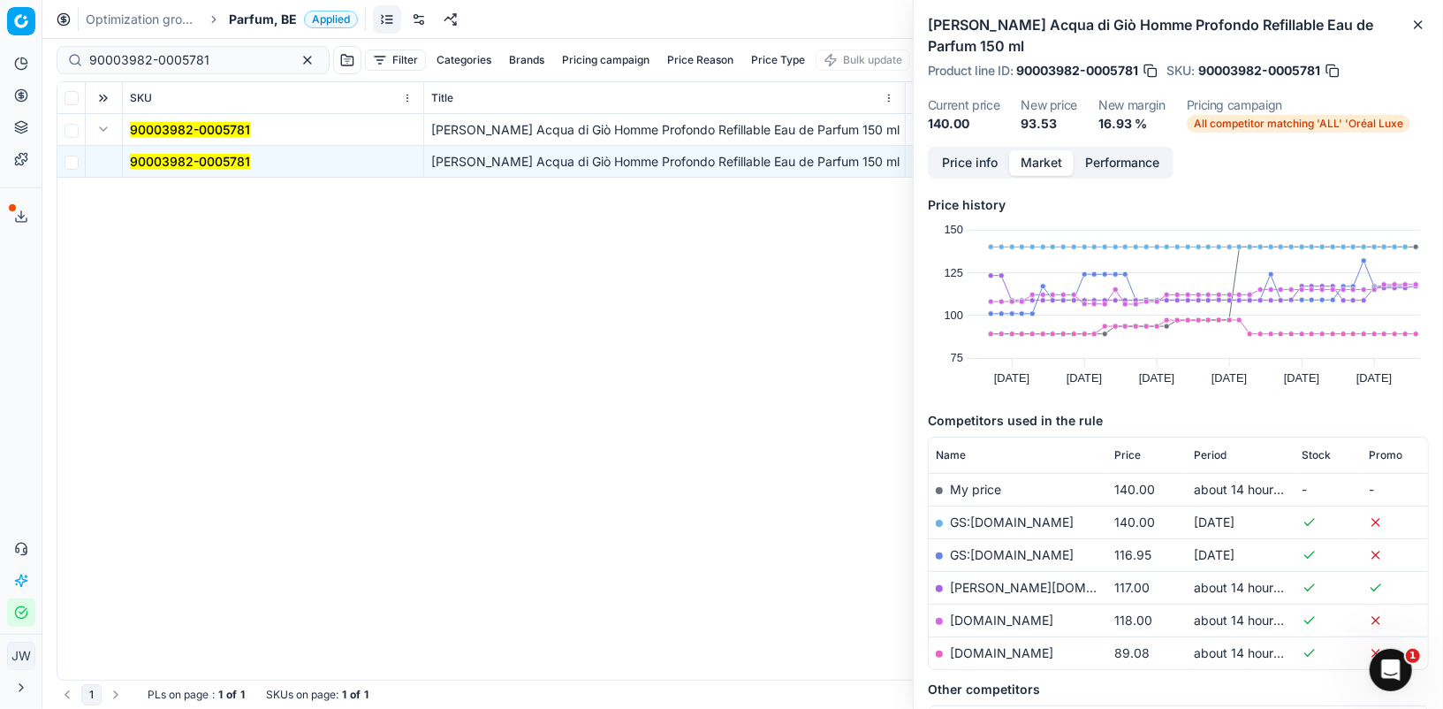
click at [978, 651] on link "[DOMAIN_NAME]" at bounding box center [1001, 652] width 103 height 15
